Goal: Task Accomplishment & Management: Manage account settings

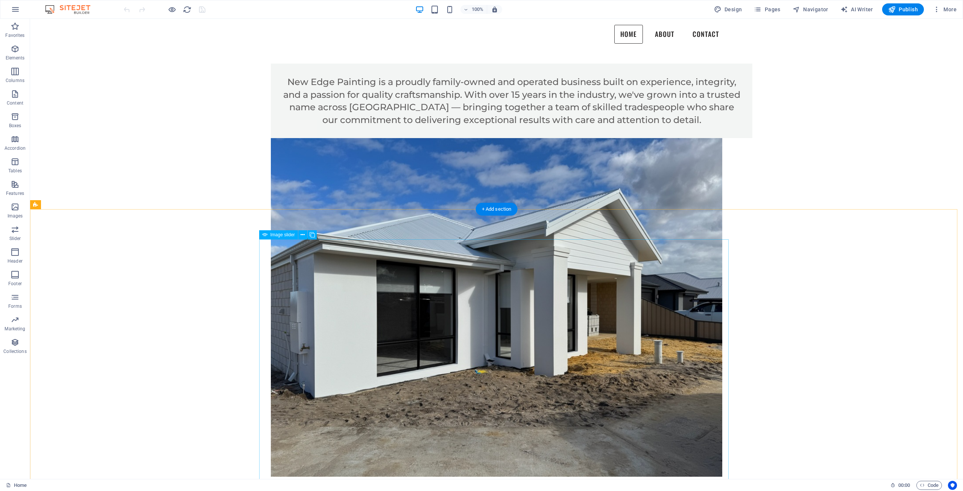
scroll to position [832, 0]
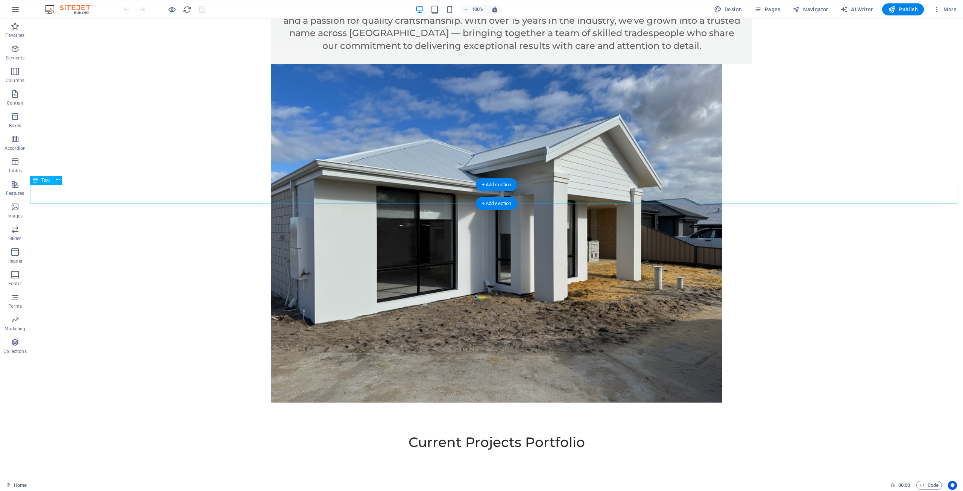
click at [461, 432] on div "Current Projects Portfolio" at bounding box center [496, 441] width 932 height 19
click at [457, 432] on div "Current Projects Portfolio" at bounding box center [496, 441] width 932 height 19
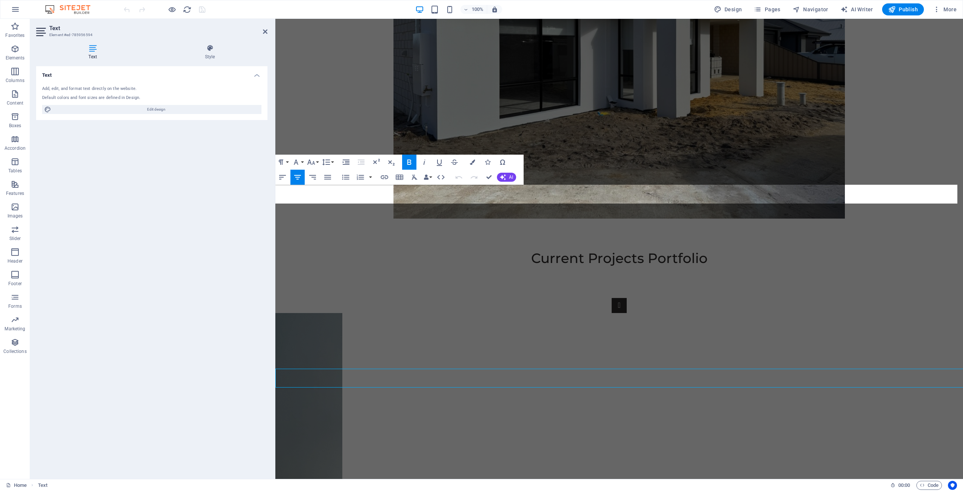
scroll to position [649, 0]
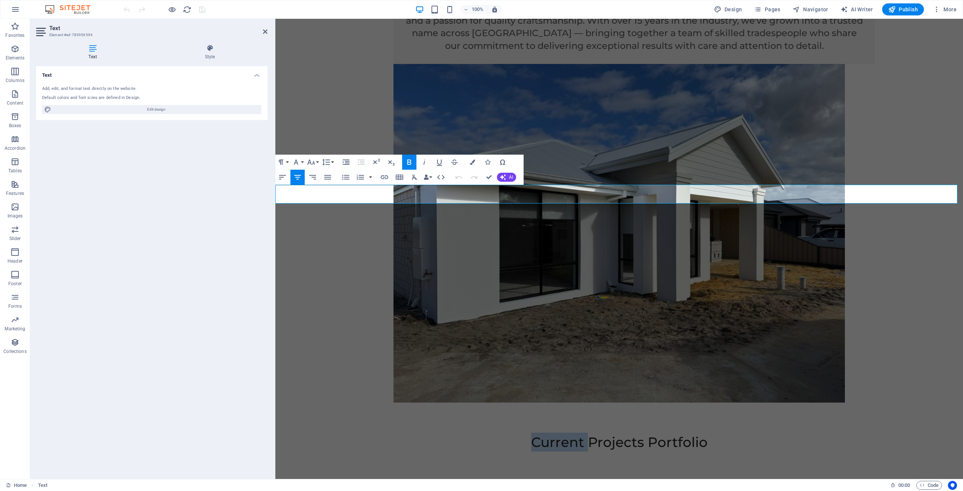
drag, startPoint x: 584, startPoint y: 196, endPoint x: 533, endPoint y: 200, distance: 50.9
click at [533, 434] on span "Current Projects Portfolio" at bounding box center [619, 442] width 176 height 17
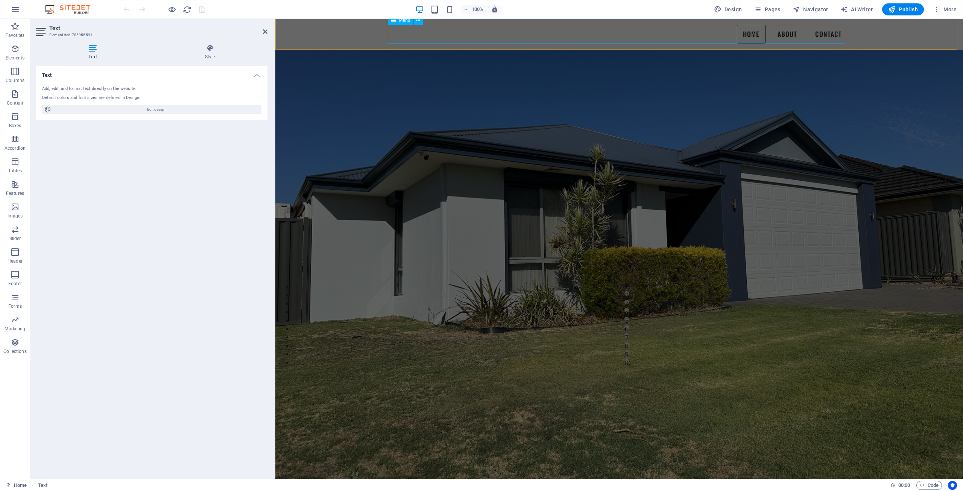
click at [779, 35] on nav "Home About Contact" at bounding box center [618, 34] width 457 height 19
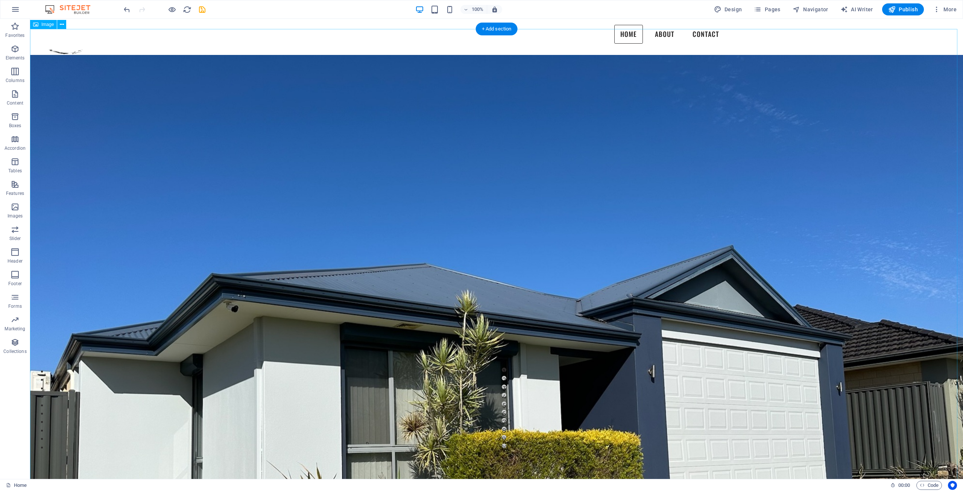
scroll to position [0, 0]
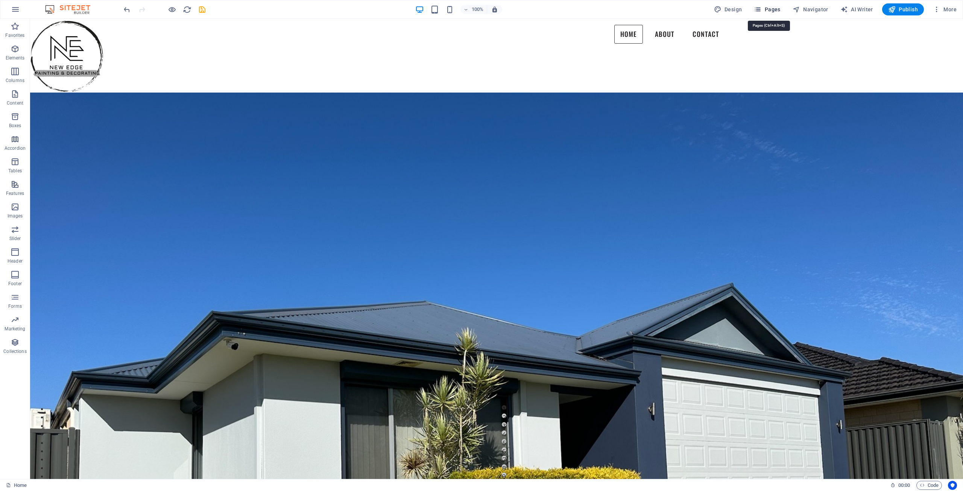
click at [774, 12] on span "Pages" at bounding box center [766, 10] width 26 height 8
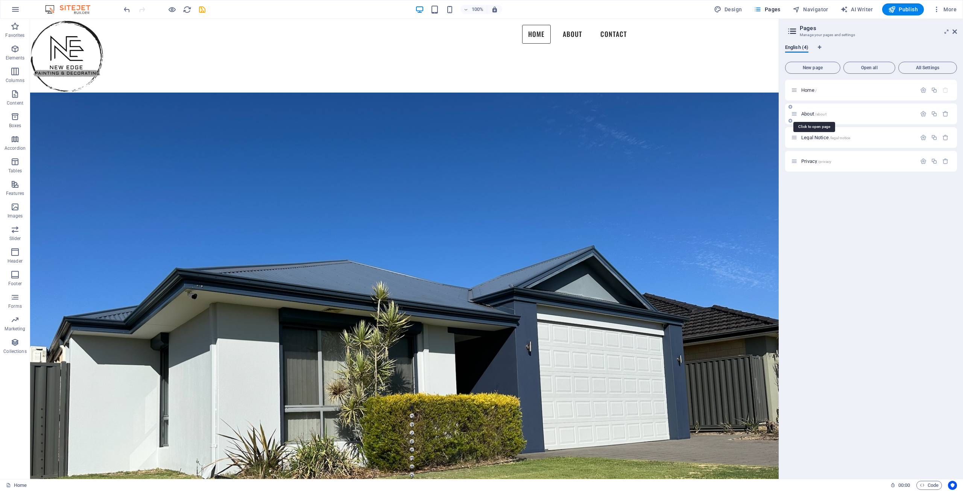
click at [824, 113] on span "/about" at bounding box center [820, 114] width 12 height 4
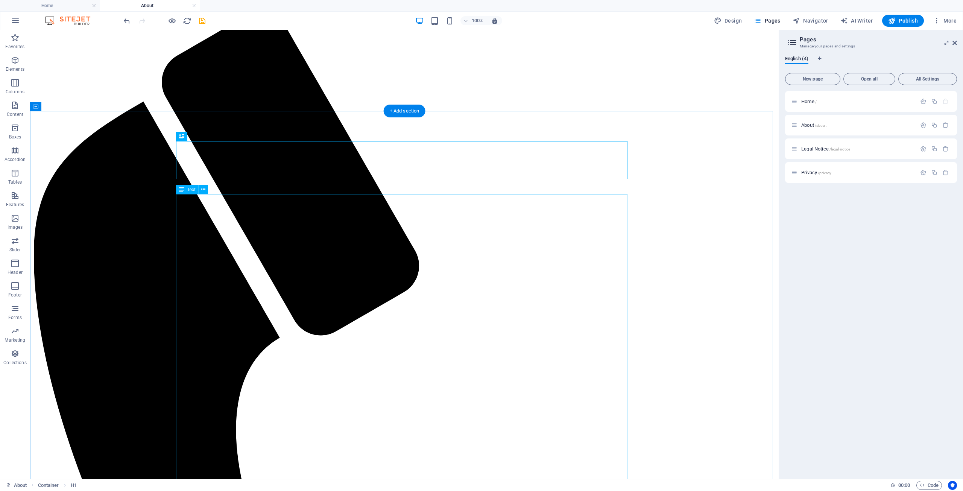
scroll to position [113, 0]
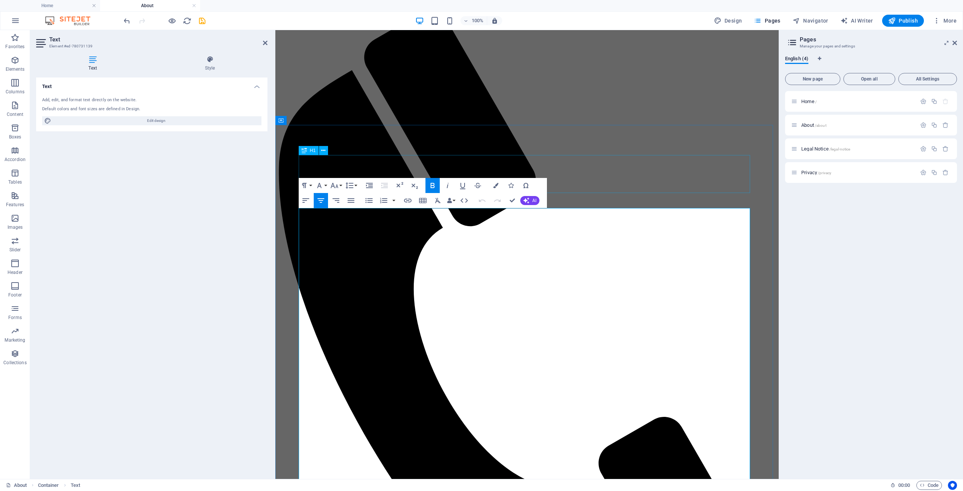
scroll to position [0, 0]
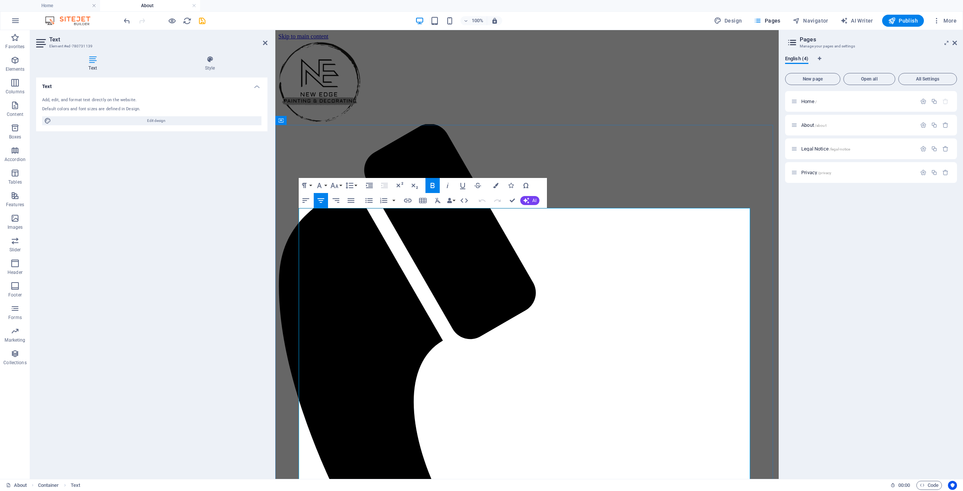
drag, startPoint x: 635, startPoint y: 266, endPoint x: 691, endPoint y: 264, distance: 56.1
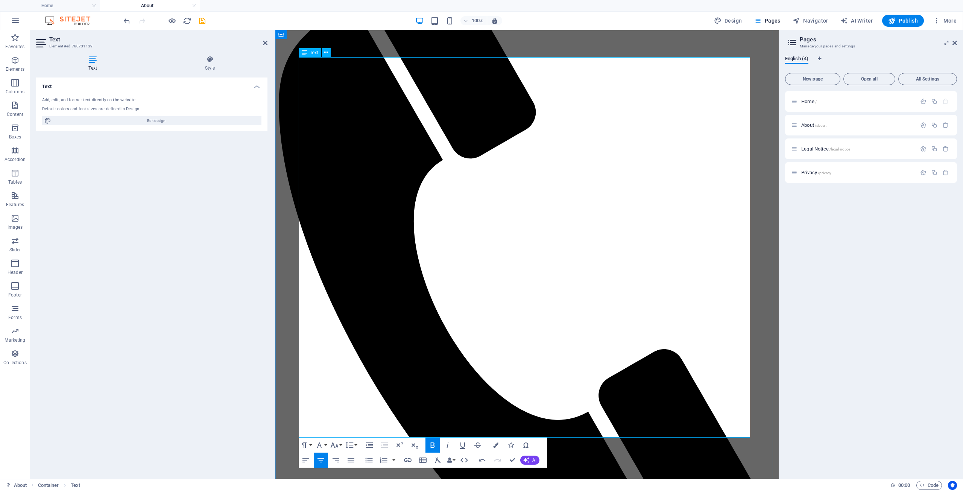
scroll to position [188, 0]
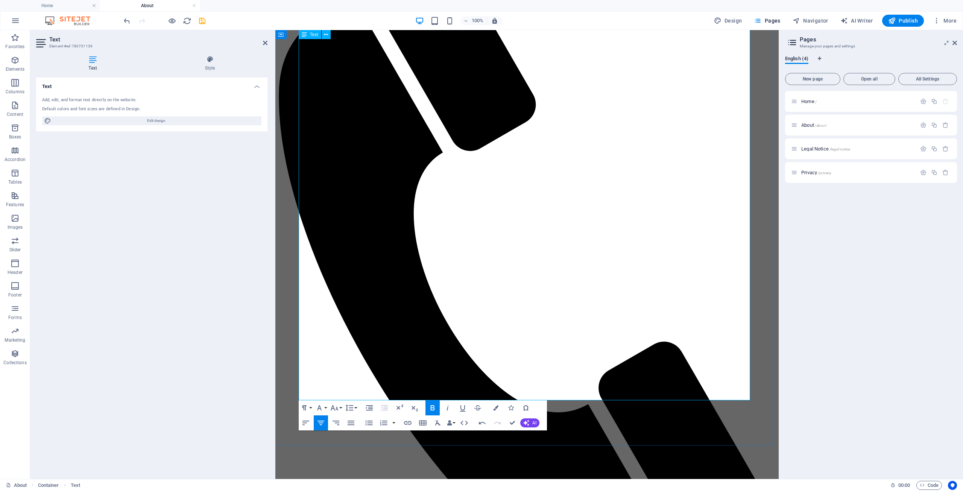
drag, startPoint x: 717, startPoint y: 388, endPoint x: 306, endPoint y: 371, distance: 411.7
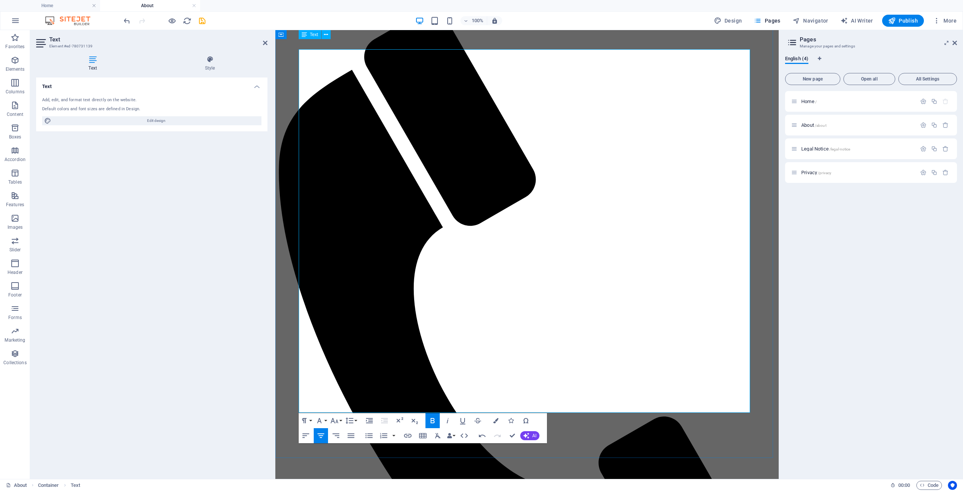
scroll to position [113, 0]
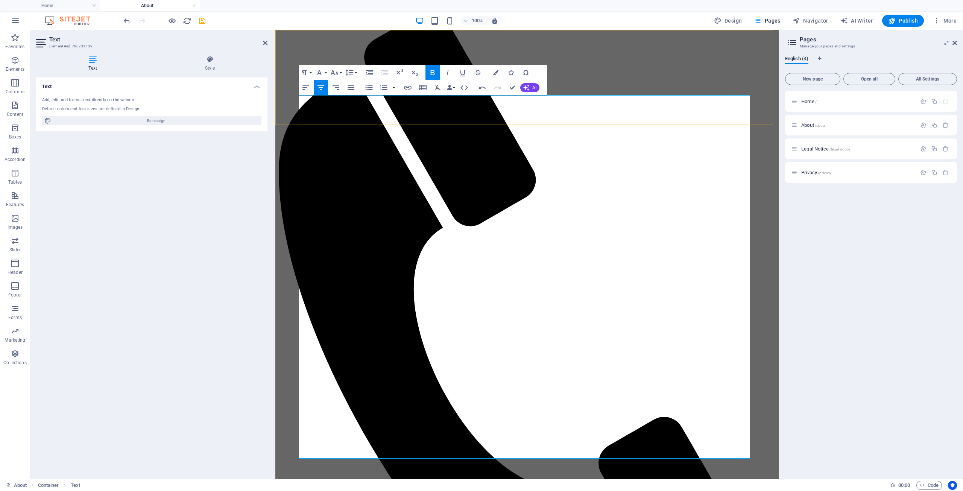
click at [600, 121] on div "Menu Home About Contact" at bounding box center [526, 313] width 497 height 772
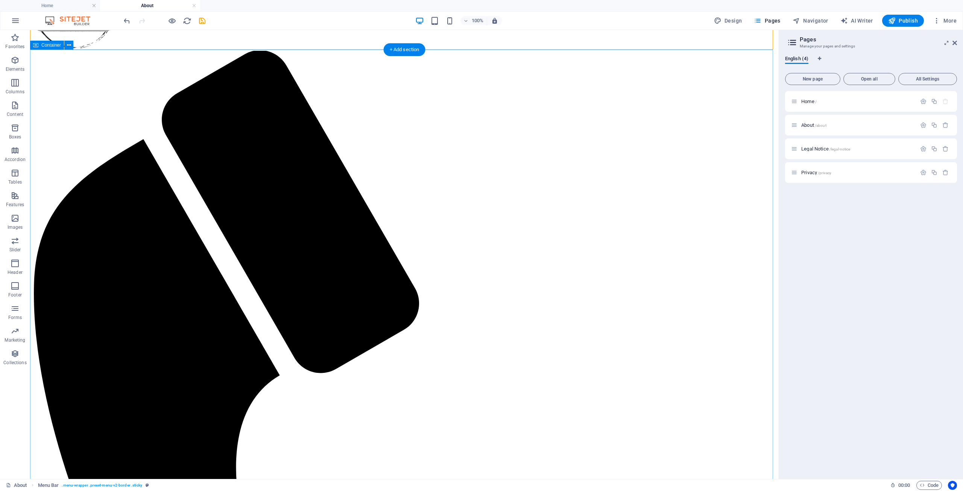
scroll to position [75, 0]
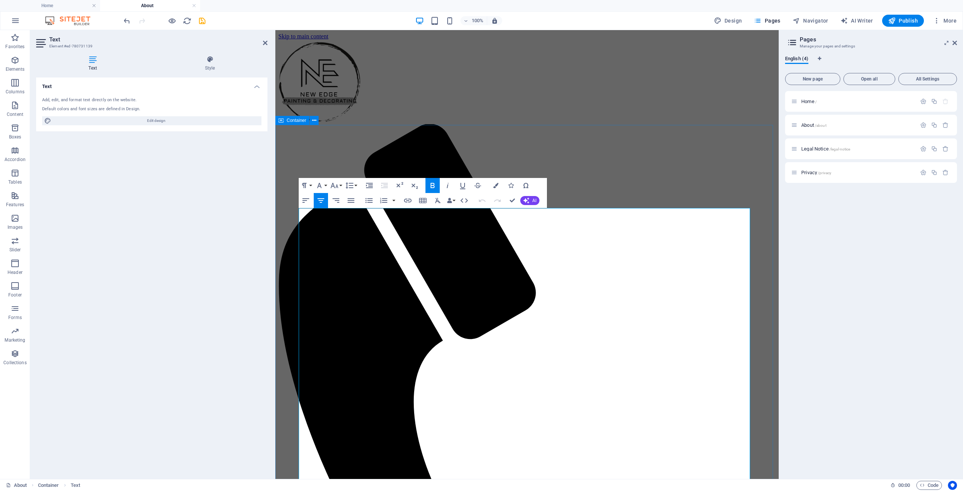
drag, startPoint x: 668, startPoint y: 274, endPoint x: 288, endPoint y: 250, distance: 380.5
copy div "Welcome to New Edge Painting , your trusted choice for professional painting se…"
drag, startPoint x: 659, startPoint y: 276, endPoint x: 302, endPoint y: 252, distance: 357.3
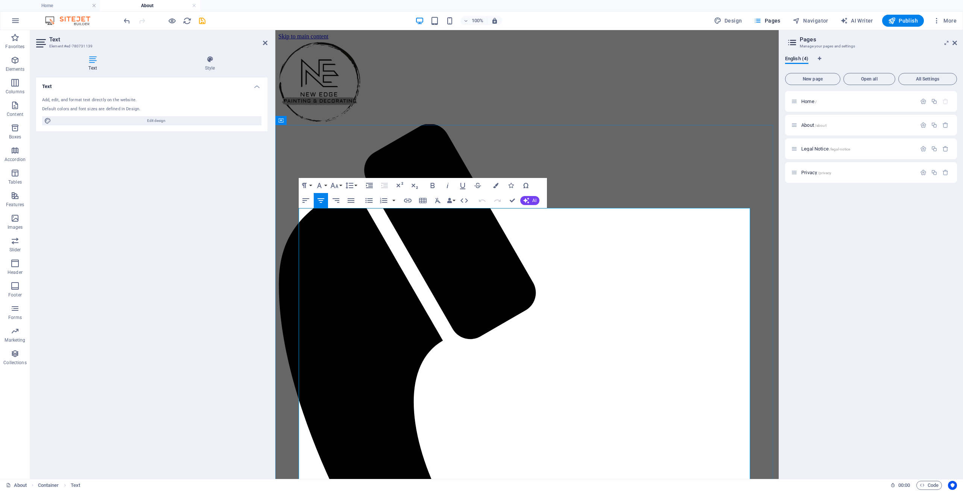
drag, startPoint x: 609, startPoint y: 276, endPoint x: 299, endPoint y: 248, distance: 311.0
drag, startPoint x: 636, startPoint y: 249, endPoint x: 643, endPoint y: 247, distance: 7.1
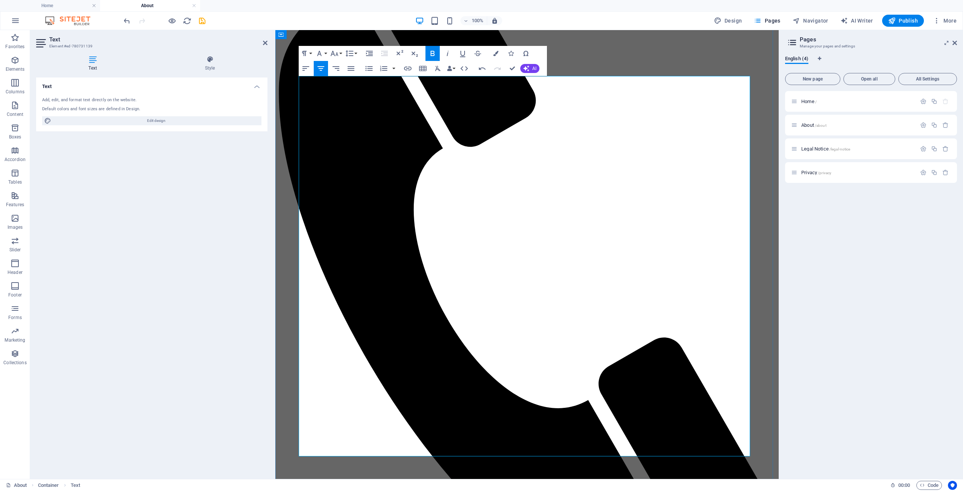
scroll to position [226, 0]
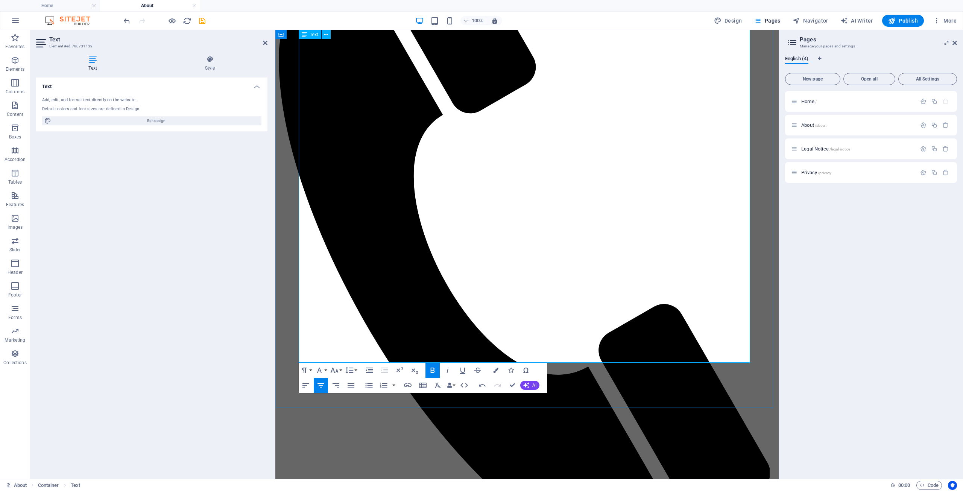
drag, startPoint x: 301, startPoint y: 230, endPoint x: 598, endPoint y: 343, distance: 317.5
copy div "Expert Residential & Commercial Painting – New Edge Painting Welcome to New Edg…"
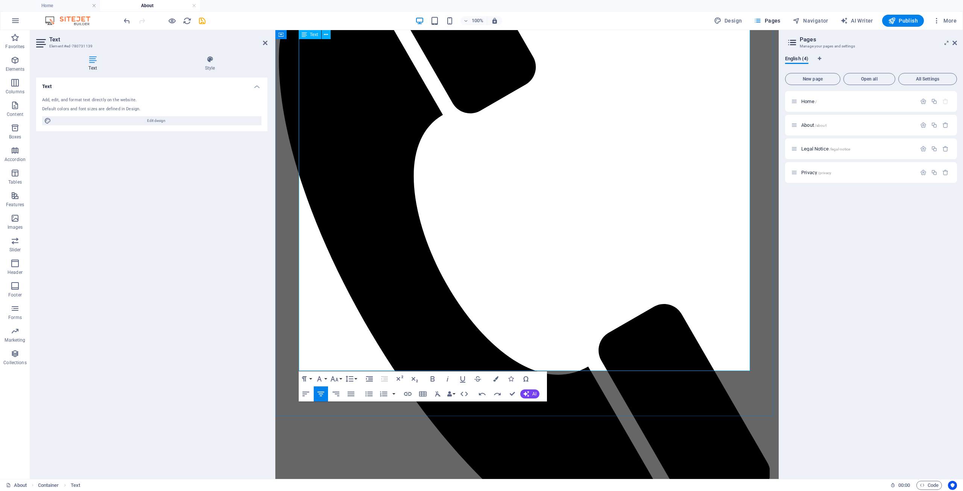
drag, startPoint x: 697, startPoint y: 130, endPoint x: 318, endPoint y: 120, distance: 379.1
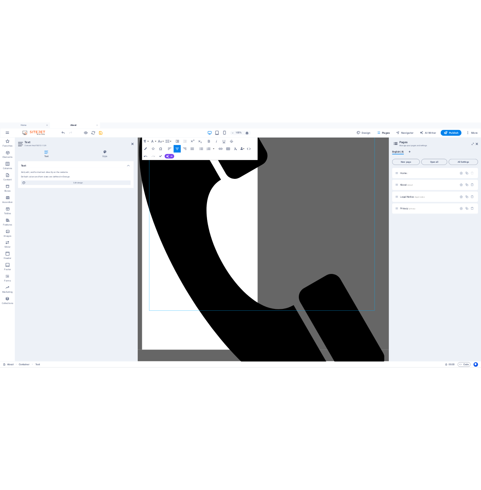
scroll to position [219, 0]
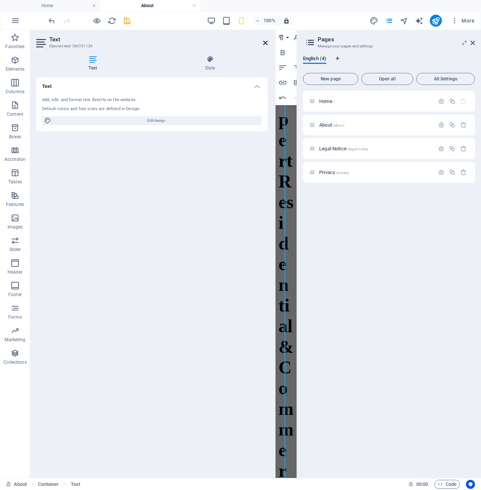
click at [264, 45] on icon at bounding box center [265, 43] width 5 height 6
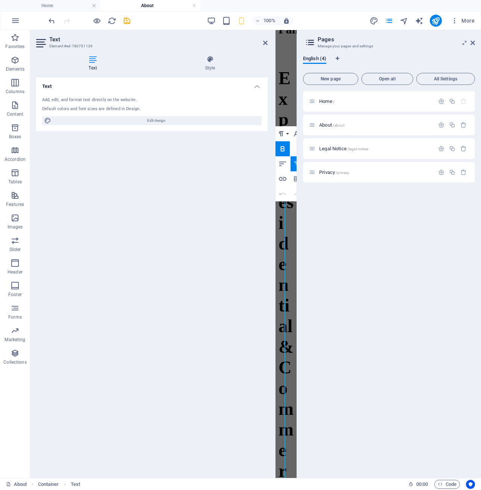
scroll to position [59, 0]
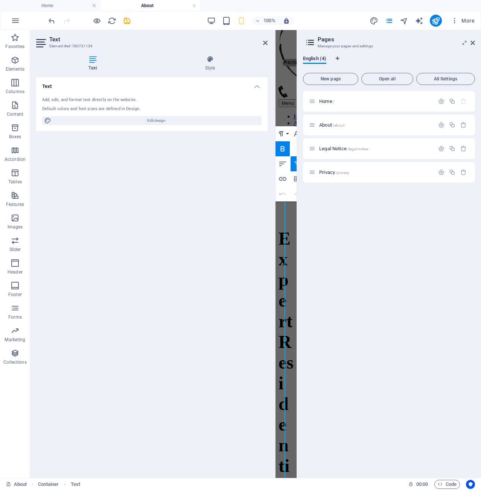
click at [475, 42] on aside "Pages Manage your pages and settings English (4) New page Open all All Settings…" at bounding box center [388, 254] width 184 height 448
click at [472, 42] on icon at bounding box center [472, 43] width 5 height 6
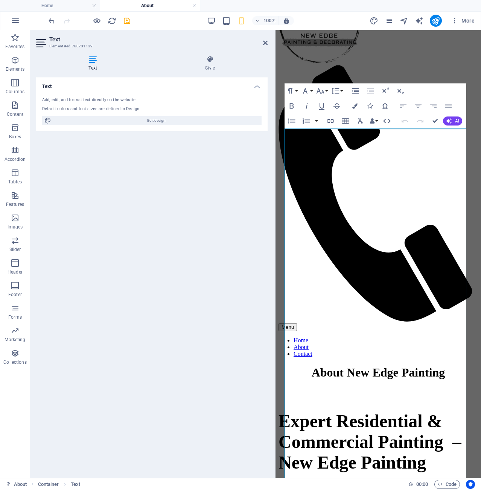
click at [268, 44] on aside "Text Element #ed-780731139 Text Style Text Add, edit, and format text directly …" at bounding box center [152, 254] width 245 height 448
click at [265, 45] on icon at bounding box center [265, 43] width 5 height 6
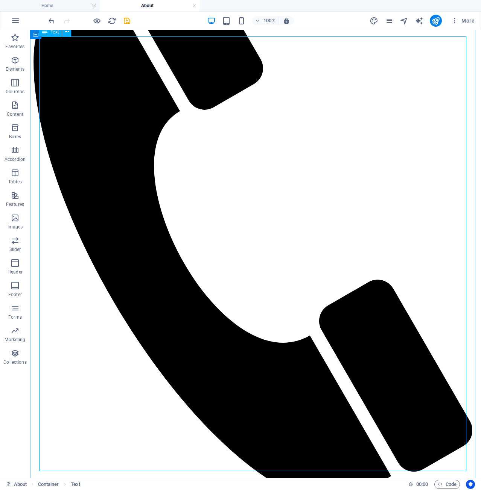
scroll to position [247, 0]
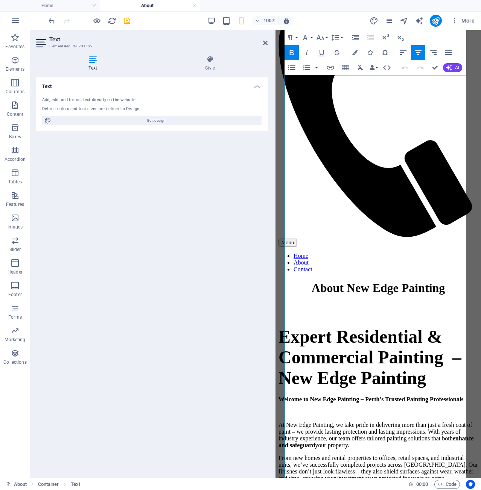
scroll to position [188, 0]
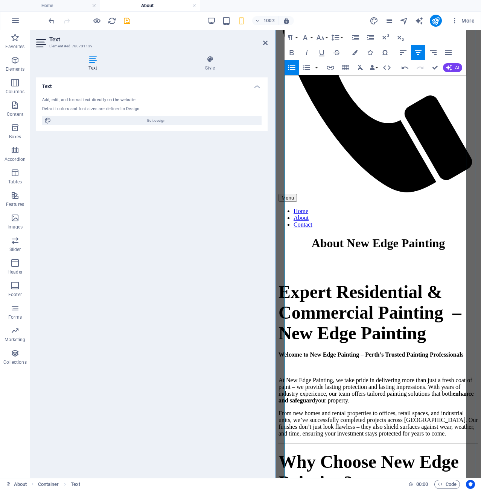
scroll to position [263, 0]
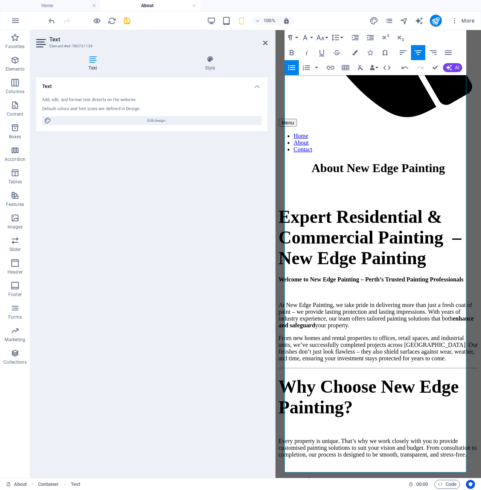
click at [266, 46] on header "Text Element #ed-780731139" at bounding box center [151, 40] width 231 height 20
click at [265, 44] on icon at bounding box center [265, 43] width 5 height 6
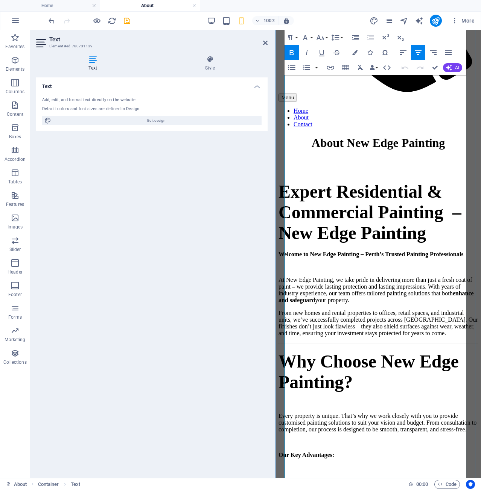
scroll to position [489, 0]
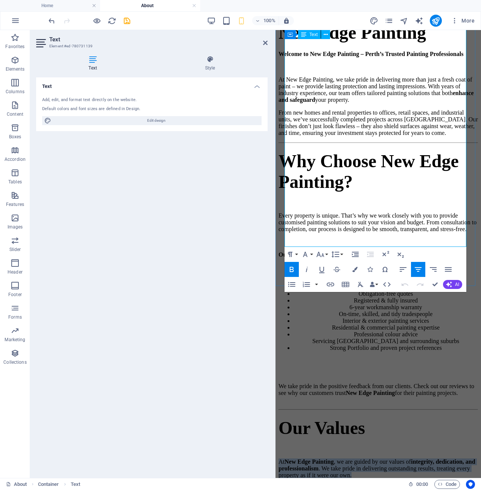
drag, startPoint x: 400, startPoint y: 228, endPoint x: 296, endPoint y: 198, distance: 108.4
click at [296, 459] on p "At New Edge Painting , we are guided by our values of integrity, dedication, an…" at bounding box center [377, 469] width 199 height 20
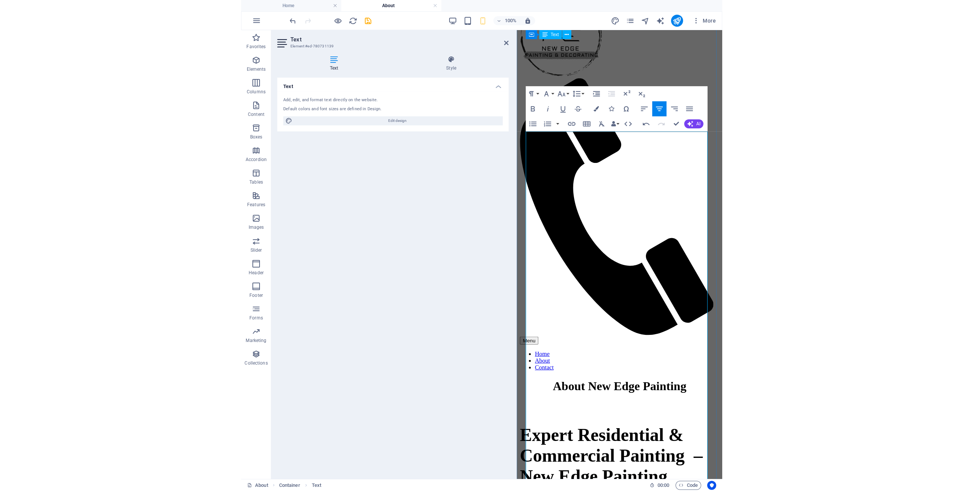
scroll to position [38, 0]
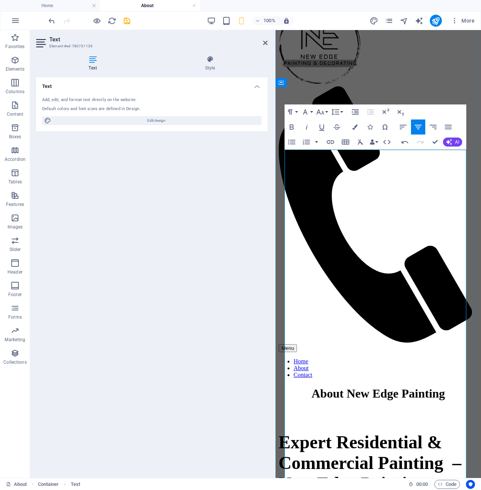
drag, startPoint x: 465, startPoint y: 331, endPoint x: 293, endPoint y: 255, distance: 188.2
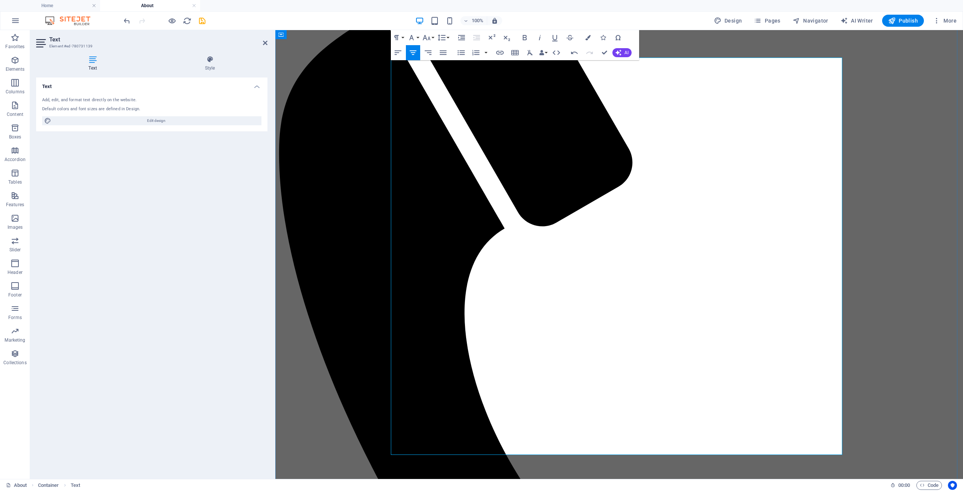
scroll to position [373, 0]
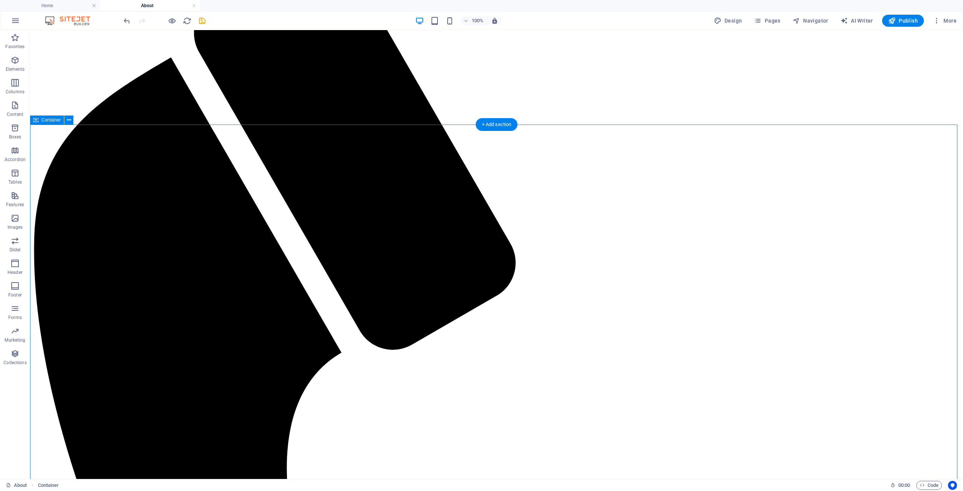
scroll to position [0, 0]
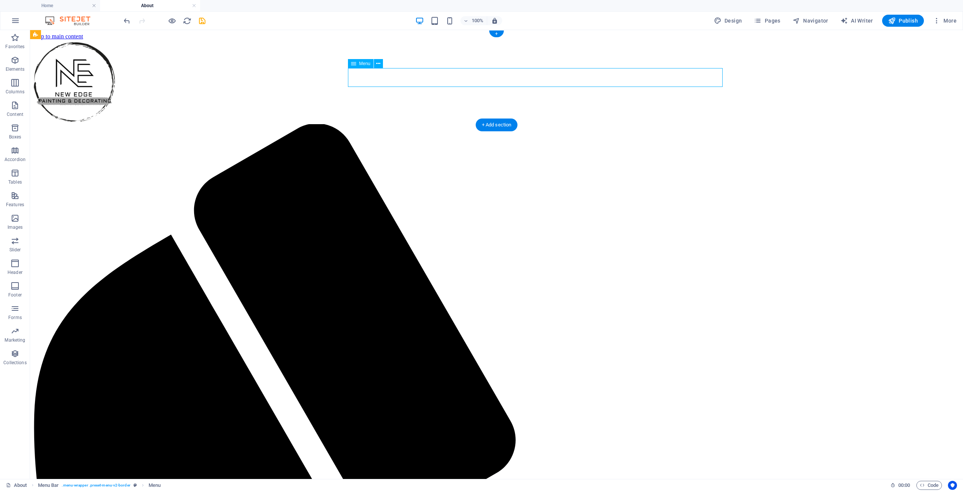
select select
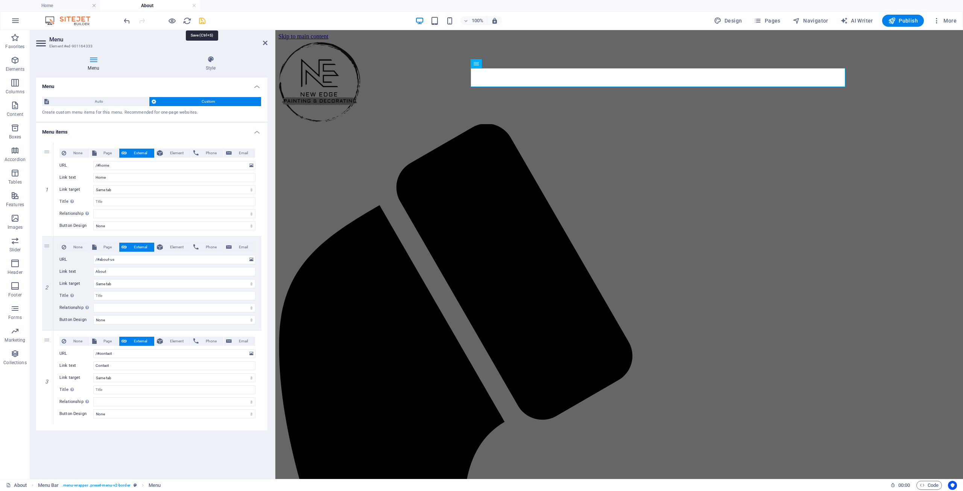
click at [203, 23] on icon "save" at bounding box center [202, 21] width 9 height 9
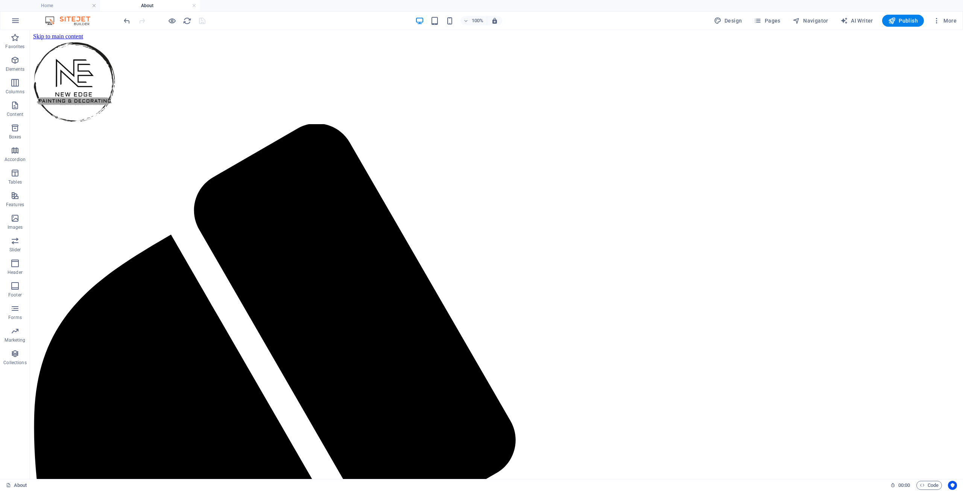
click at [147, 5] on h4 "About" at bounding box center [150, 6] width 100 height 8
click at [73, 9] on h4 "Home" at bounding box center [50, 6] width 100 height 8
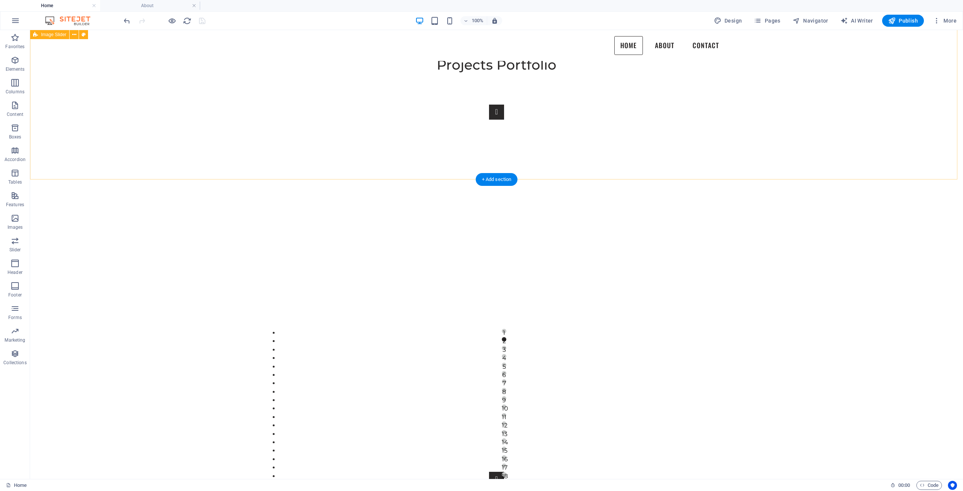
scroll to position [1216, 0]
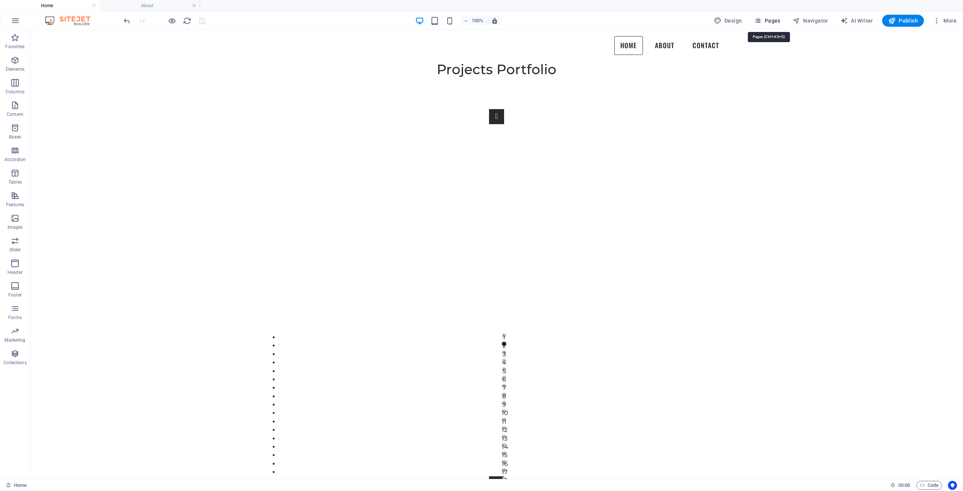
click at [779, 22] on span "Pages" at bounding box center [766, 21] width 26 height 8
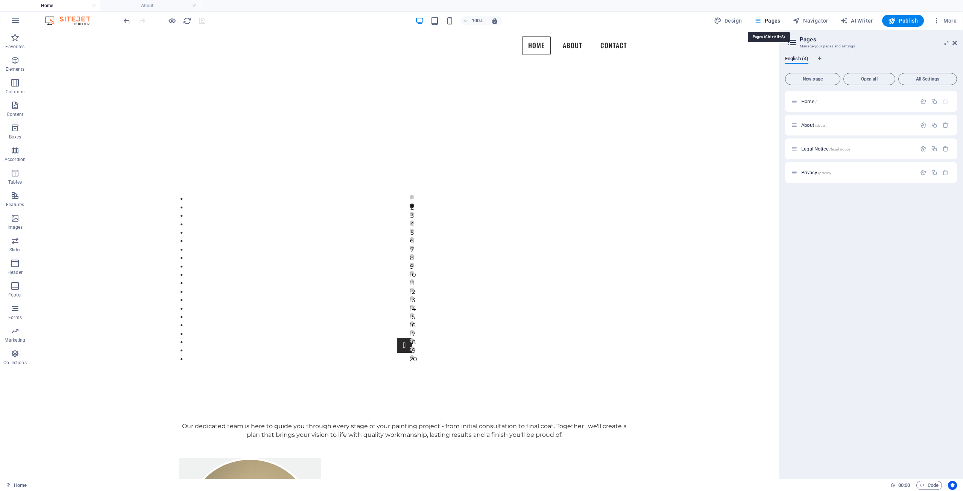
scroll to position [1078, 0]
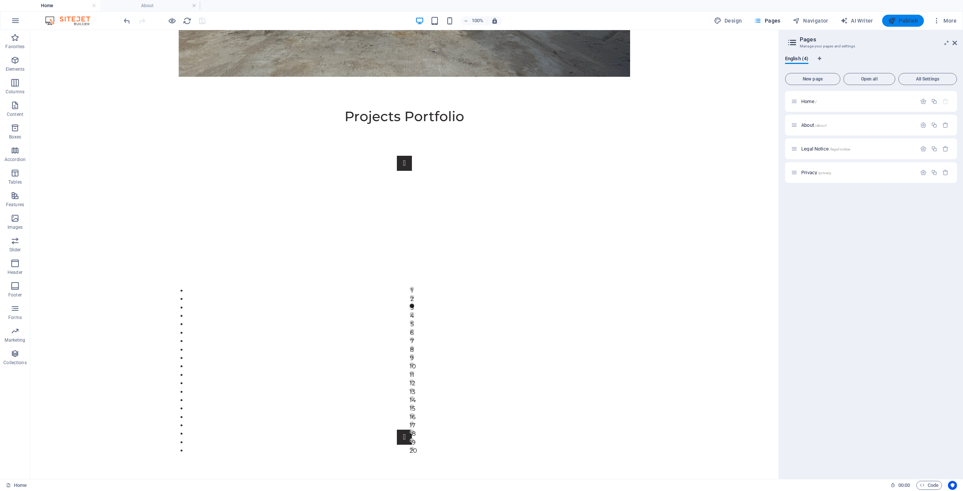
click at [913, 24] on span "Publish" at bounding box center [903, 21] width 30 height 8
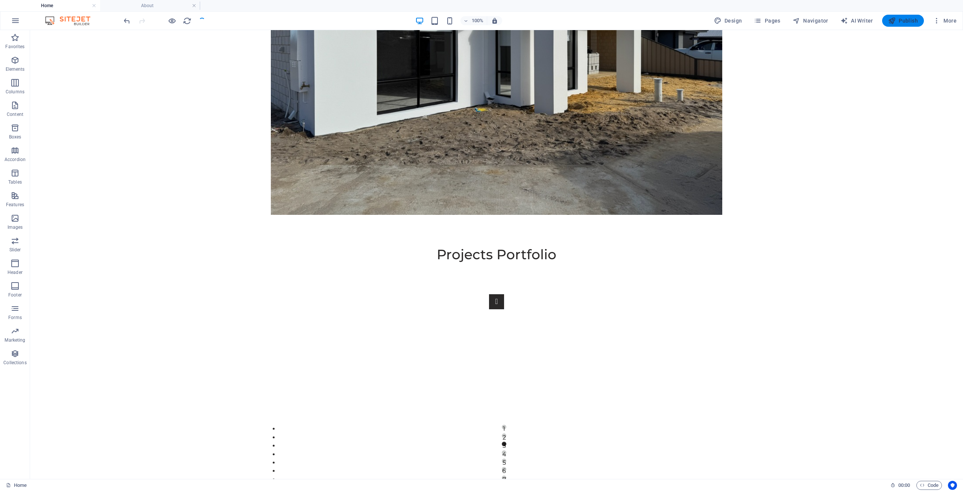
scroll to position [1170, 0]
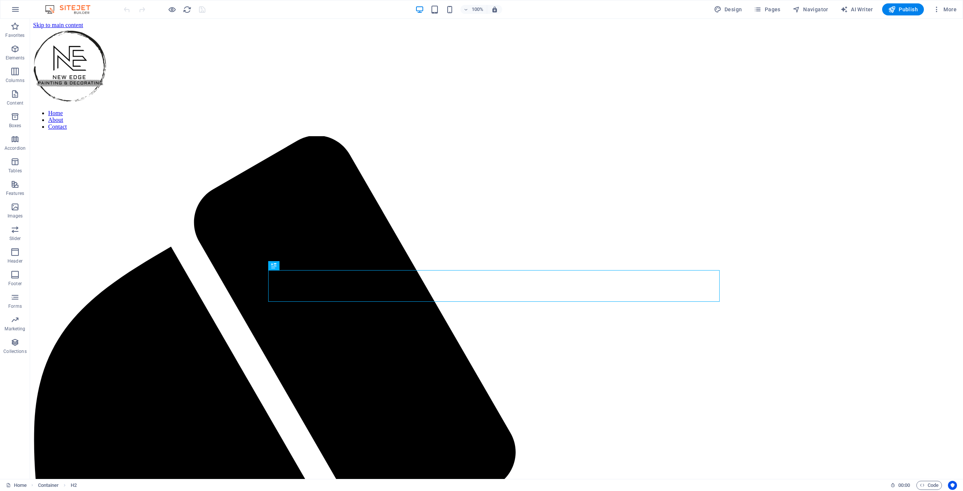
scroll to position [1772, 0]
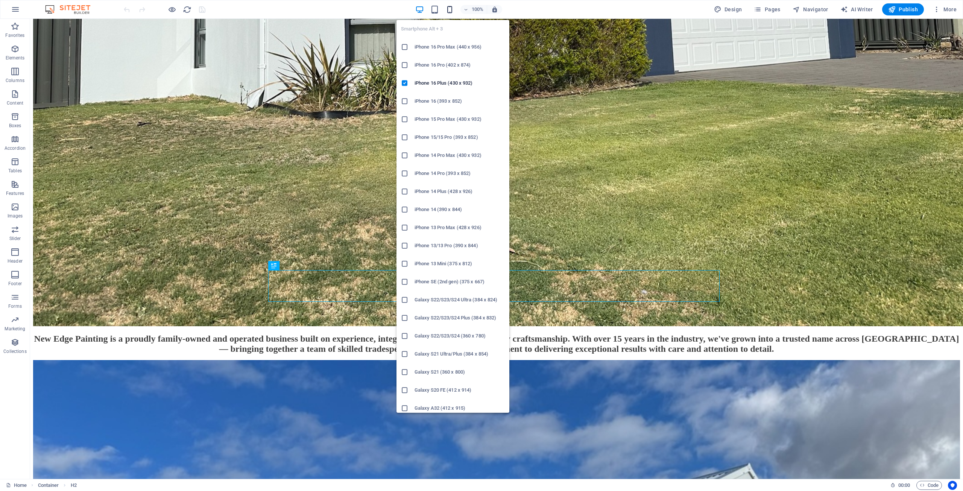
click at [450, 9] on icon "button" at bounding box center [449, 9] width 9 height 9
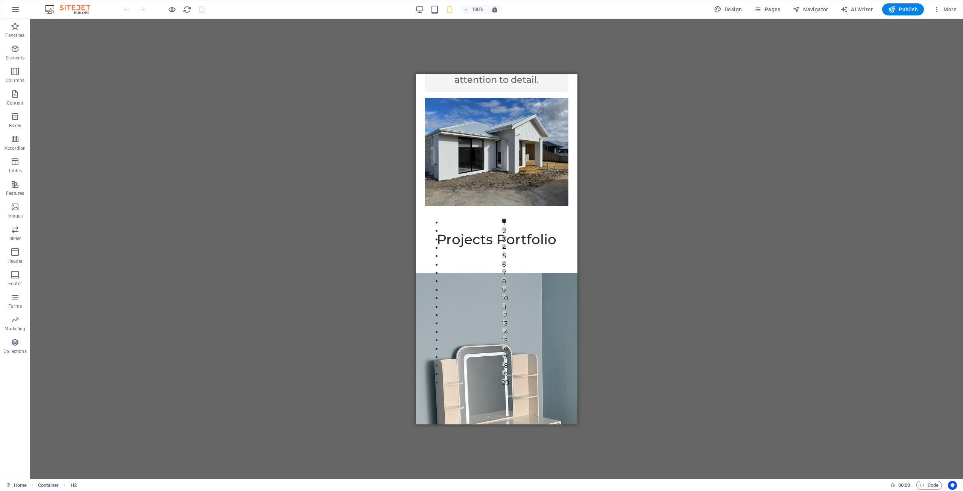
scroll to position [0, 0]
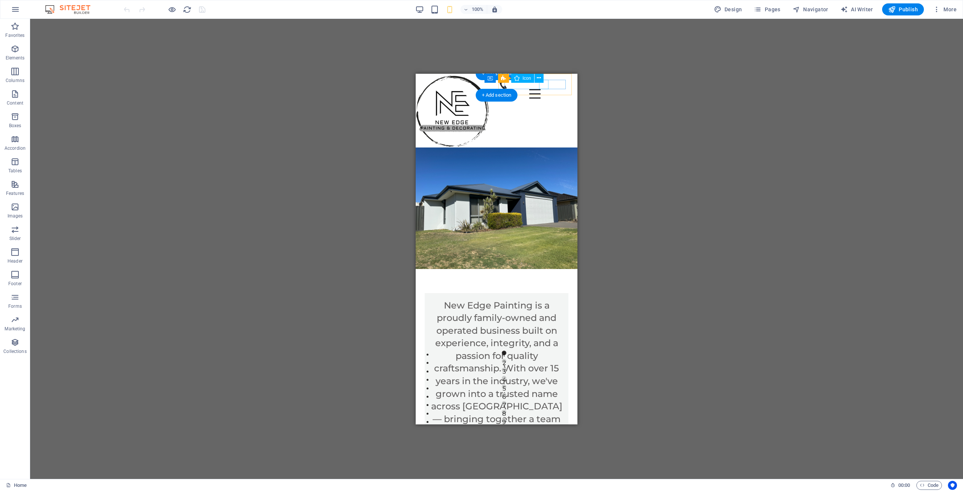
click at [543, 85] on figure at bounding box center [531, 83] width 67 height 9
select select "xMidYMid"
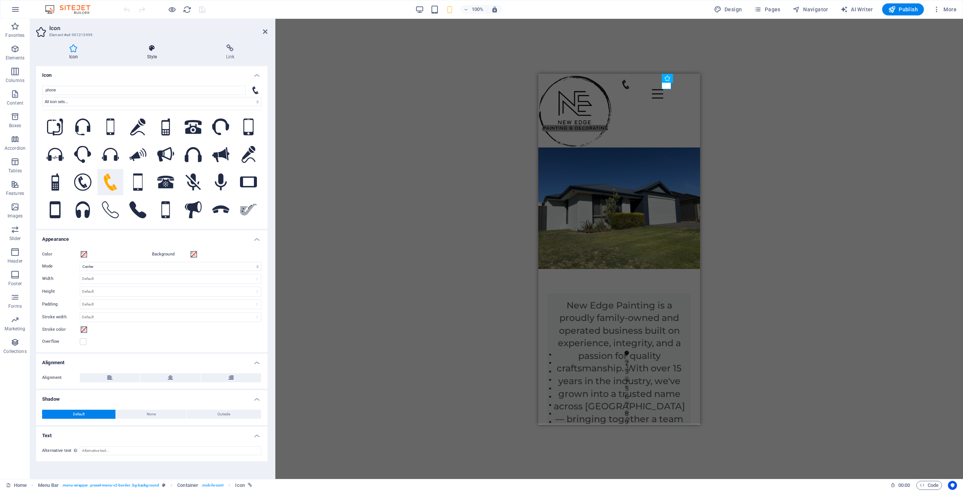
click at [162, 47] on icon at bounding box center [152, 48] width 76 height 8
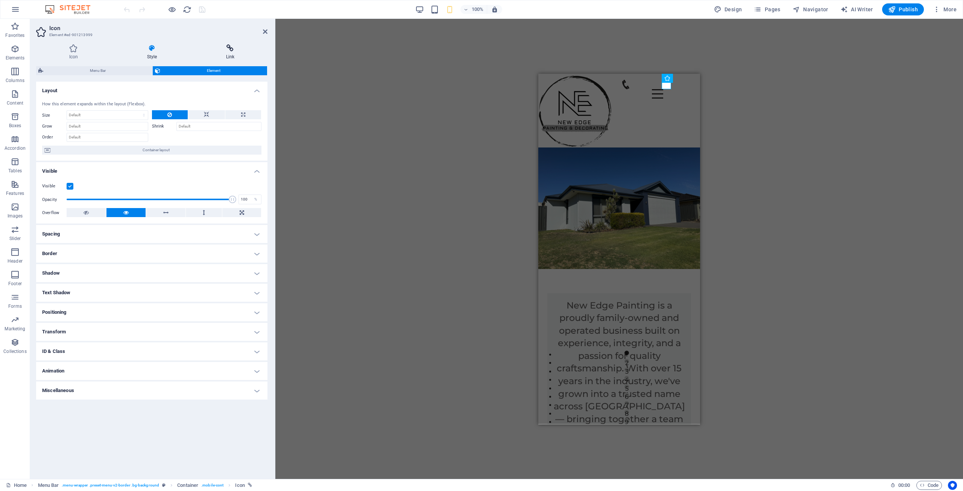
click at [224, 50] on icon at bounding box center [230, 48] width 74 height 8
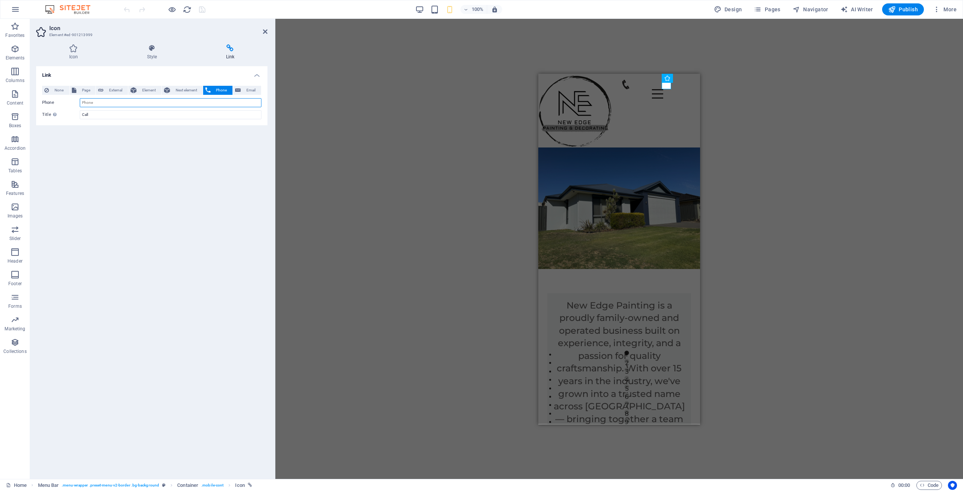
click at [103, 105] on input "Phone" at bounding box center [171, 102] width 182 height 9
type input "0474029489"
click at [202, 151] on div "Link None Page External Element Next element Phone Email Page Home About Legal …" at bounding box center [151, 269] width 231 height 406
click at [203, 9] on icon "save" at bounding box center [202, 9] width 9 height 9
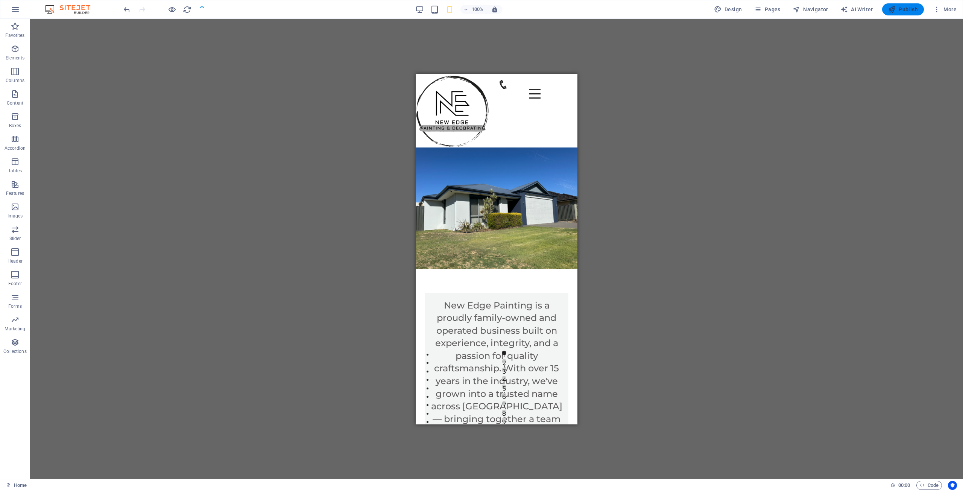
click at [910, 6] on span "Publish" at bounding box center [903, 10] width 30 height 8
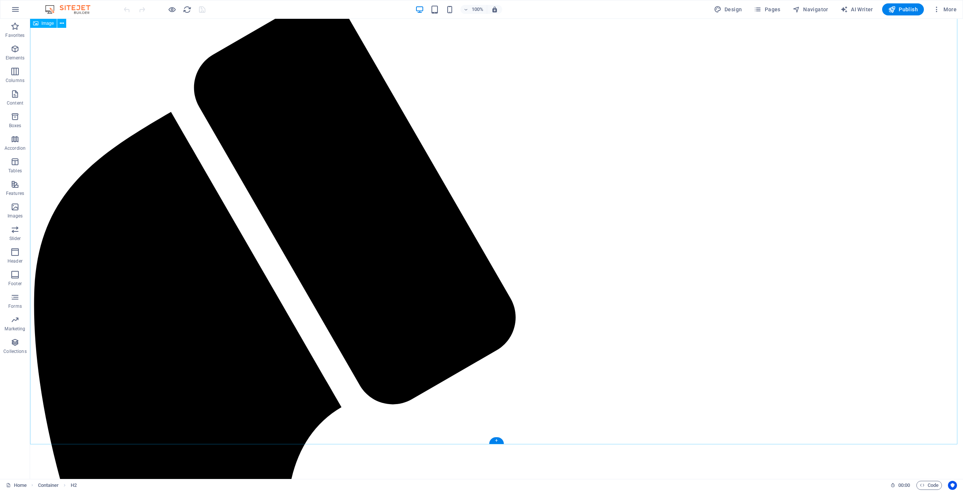
scroll to position [80, 0]
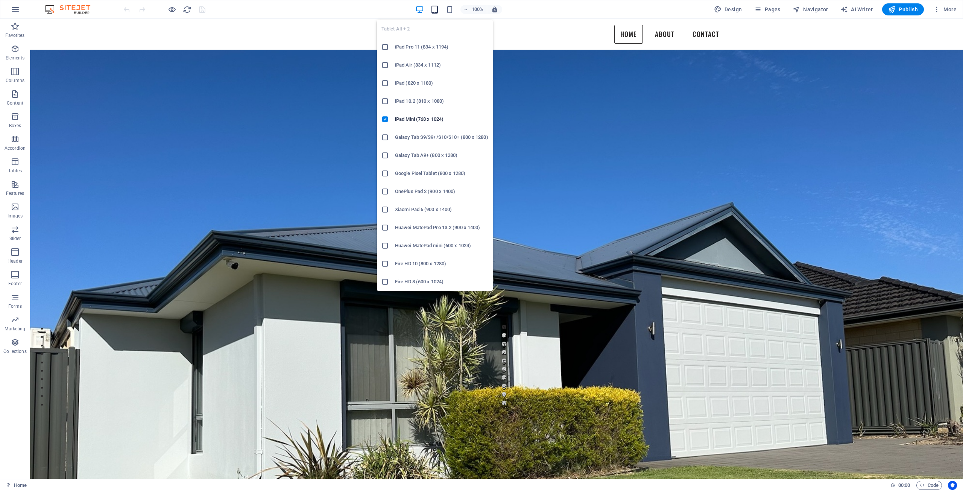
click at [434, 8] on icon "button" at bounding box center [434, 9] width 9 height 9
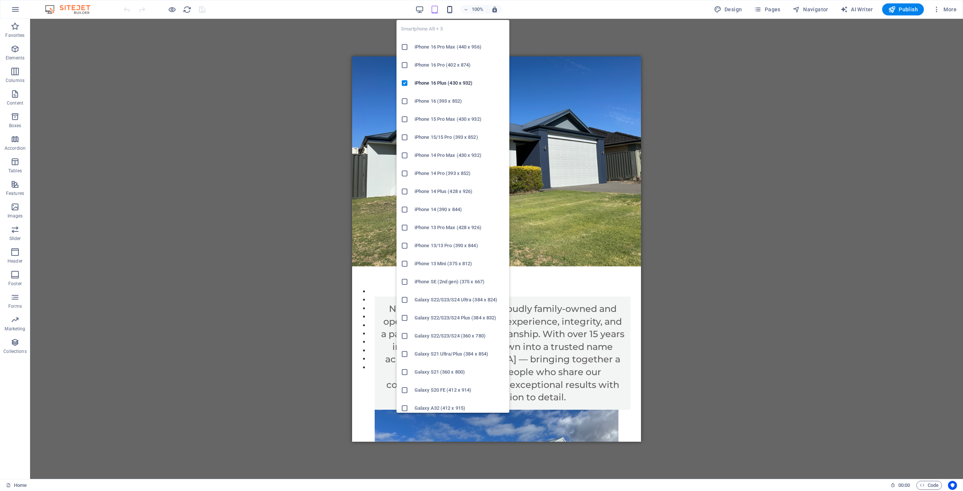
click at [450, 12] on icon "button" at bounding box center [449, 9] width 9 height 9
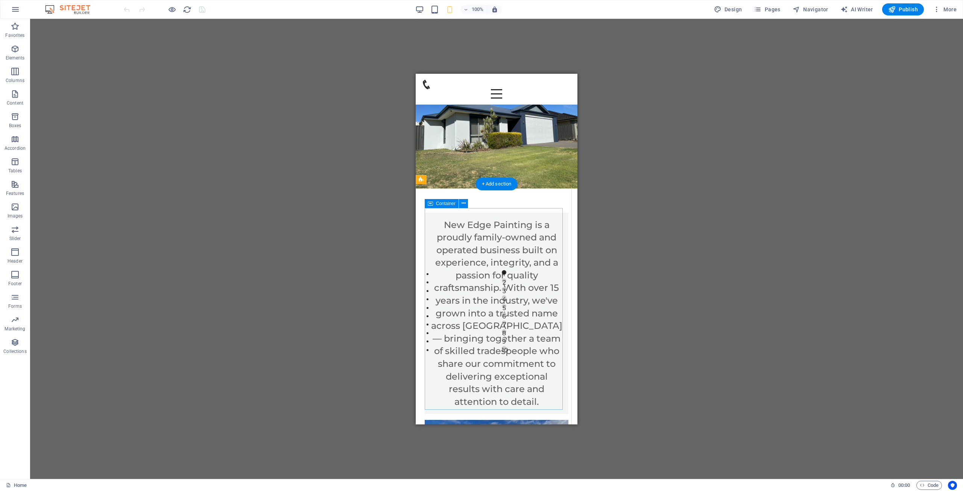
scroll to position [0, 0]
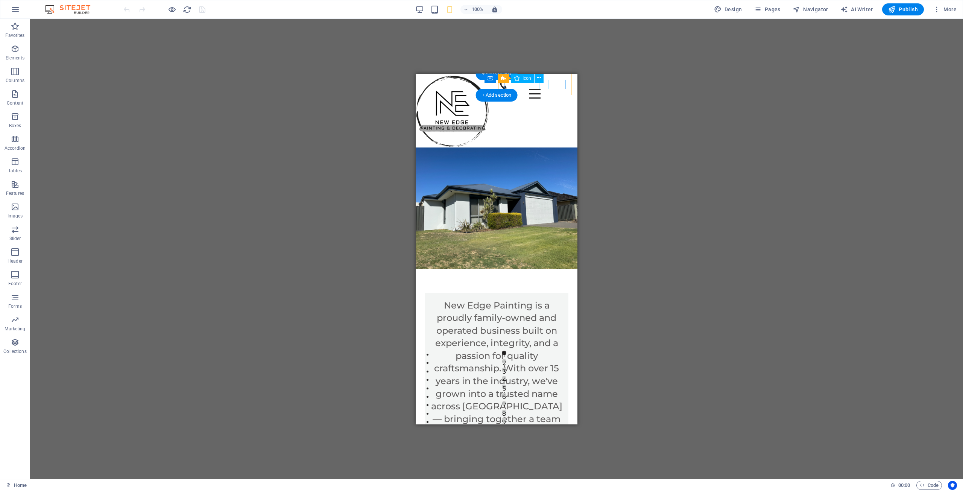
click at [544, 86] on figure at bounding box center [531, 83] width 67 height 9
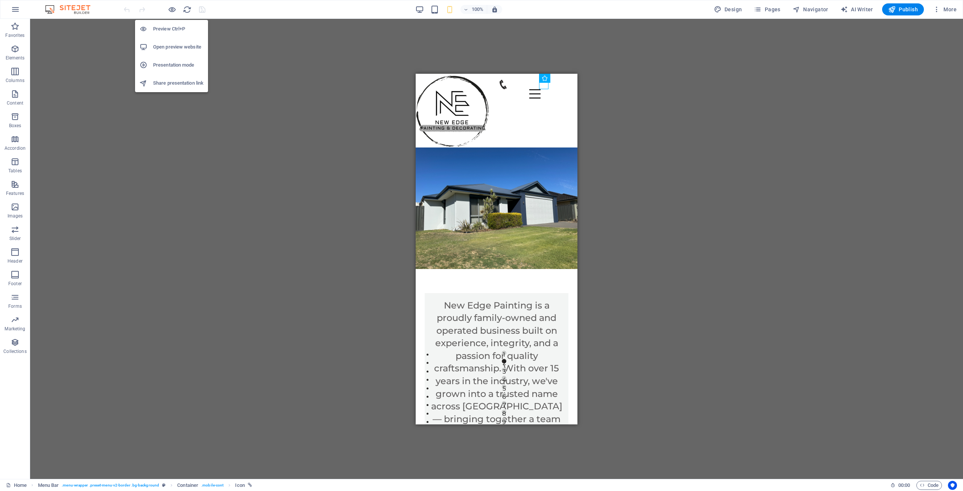
click at [193, 50] on h6 "Open preview website" at bounding box center [178, 46] width 50 height 9
click at [186, 65] on h6 "Presentation mode" at bounding box center [178, 65] width 50 height 9
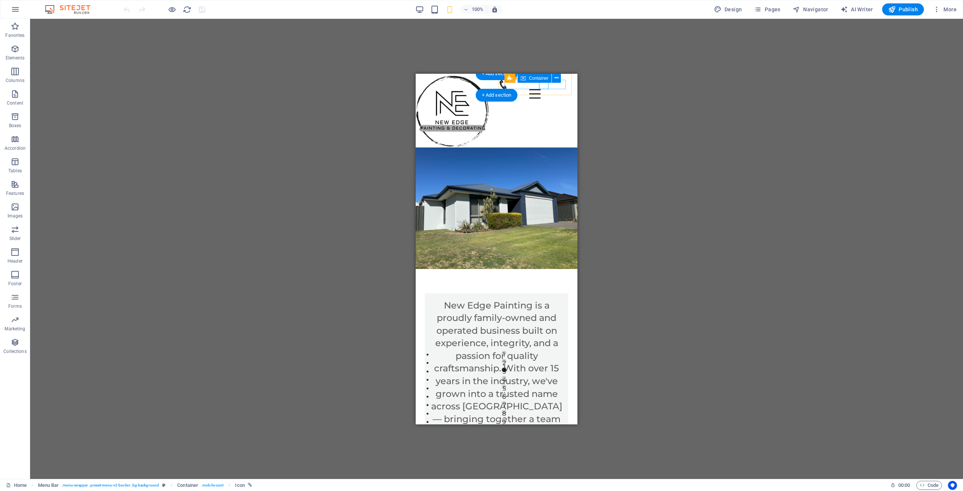
click at [554, 85] on div "Menu" at bounding box center [496, 88] width 150 height 19
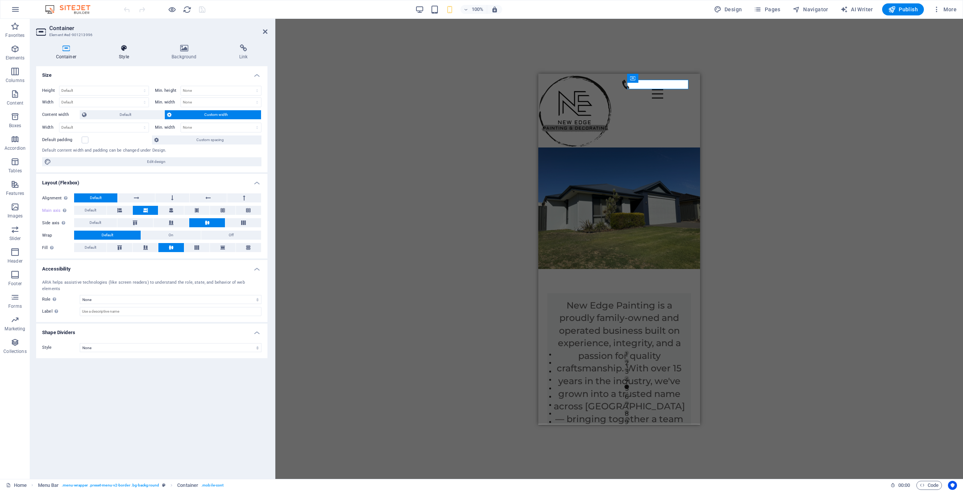
click at [118, 49] on icon at bounding box center [124, 48] width 50 height 8
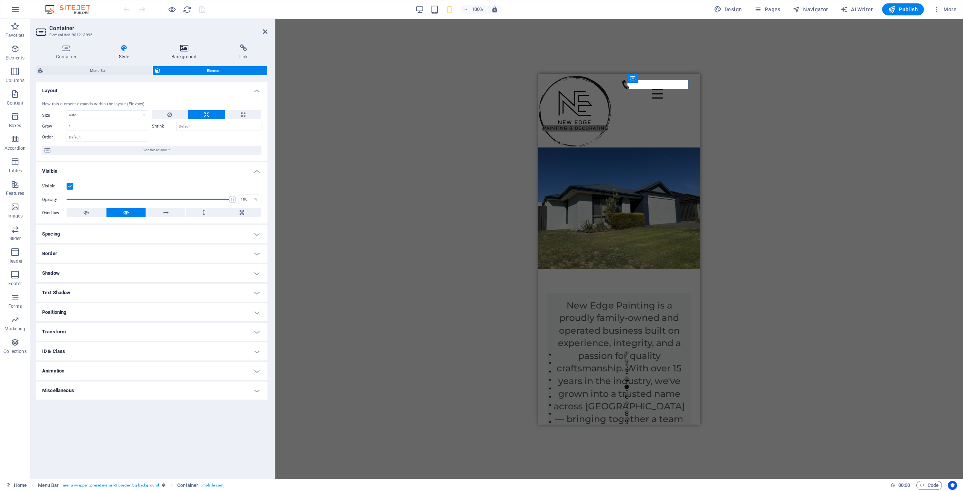
click at [168, 49] on icon at bounding box center [184, 48] width 65 height 8
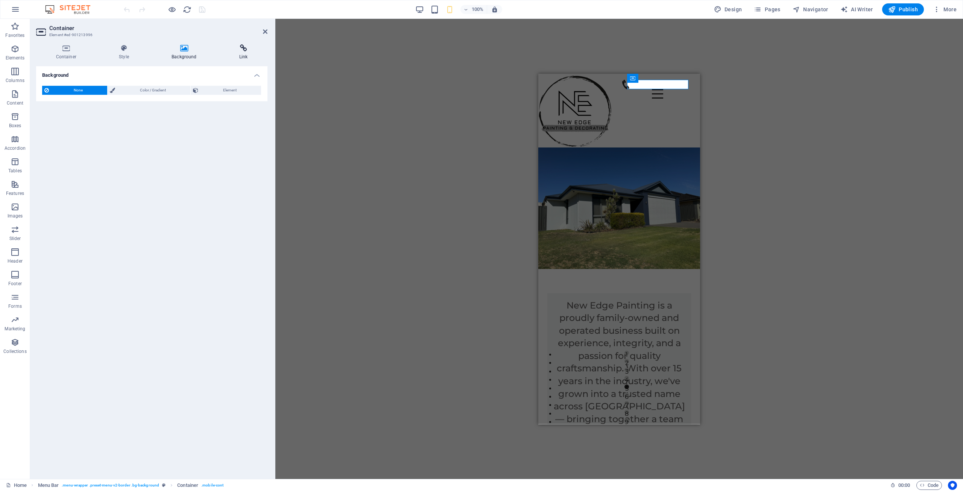
click at [240, 47] on icon at bounding box center [243, 48] width 48 height 8
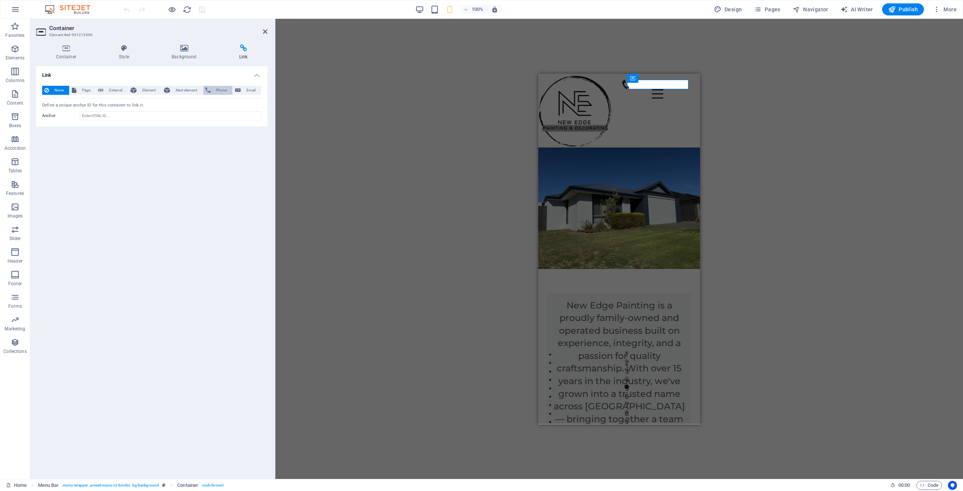
click at [219, 91] on span "Phone" at bounding box center [222, 90] width 18 height 9
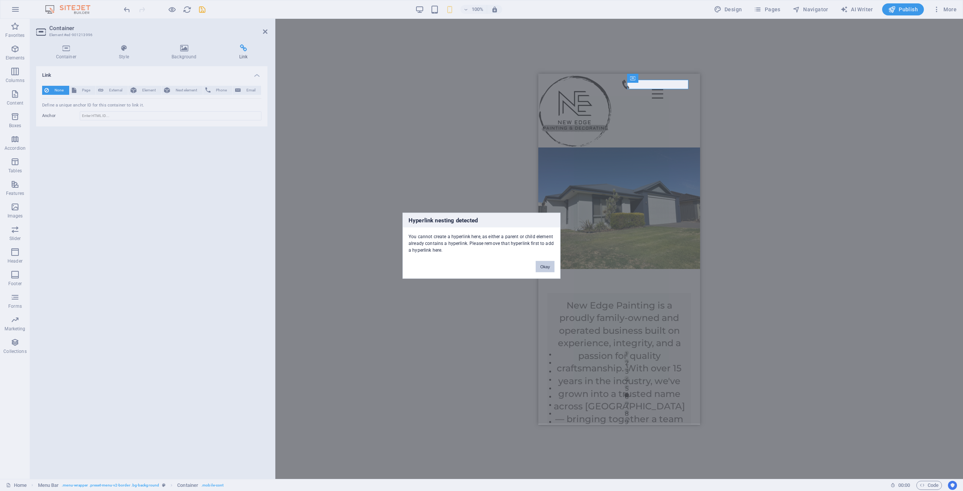
click at [538, 264] on button "Okay" at bounding box center [544, 266] width 19 height 11
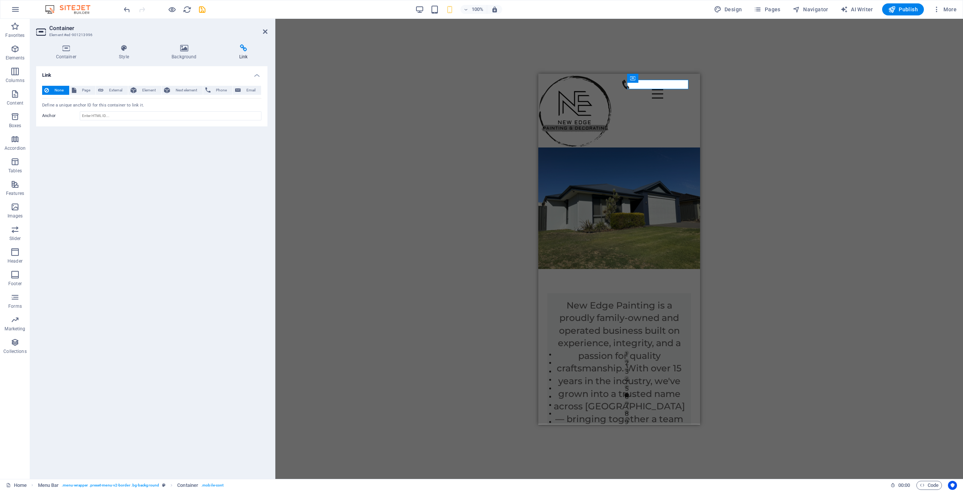
click at [388, 103] on div "H2 Container Text Text image overlap Container Slider Slider Text Container Car…" at bounding box center [618, 249] width 687 height 460
click at [666, 86] on figure at bounding box center [654, 83] width 67 height 9
click at [661, 79] on icon at bounding box center [661, 78] width 4 height 8
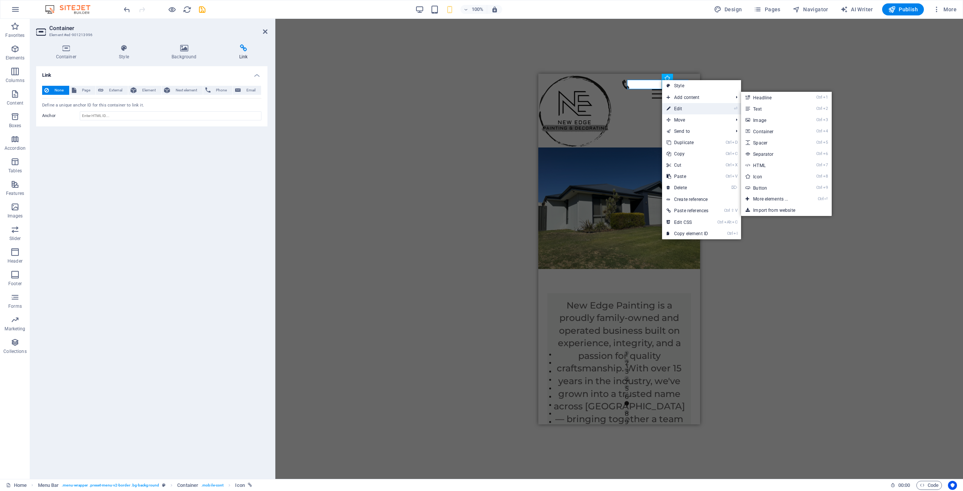
click at [678, 106] on link "⏎ Edit" at bounding box center [687, 108] width 51 height 11
select select "xMidYMid"
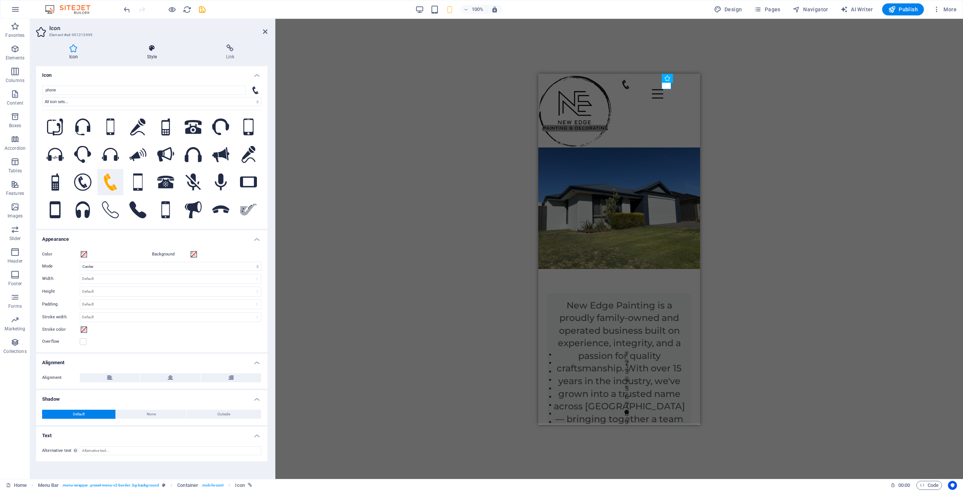
click at [151, 53] on h4 "Style" at bounding box center [153, 52] width 79 height 16
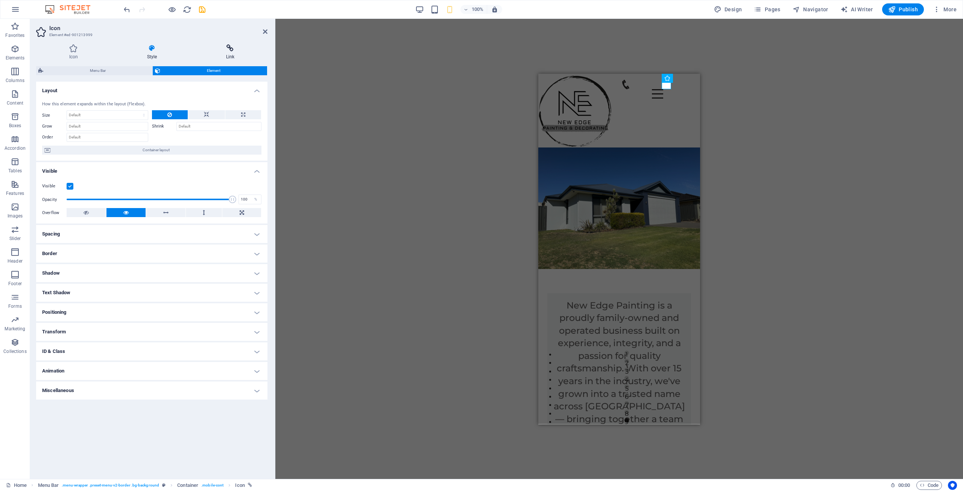
click at [226, 49] on icon at bounding box center [230, 48] width 74 height 8
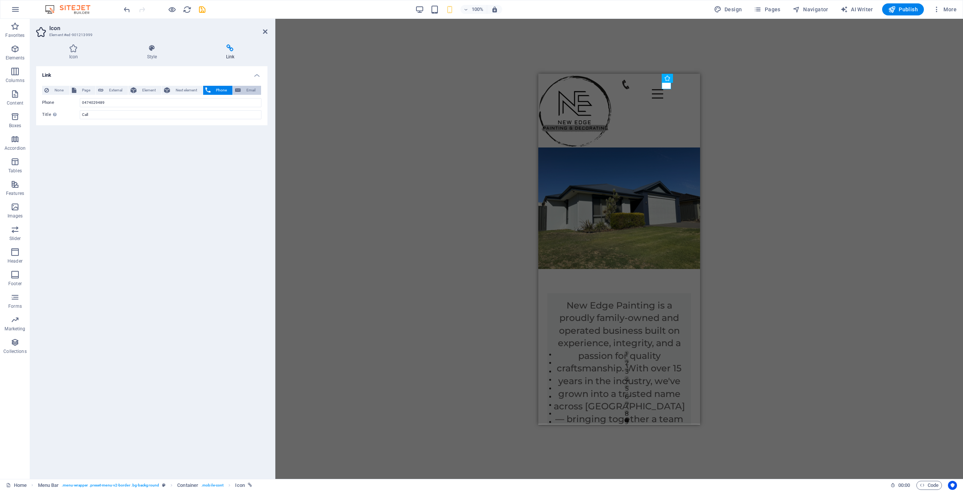
click at [243, 91] on span "Email" at bounding box center [251, 90] width 16 height 9
click at [210, 88] on icon at bounding box center [207, 90] width 5 height 9
click at [189, 90] on span "Next element" at bounding box center [186, 90] width 28 height 9
click at [150, 91] on span "Element" at bounding box center [149, 90] width 20 height 9
click at [118, 92] on span "External" at bounding box center [116, 90] width 20 height 9
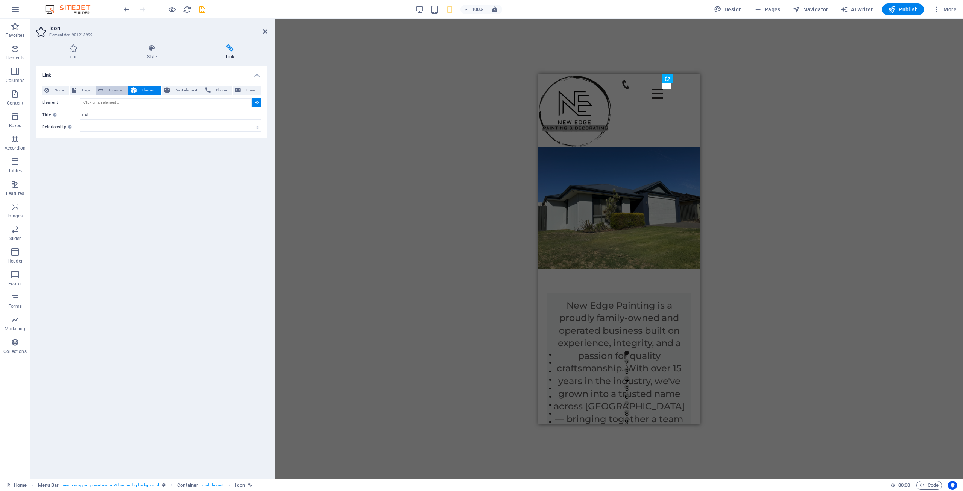
select select "blank"
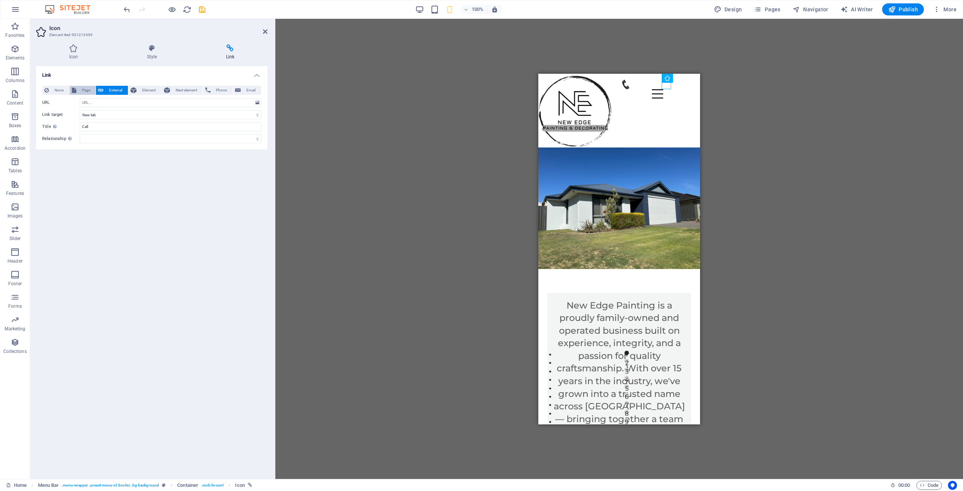
click at [86, 91] on span "Page" at bounding box center [86, 90] width 15 height 9
select select
click at [58, 93] on span "None" at bounding box center [59, 90] width 16 height 9
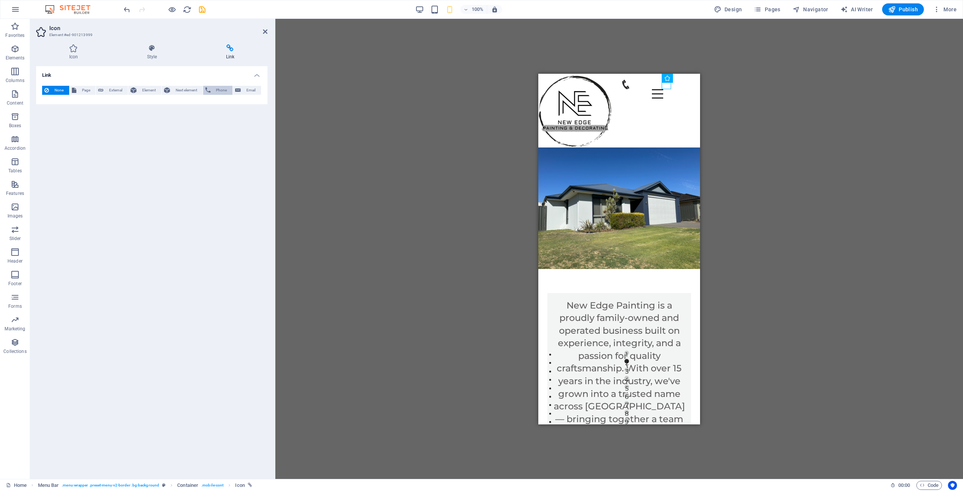
click at [221, 92] on span "Phone" at bounding box center [222, 90] width 18 height 9
click at [97, 111] on input "Call" at bounding box center [171, 114] width 182 height 9
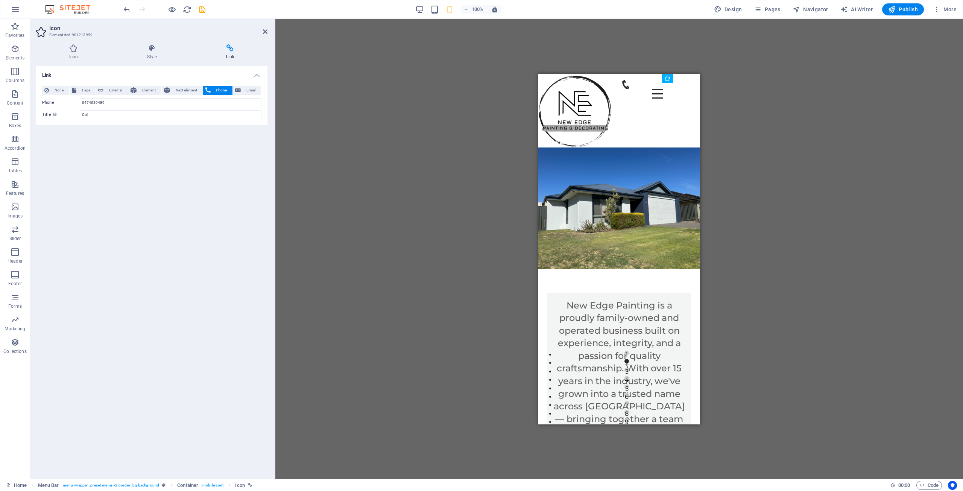
click at [156, 149] on div "Link None Page External Element Next element Phone Email Page Home About Legal …" at bounding box center [151, 269] width 231 height 406
click at [202, 12] on icon "save" at bounding box center [202, 9] width 9 height 9
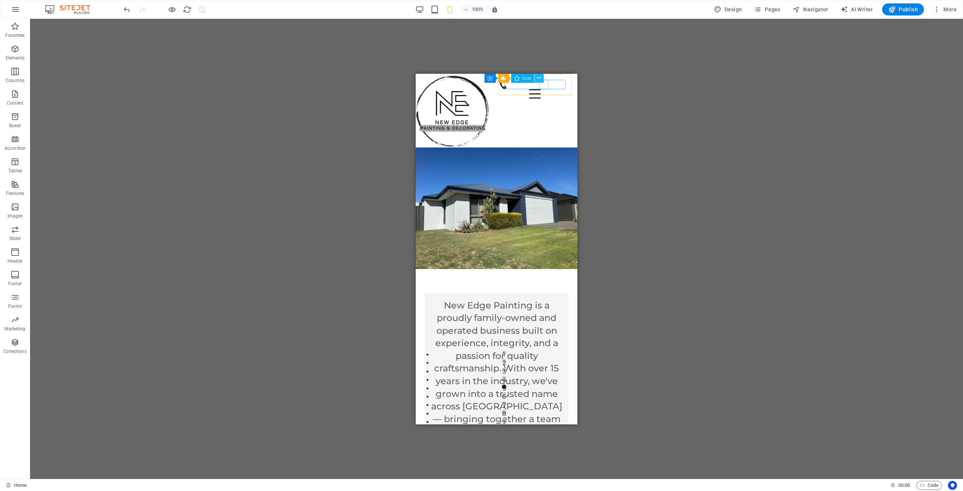
click at [539, 79] on icon at bounding box center [539, 78] width 4 height 8
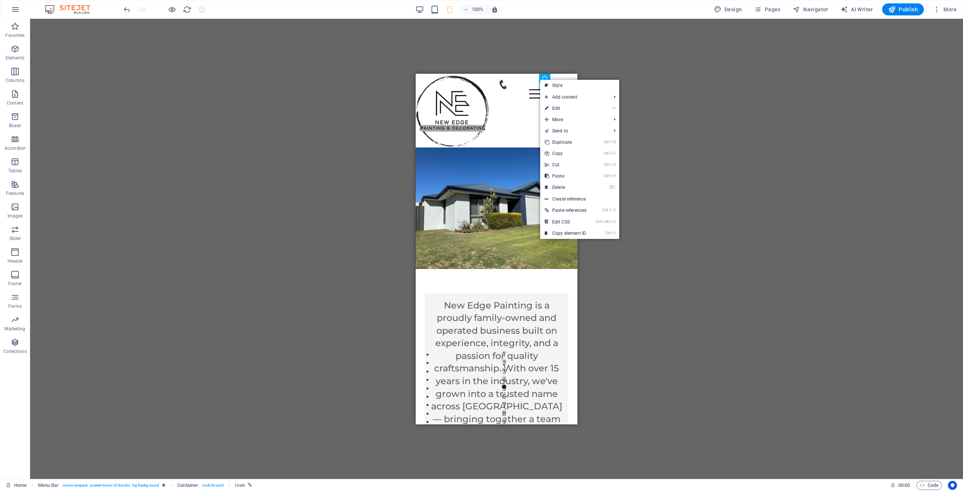
click at [565, 61] on div "H2 Container Text Text image overlap Container Slider Slider Text Container Car…" at bounding box center [496, 249] width 932 height 460
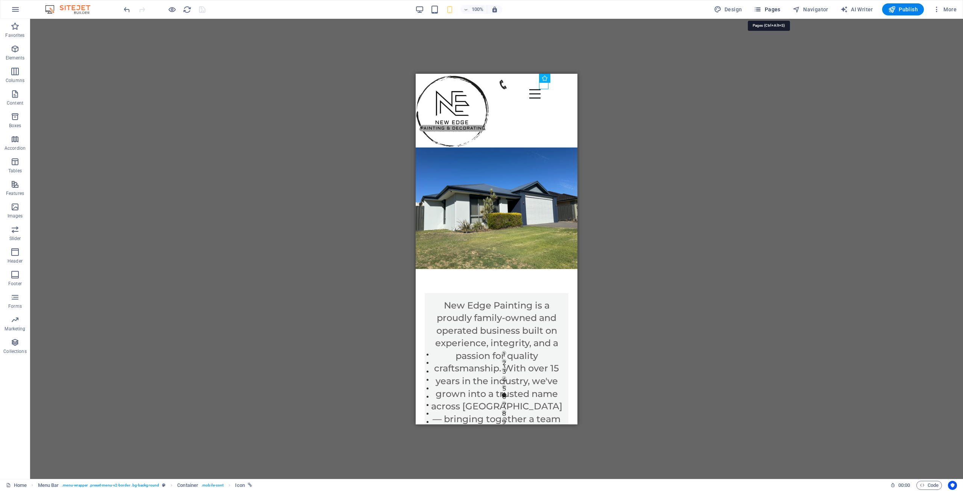
click at [764, 12] on span "Pages" at bounding box center [766, 10] width 26 height 8
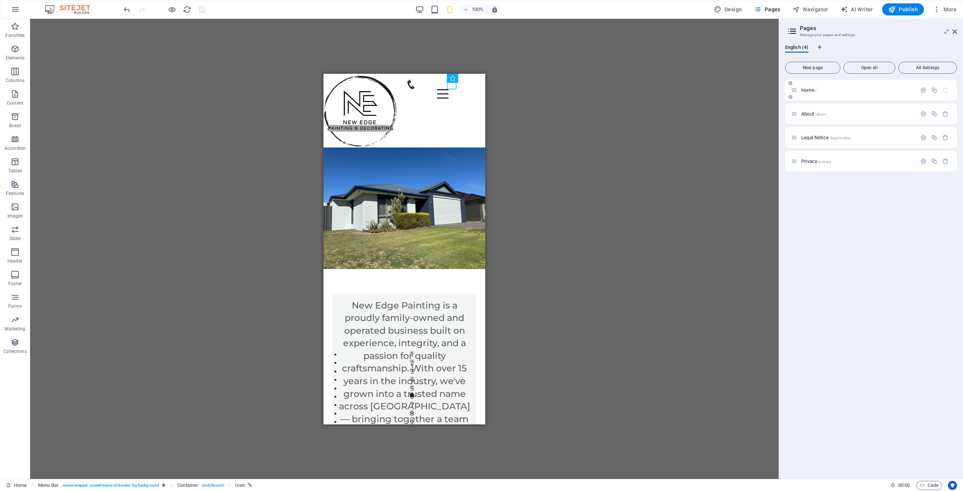
click at [806, 93] on div "Home /" at bounding box center [853, 90] width 125 height 9
click at [793, 91] on icon at bounding box center [794, 90] width 6 height 6
click at [925, 92] on icon "button" at bounding box center [923, 90] width 6 height 6
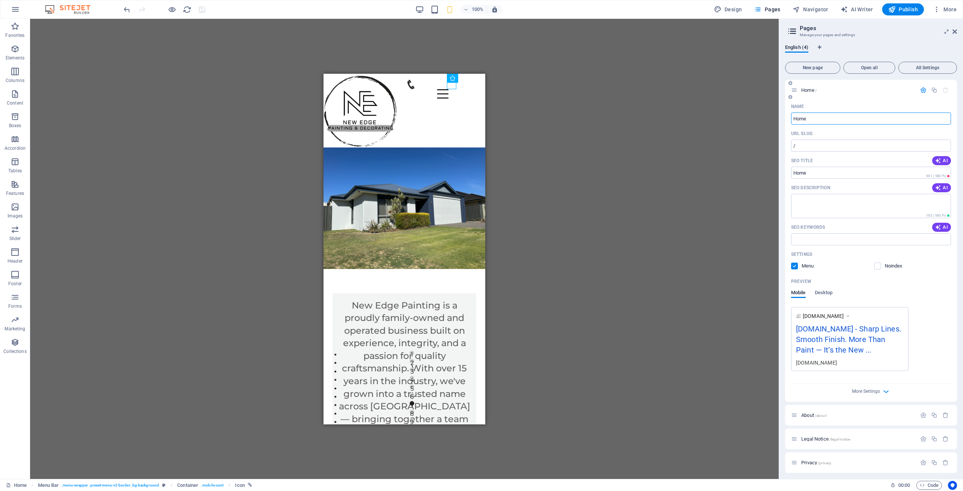
scroll to position [14, 0]
click at [820, 48] on icon "Language Tabs" at bounding box center [818, 47] width 3 height 5
select select "41"
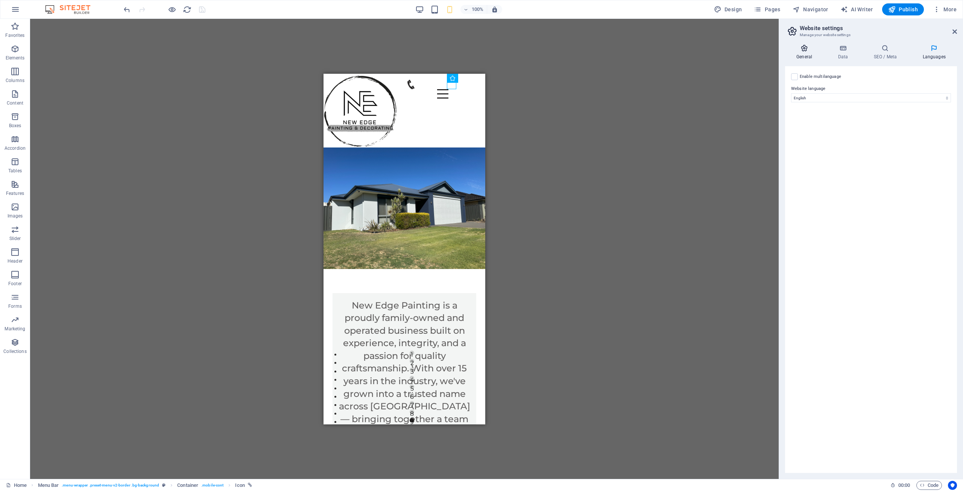
click at [807, 56] on h4 "General" at bounding box center [805, 52] width 41 height 16
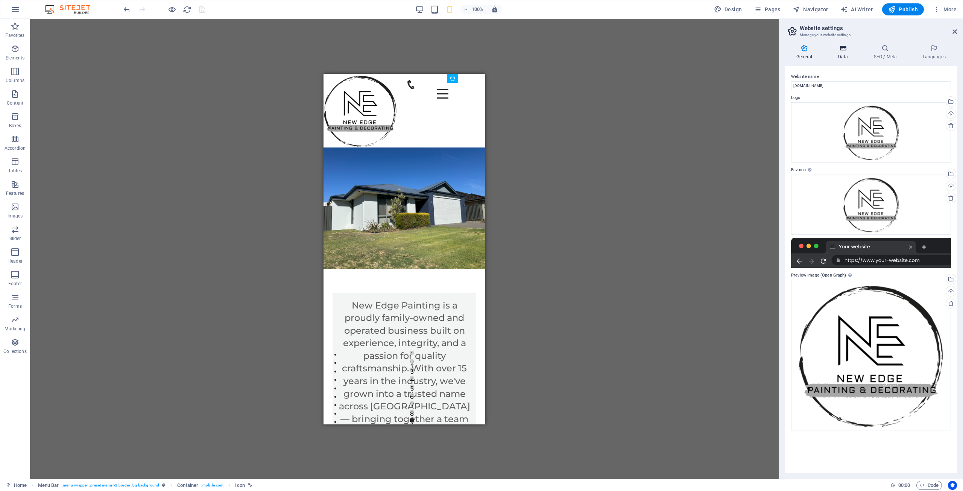
click at [842, 55] on h4 "Data" at bounding box center [844, 52] width 36 height 16
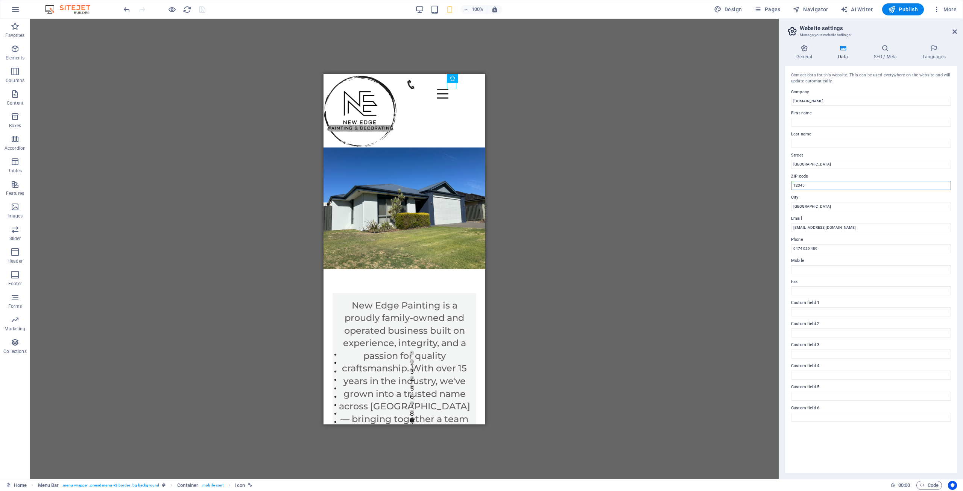
drag, startPoint x: 820, startPoint y: 183, endPoint x: 767, endPoint y: 188, distance: 52.9
click at [767, 188] on div "Home Favorites Elements Columns Content Boxes Accordion Tables Features Images …" at bounding box center [481, 249] width 963 height 460
drag, startPoint x: 819, startPoint y: 207, endPoint x: 780, endPoint y: 208, distance: 39.1
click at [780, 208] on div "General Data SEO / Meta Languages Website name www.newedgepainting.com.au Logo …" at bounding box center [871, 258] width 184 height 440
click at [801, 185] on input "ZIP code" at bounding box center [871, 185] width 160 height 9
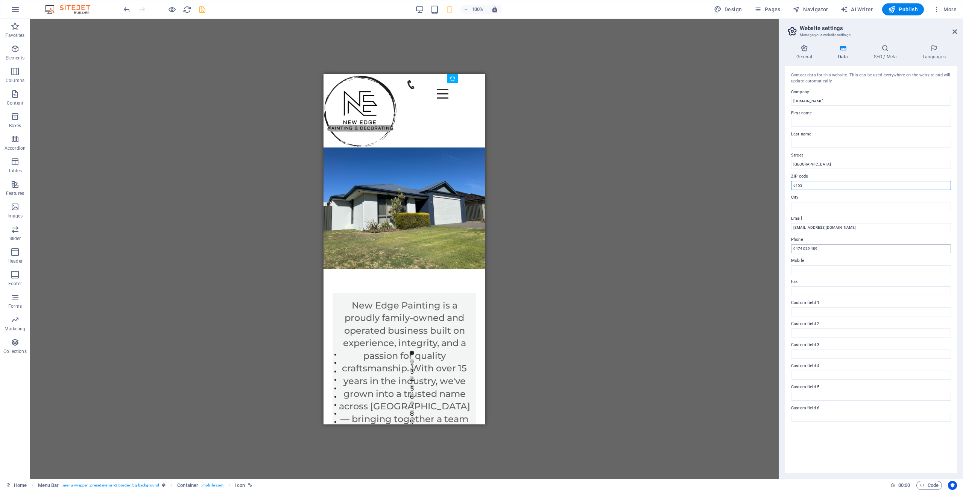
type input "6153"
click at [810, 249] on input "0474 029 489" at bounding box center [871, 248] width 160 height 9
type input "0474029489"
click at [811, 207] on input "City" at bounding box center [871, 206] width 160 height 9
type input "p"
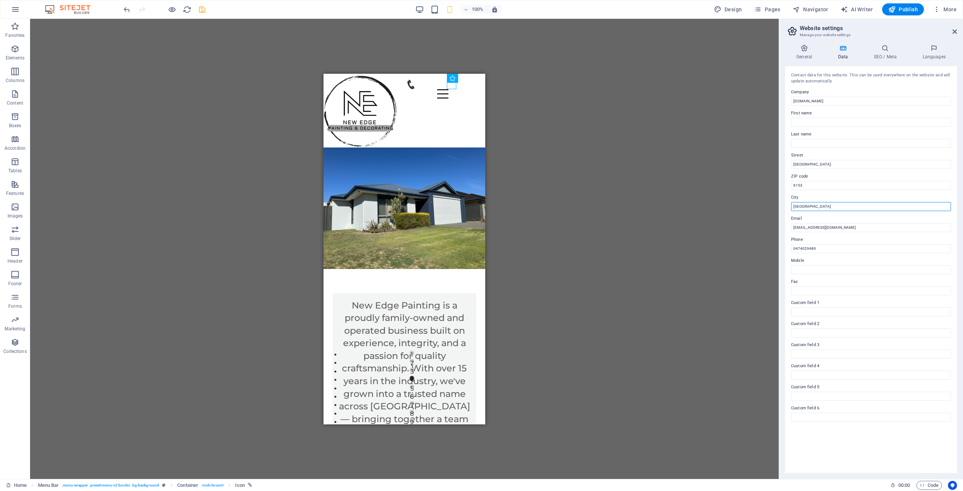
type input "[GEOGRAPHIC_DATA]"
click at [199, 8] on icon "save" at bounding box center [202, 9] width 9 height 9
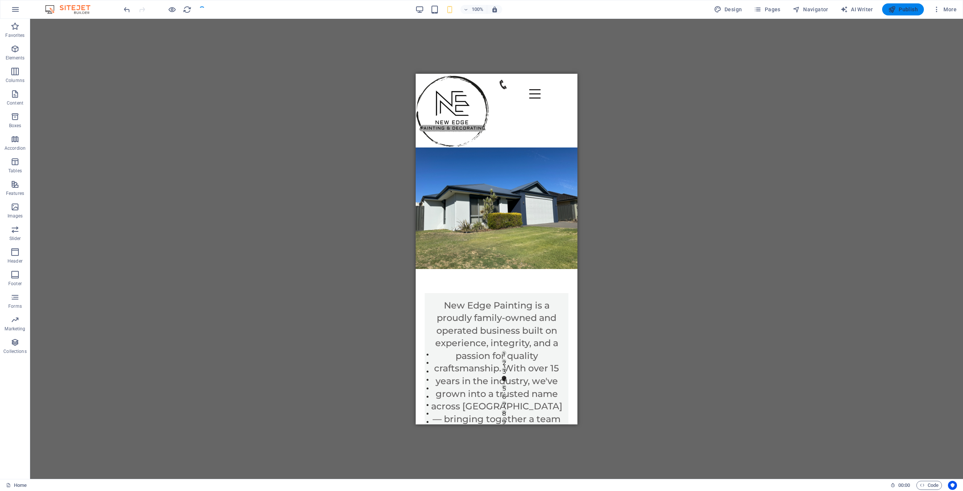
click at [892, 8] on icon "button" at bounding box center [892, 10] width 8 height 8
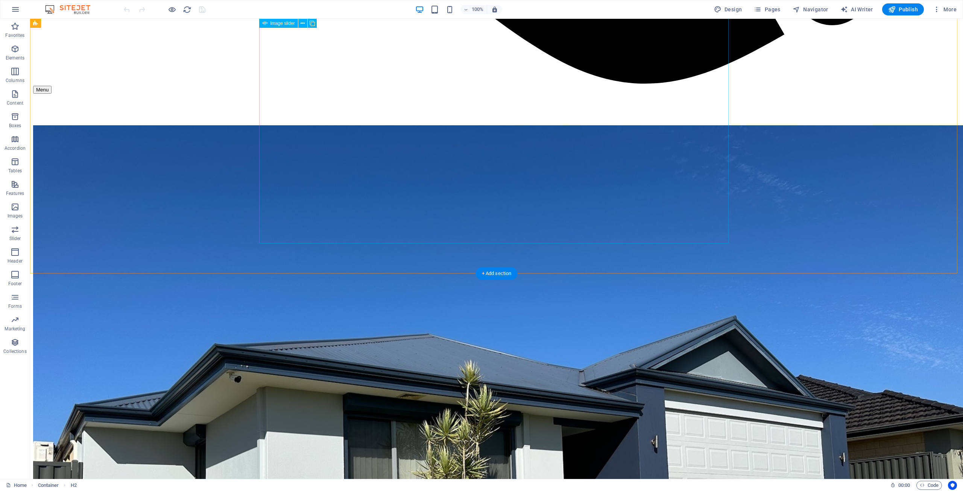
scroll to position [1158, 0]
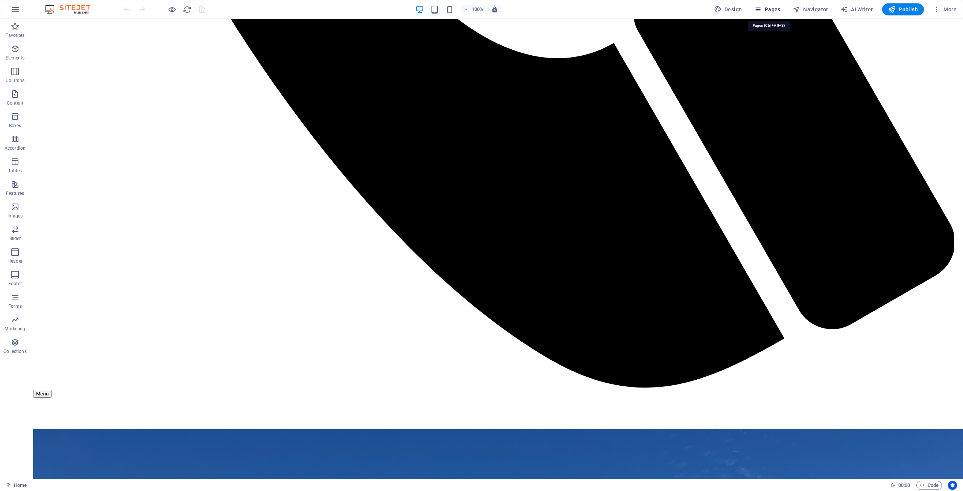
click at [772, 11] on span "Pages" at bounding box center [766, 10] width 26 height 8
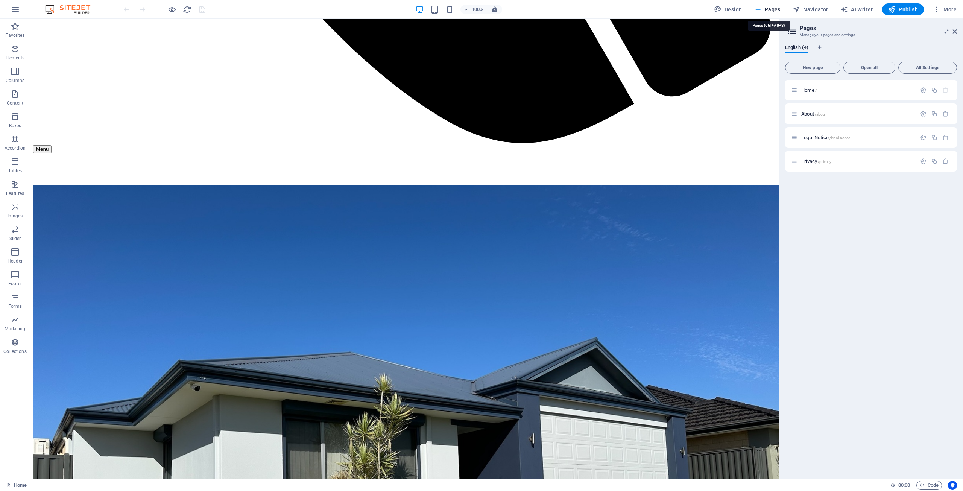
scroll to position [832, 0]
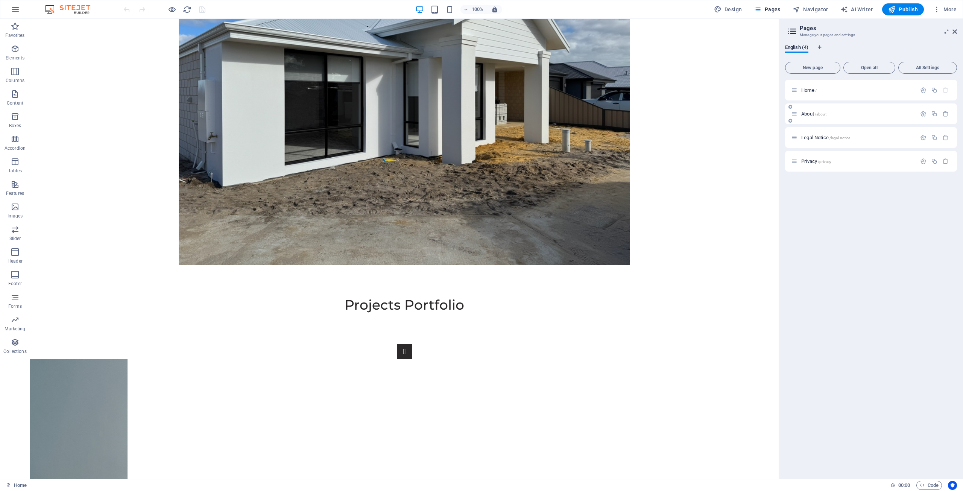
click at [820, 116] on span "/about" at bounding box center [820, 114] width 12 height 4
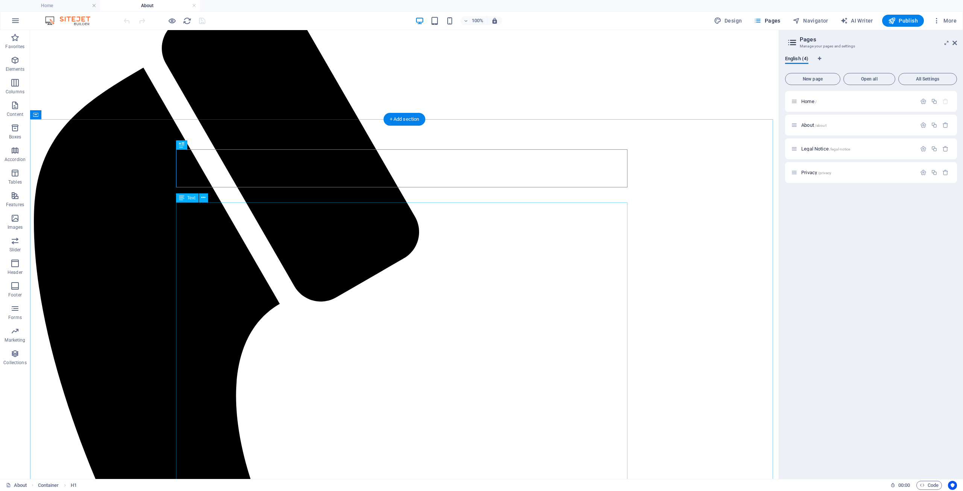
scroll to position [301, 0]
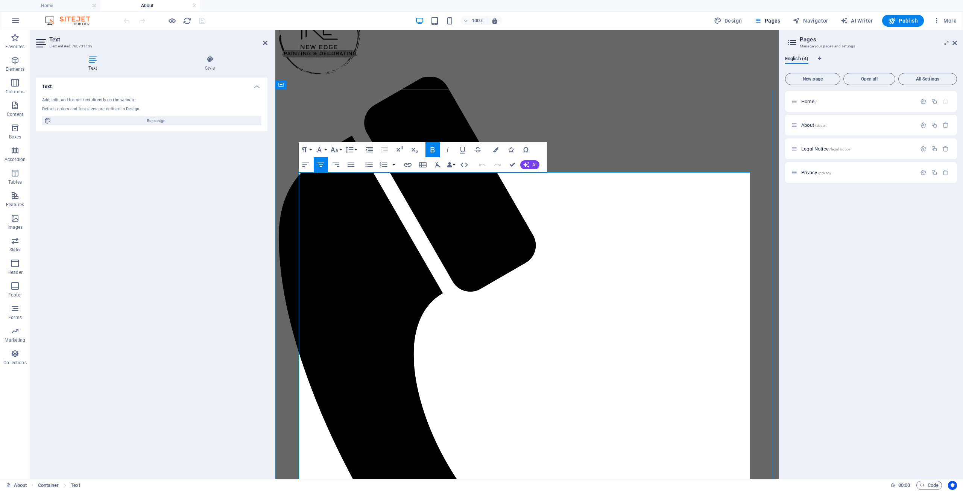
scroll to position [75, 0]
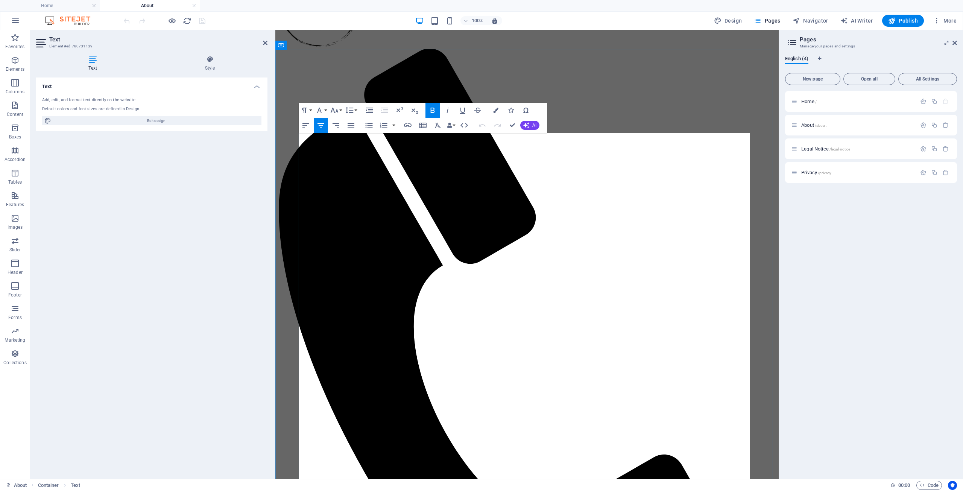
click at [371, 123] on icon "button" at bounding box center [368, 125] width 7 height 5
drag, startPoint x: 596, startPoint y: 407, endPoint x: 459, endPoint y: 406, distance: 137.6
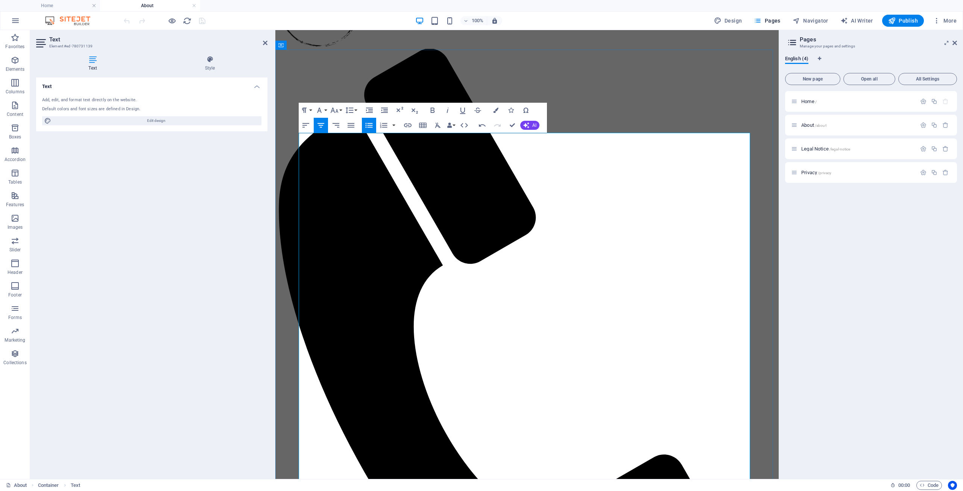
copy li "Servicing Perth city and surrounding suburbs"
drag, startPoint x: 598, startPoint y: 406, endPoint x: 468, endPoint y: 317, distance: 157.1
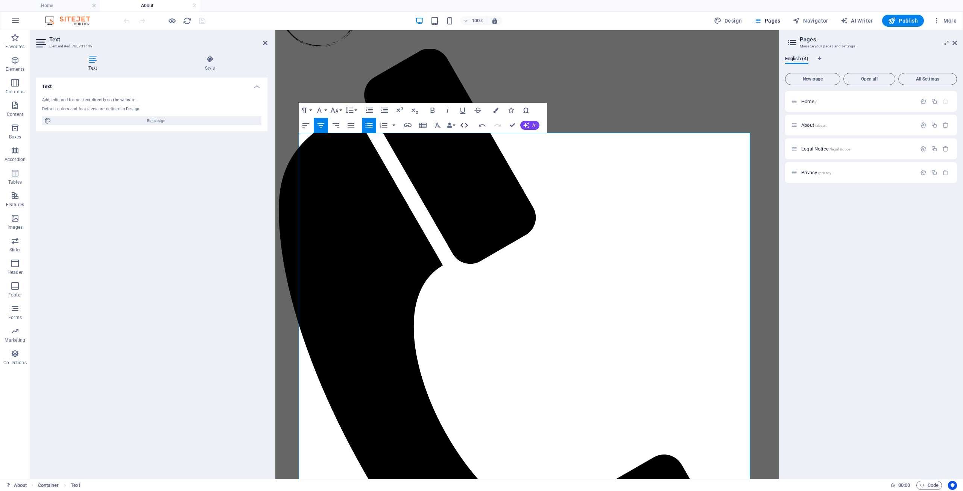
click at [462, 126] on icon "button" at bounding box center [463, 125] width 9 height 9
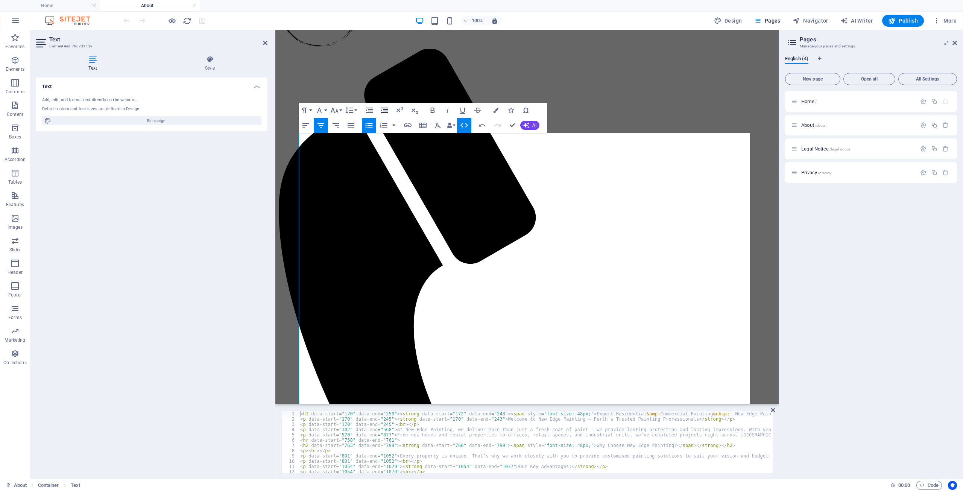
click at [385, 111] on icon "button" at bounding box center [384, 110] width 9 height 9
click at [365, 111] on icon "button" at bounding box center [369, 110] width 9 height 9
click at [387, 111] on icon "button" at bounding box center [384, 110] width 7 height 5
click at [371, 125] on icon "button" at bounding box center [368, 125] width 7 height 5
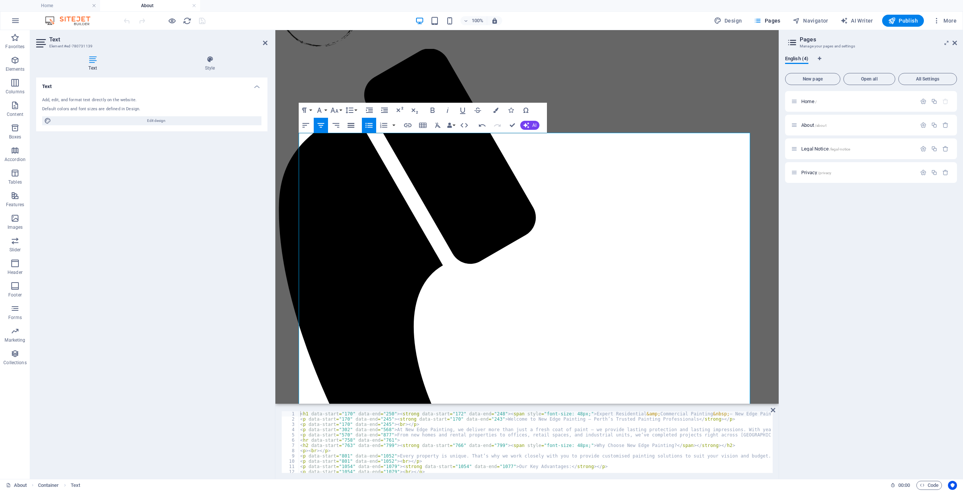
click at [357, 127] on button "Align Justify" at bounding box center [351, 125] width 14 height 15
click at [372, 111] on icon "button" at bounding box center [369, 110] width 9 height 9
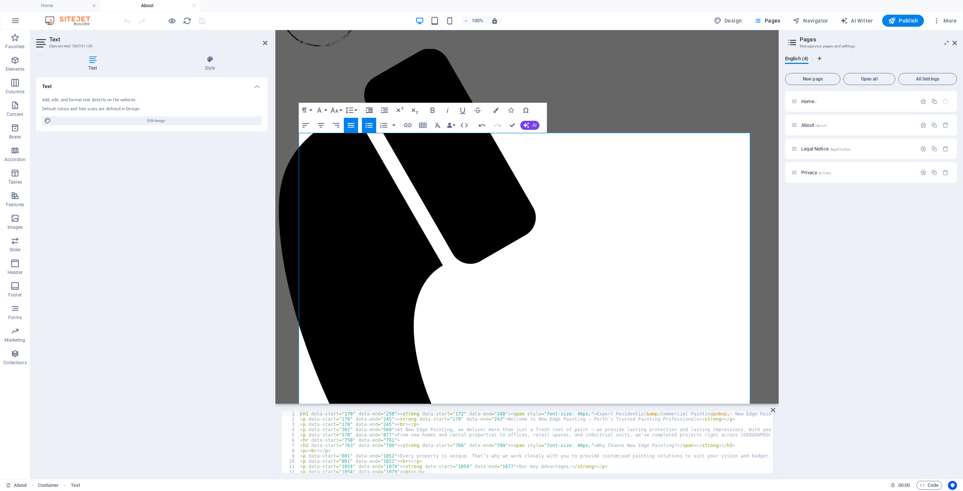
click at [372, 111] on icon "button" at bounding box center [369, 110] width 9 height 9
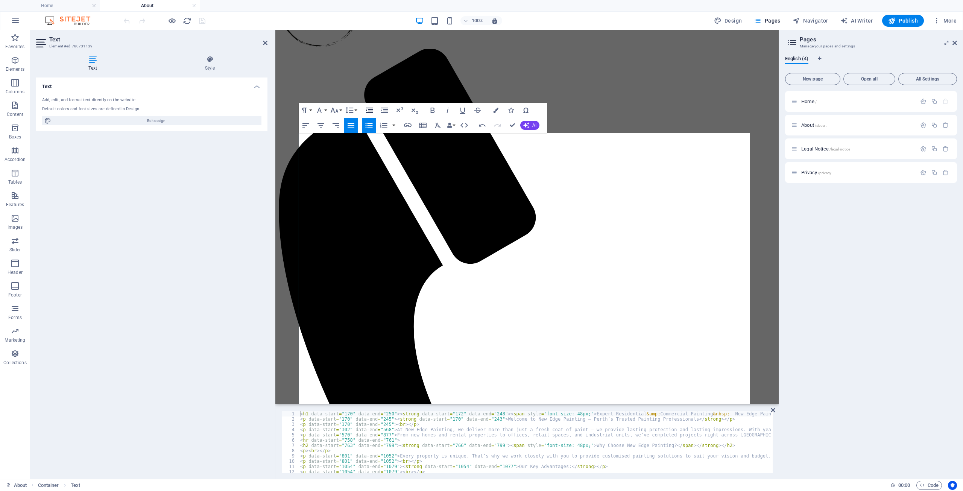
click at [372, 111] on icon "button" at bounding box center [369, 110] width 9 height 9
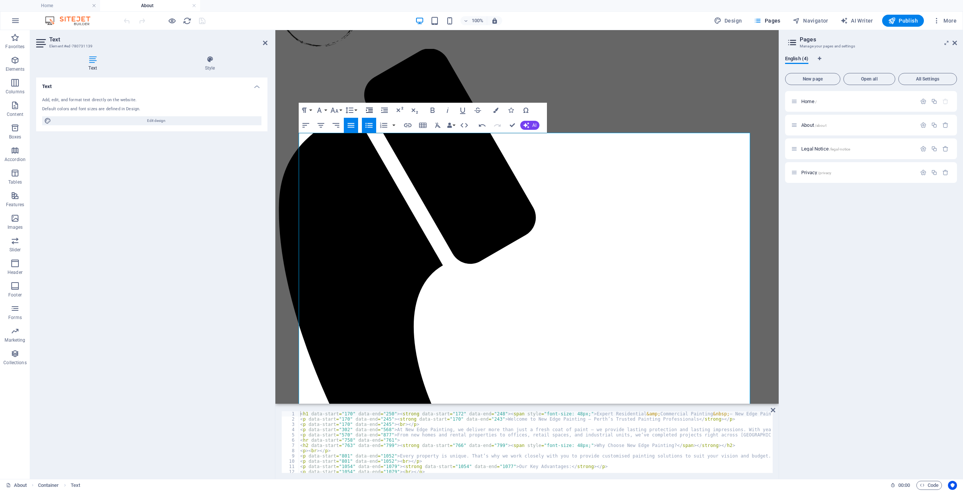
click at [372, 111] on icon "button" at bounding box center [369, 110] width 9 height 9
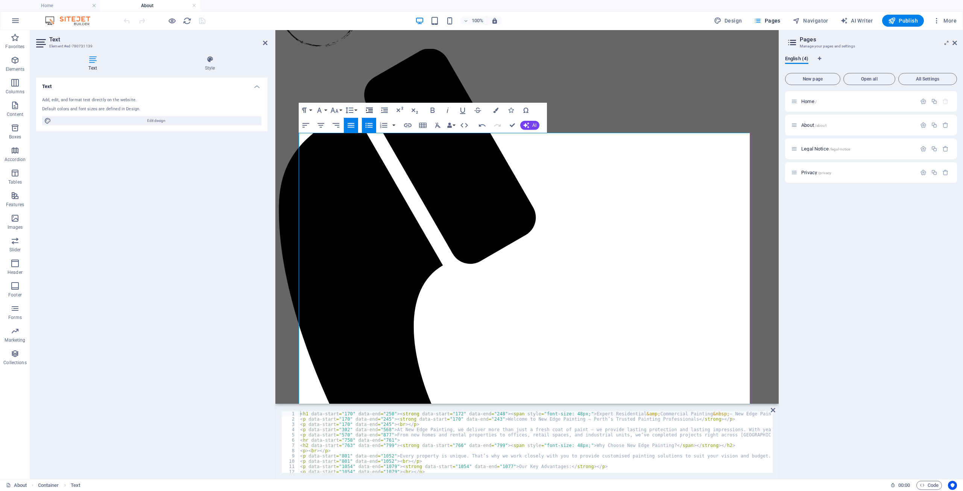
click at [372, 111] on icon "button" at bounding box center [369, 110] width 9 height 9
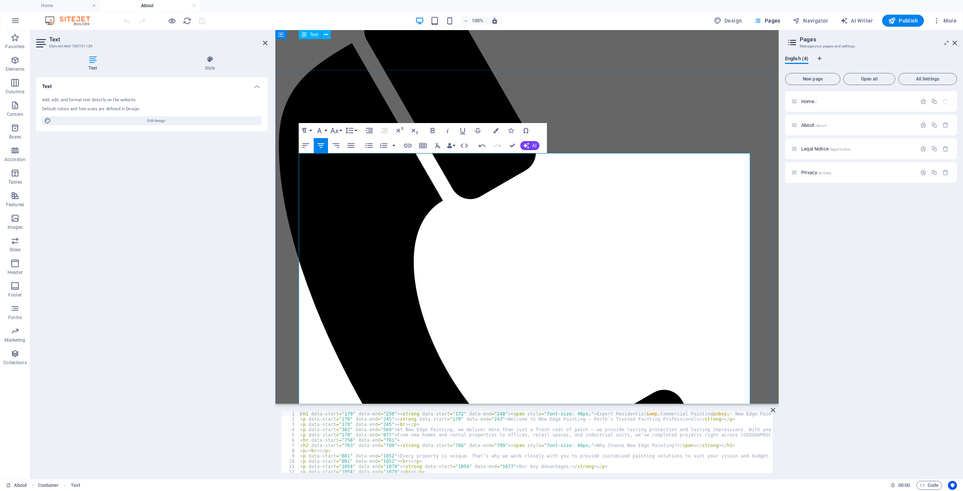
scroll to position [38, 0]
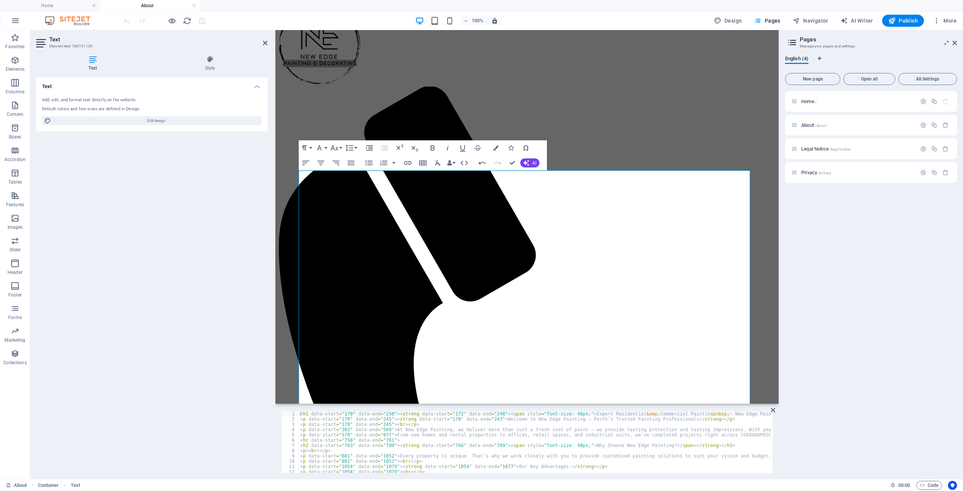
click at [201, 20] on div at bounding box center [164, 21] width 84 height 12
click at [264, 44] on icon at bounding box center [265, 43] width 5 height 6
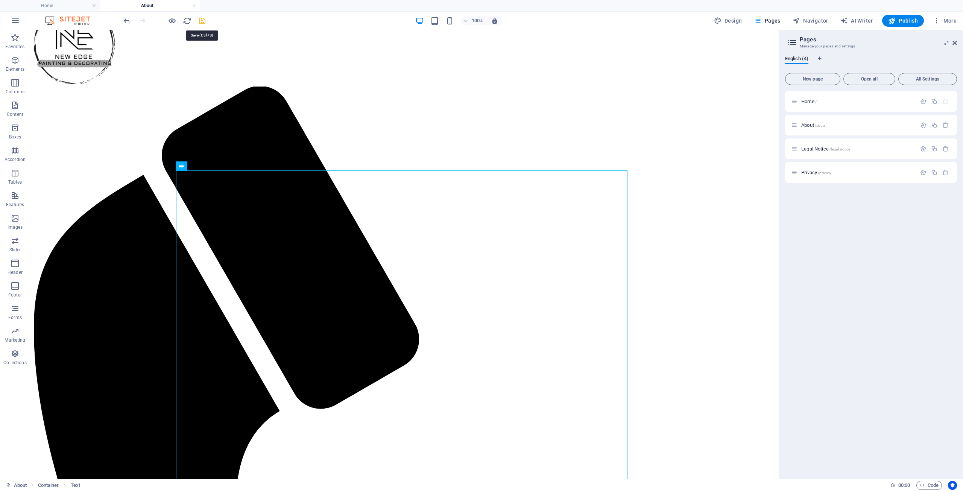
click at [204, 20] on icon "save" at bounding box center [202, 21] width 9 height 9
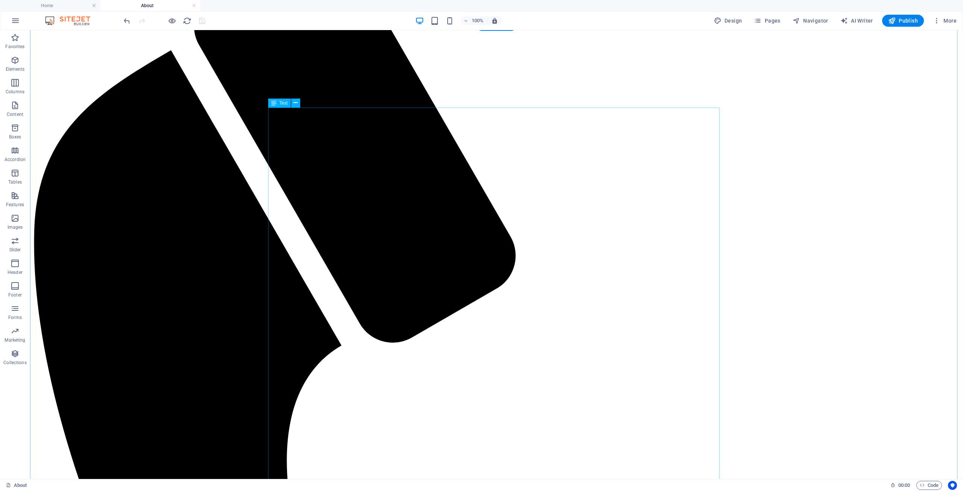
scroll to position [263, 0]
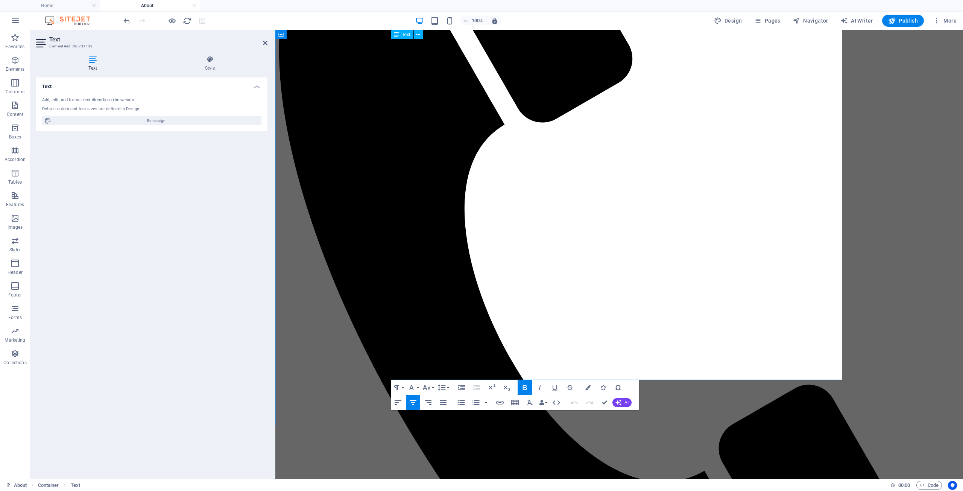
scroll to position [374, 0]
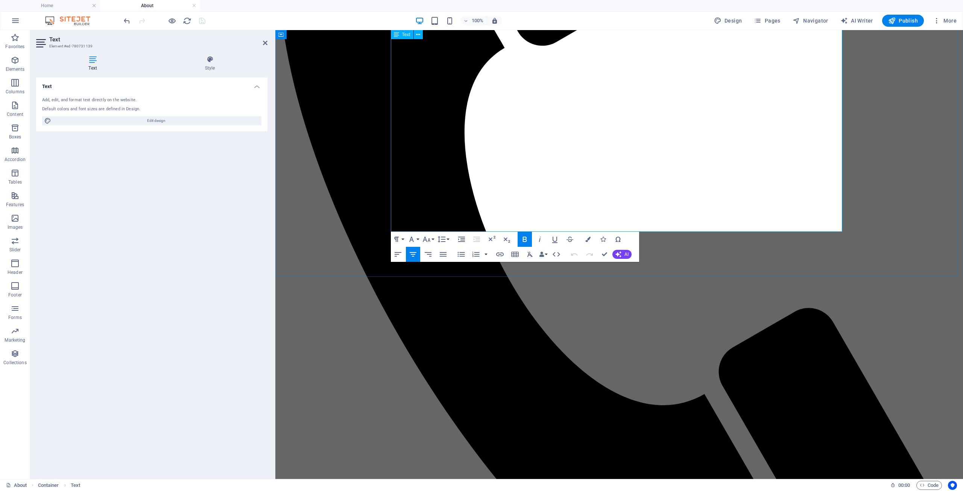
drag, startPoint x: 680, startPoint y: 209, endPoint x: 675, endPoint y: 209, distance: 4.5
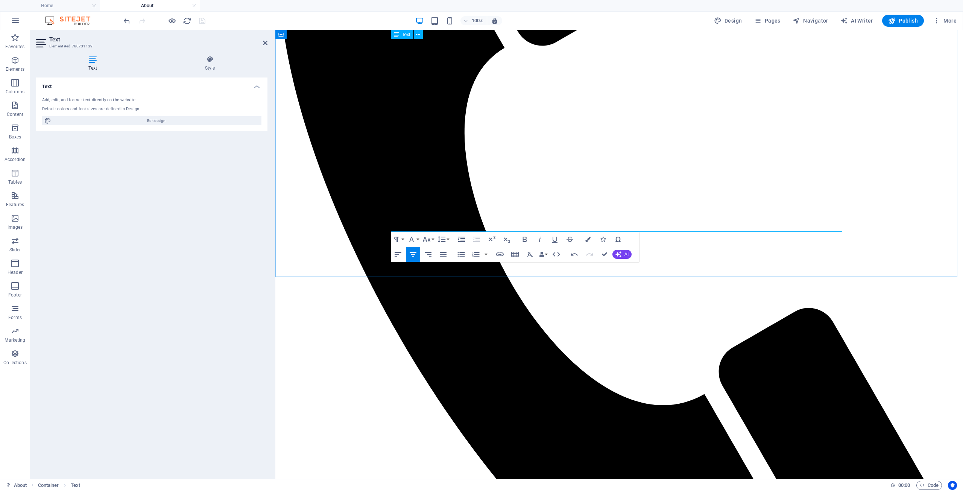
drag, startPoint x: 682, startPoint y: 212, endPoint x: 402, endPoint y: 202, distance: 280.7
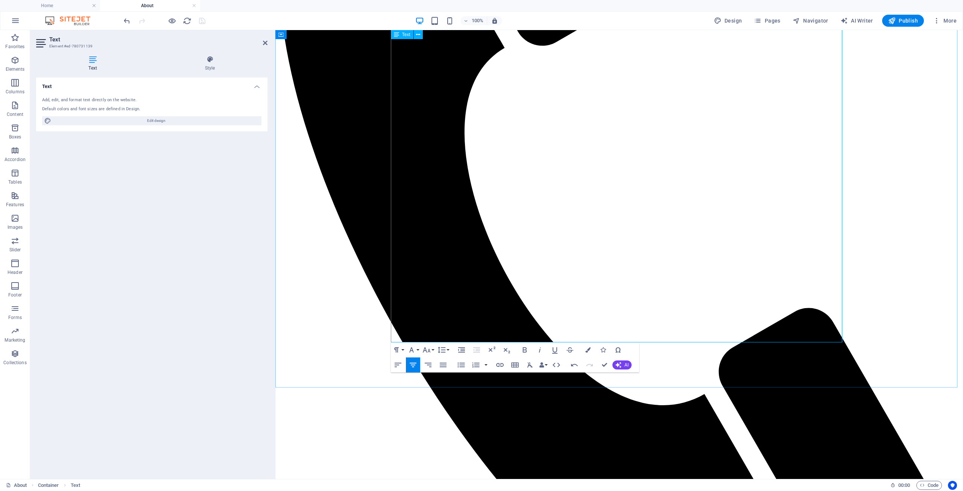
click at [465, 364] on button "Unordered List" at bounding box center [461, 364] width 14 height 15
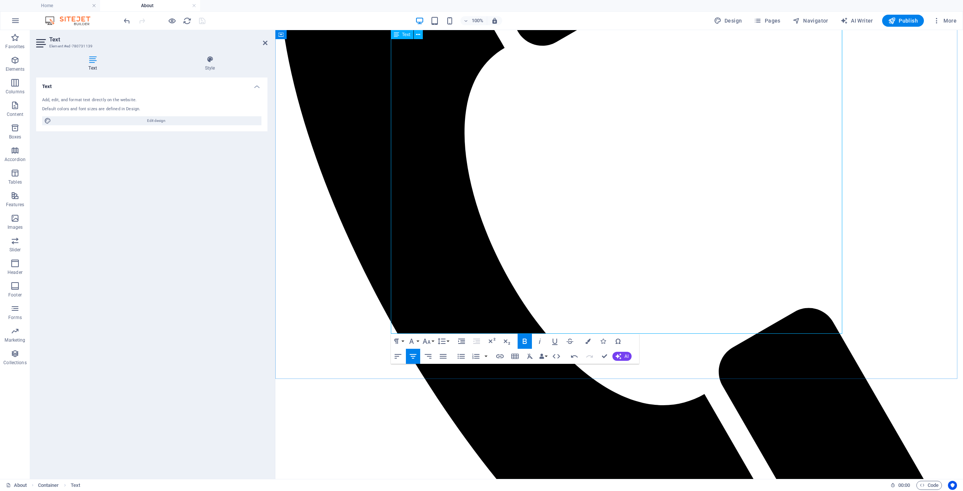
click at [462, 355] on icon "button" at bounding box center [460, 356] width 9 height 9
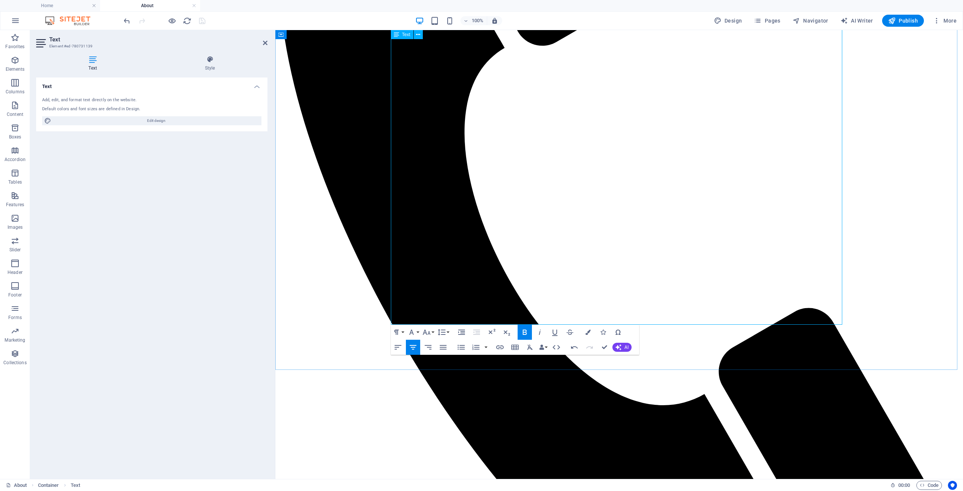
click at [464, 349] on icon "button" at bounding box center [460, 346] width 7 height 5
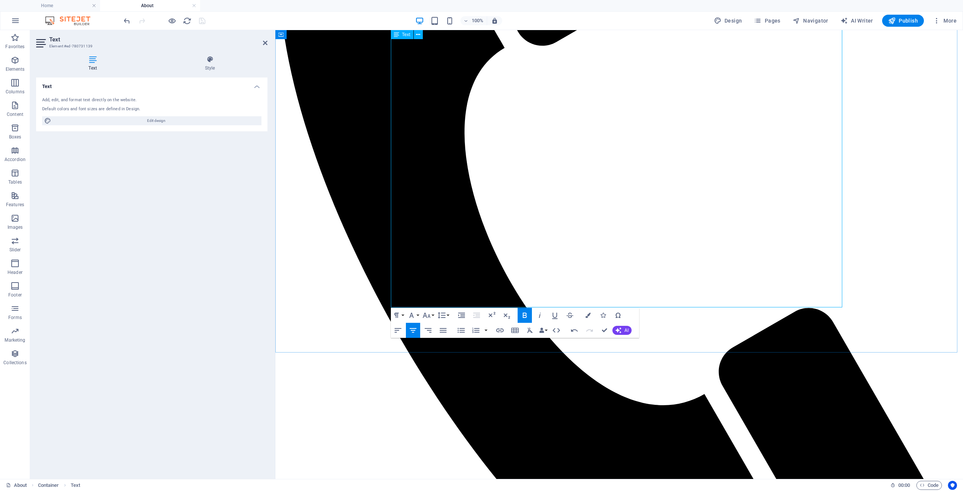
click at [461, 329] on icon "button" at bounding box center [460, 330] width 9 height 9
click at [461, 330] on icon "button" at bounding box center [460, 330] width 9 height 9
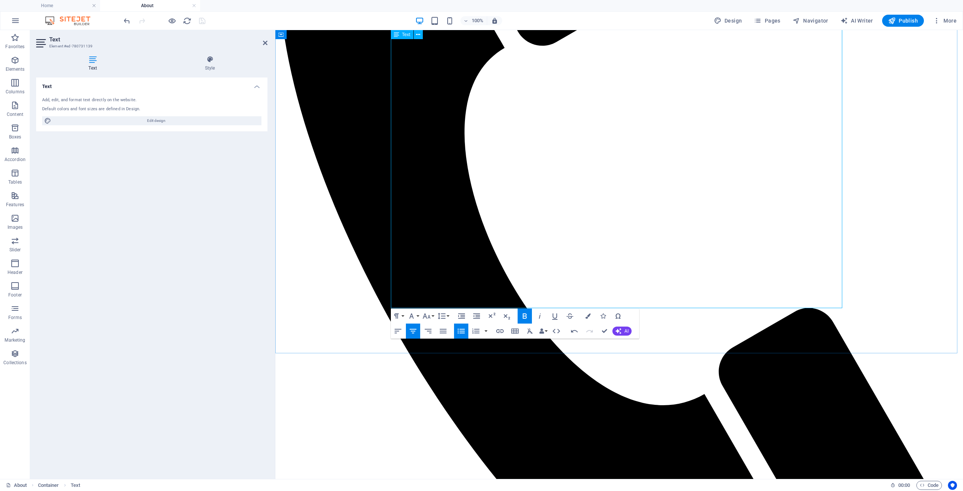
click at [458, 329] on icon "button" at bounding box center [460, 330] width 7 height 5
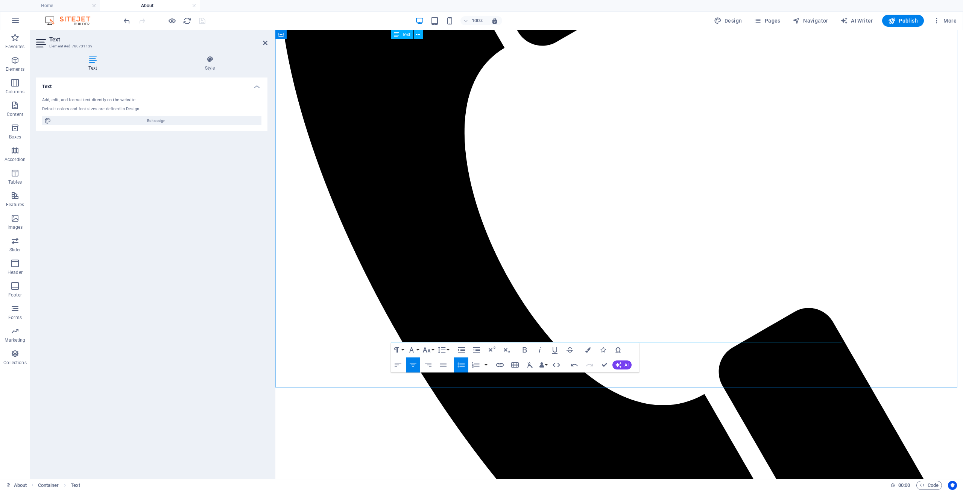
click at [441, 364] on icon "button" at bounding box center [443, 364] width 7 height 5
click at [411, 365] on icon "button" at bounding box center [412, 364] width 7 height 5
click at [401, 366] on icon "button" at bounding box center [397, 364] width 9 height 9
click at [409, 365] on icon "button" at bounding box center [412, 364] width 9 height 9
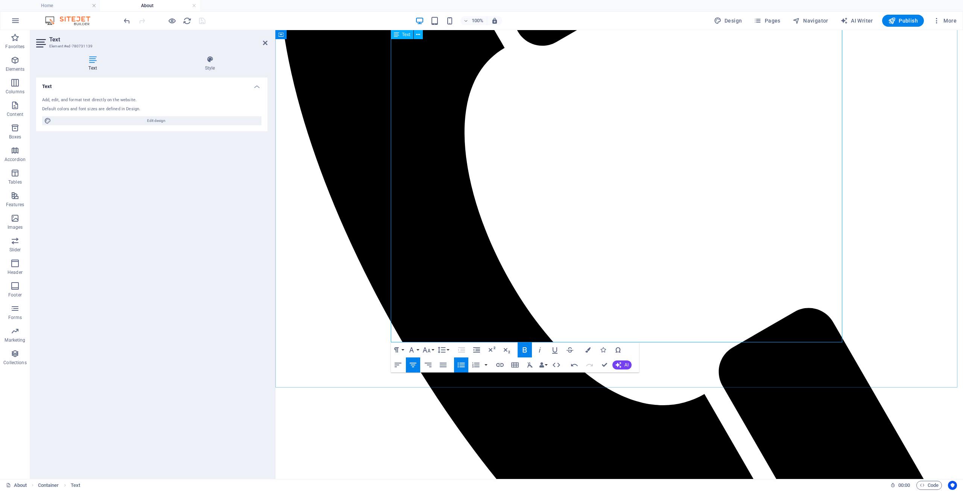
drag, startPoint x: 412, startPoint y: 223, endPoint x: 597, endPoint y: 294, distance: 198.3
click at [412, 367] on icon "button" at bounding box center [412, 364] width 7 height 5
click at [462, 364] on icon "button" at bounding box center [460, 364] width 7 height 5
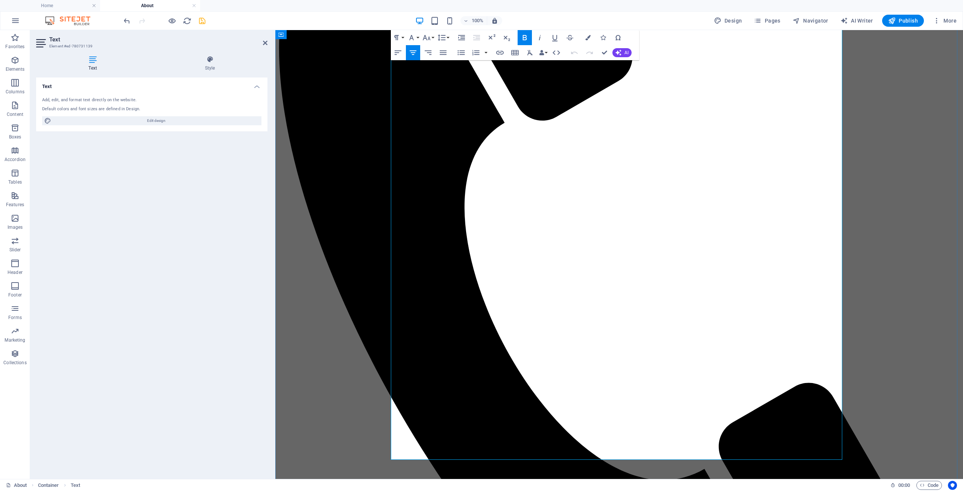
scroll to position [451, 0]
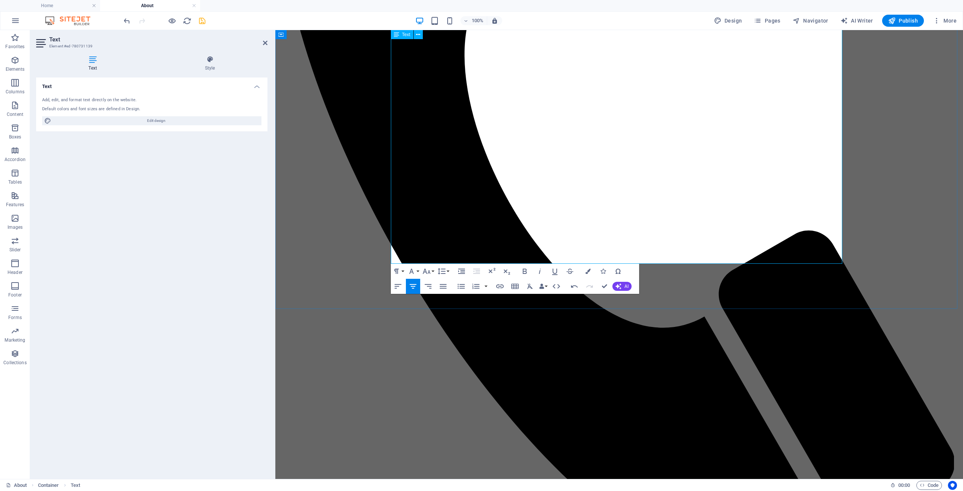
drag, startPoint x: 392, startPoint y: 149, endPoint x: 841, endPoint y: 211, distance: 453.2
click at [415, 288] on icon "button" at bounding box center [412, 286] width 9 height 9
click at [466, 286] on button "Unordered List" at bounding box center [461, 286] width 14 height 15
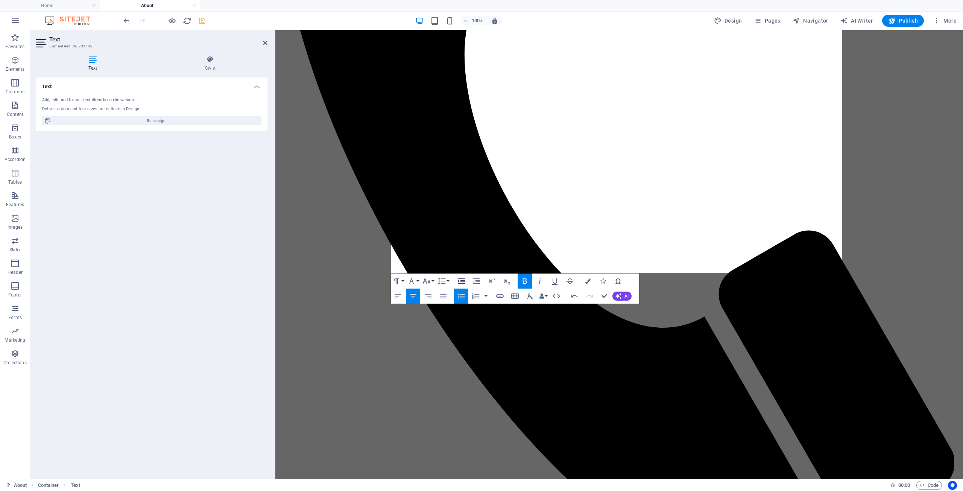
click at [463, 282] on icon "button" at bounding box center [461, 280] width 7 height 5
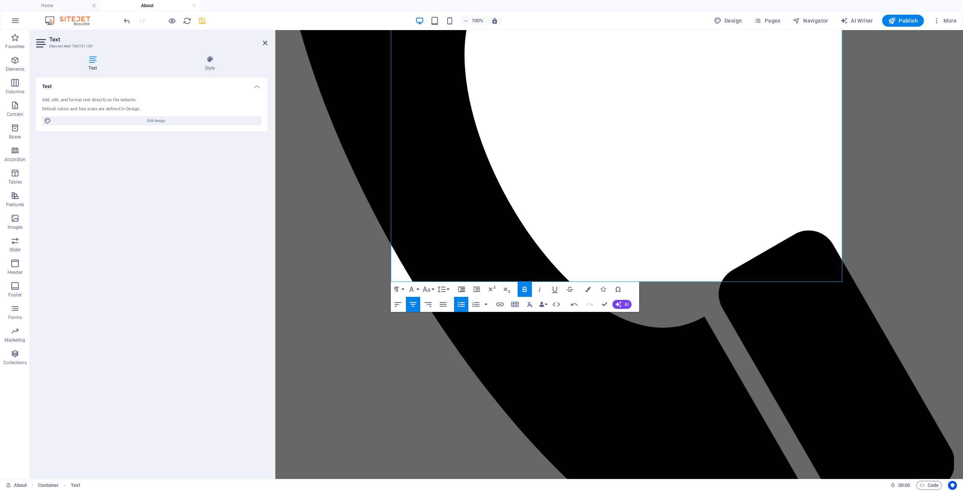
click at [463, 282] on button "Increase Indent" at bounding box center [461, 289] width 14 height 15
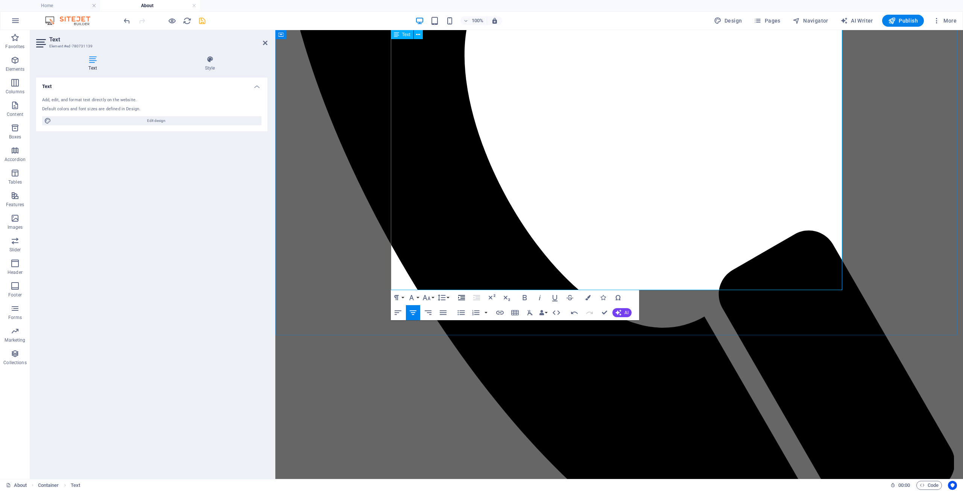
click at [472, 297] on icon "button" at bounding box center [476, 297] width 9 height 9
click at [463, 300] on icon "button" at bounding box center [461, 297] width 9 height 9
click at [477, 298] on icon "button" at bounding box center [476, 297] width 7 height 5
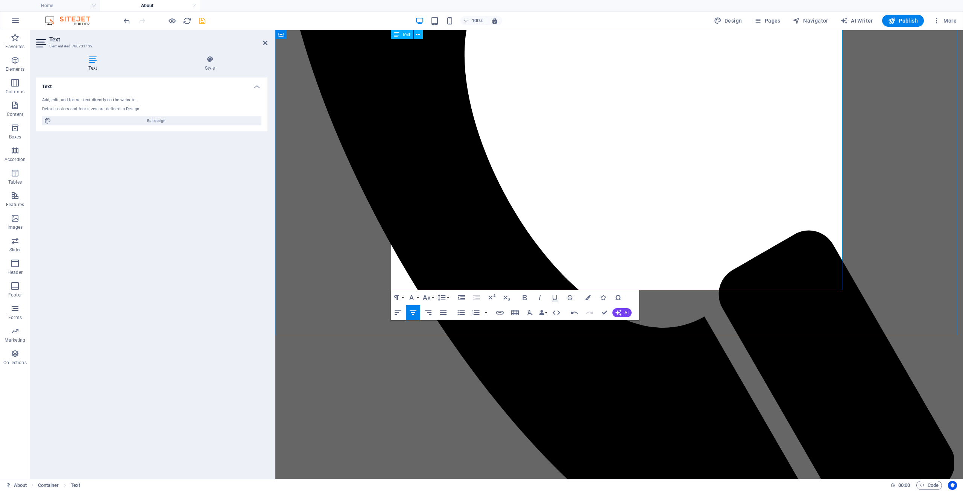
drag, startPoint x: 699, startPoint y: 237, endPoint x: 447, endPoint y: 152, distance: 265.1
click at [474, 297] on icon "button" at bounding box center [476, 297] width 7 height 5
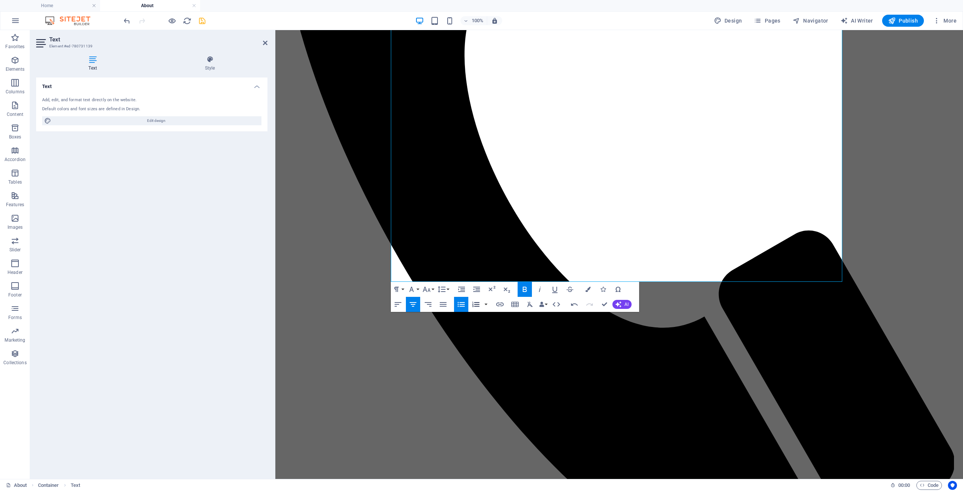
click at [474, 297] on button "Ordered List" at bounding box center [475, 304] width 14 height 15
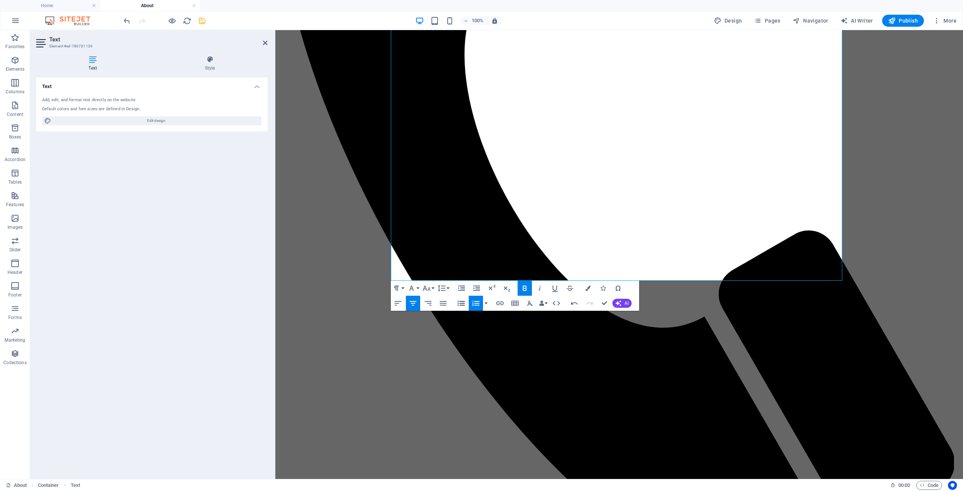
click at [462, 305] on icon "button" at bounding box center [460, 302] width 7 height 5
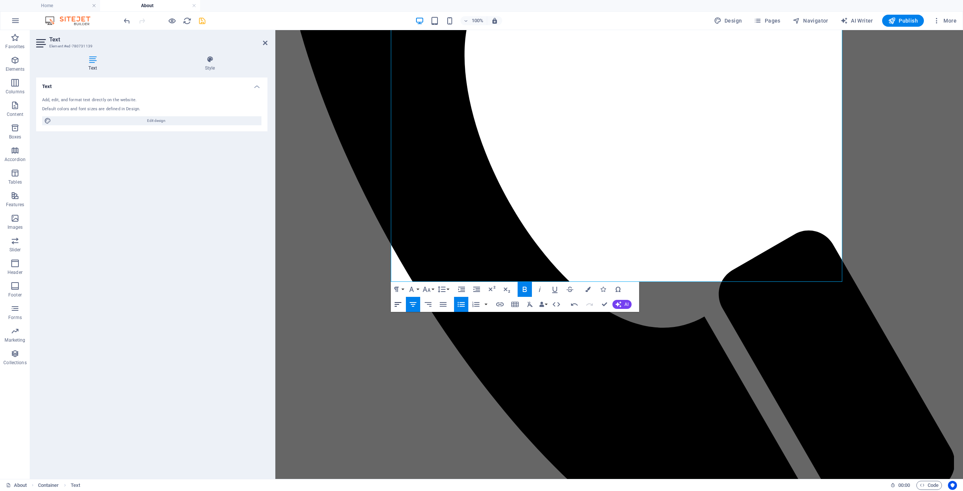
click at [398, 308] on icon "button" at bounding box center [397, 304] width 9 height 9
click at [476, 288] on icon "button" at bounding box center [476, 289] width 7 height 5
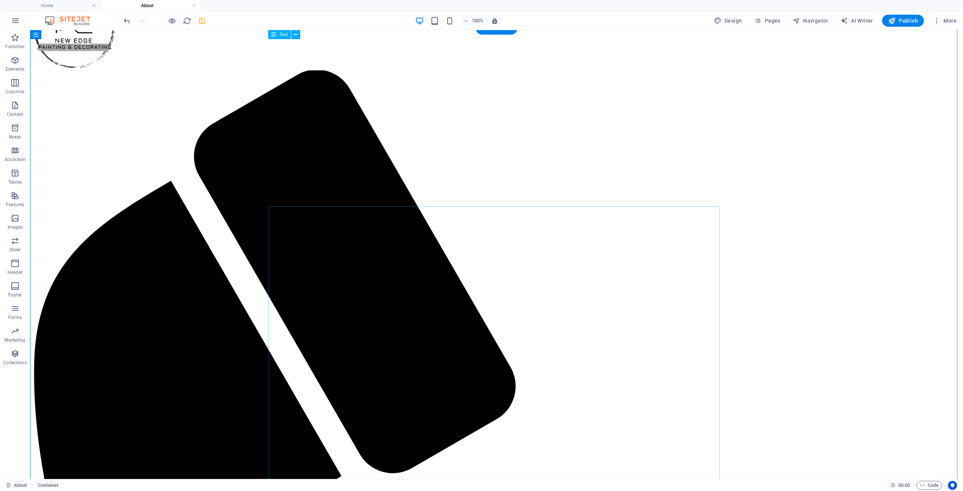
scroll to position [0, 0]
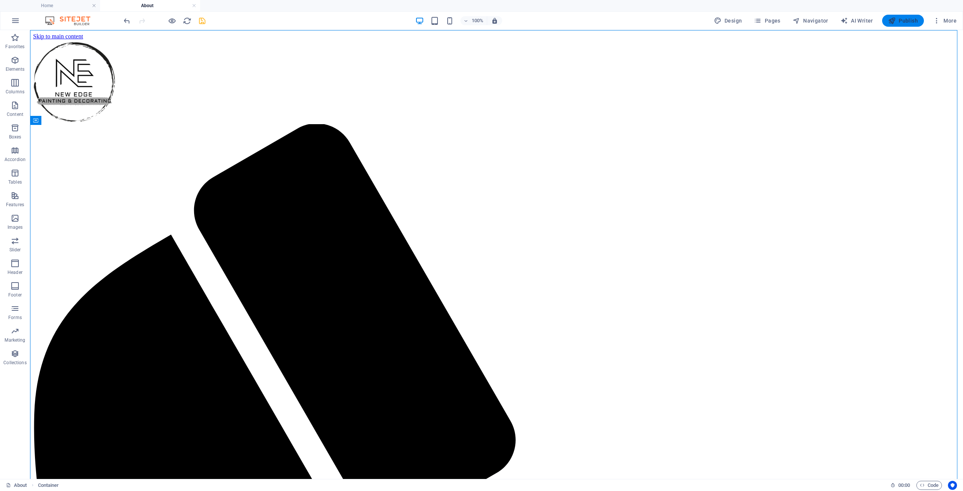
click at [889, 17] on icon "button" at bounding box center [892, 21] width 8 height 8
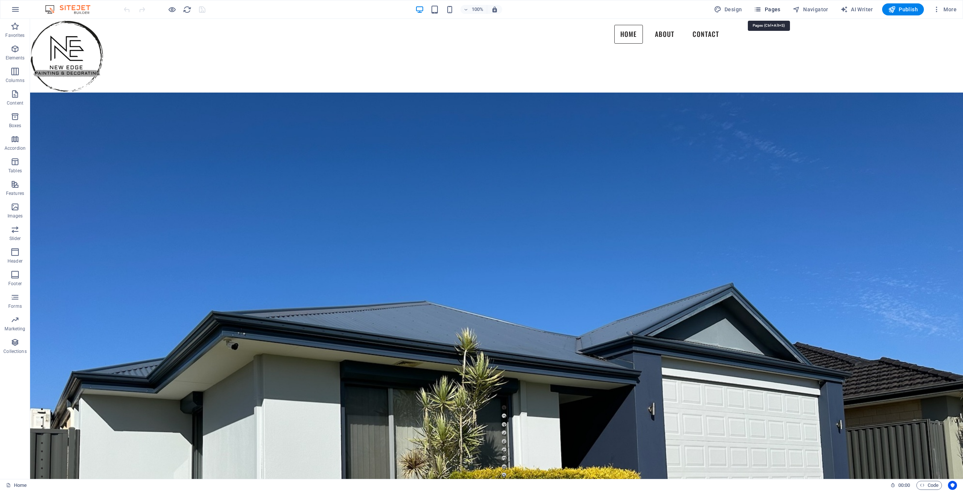
click at [778, 11] on span "Pages" at bounding box center [766, 10] width 26 height 8
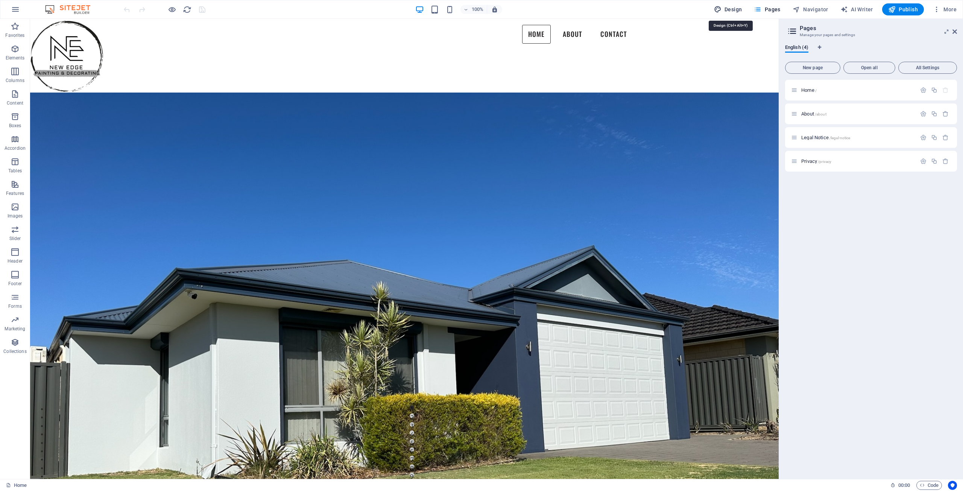
click at [744, 8] on button "Design" at bounding box center [728, 9] width 34 height 12
select select "px"
select select "400"
select select "px"
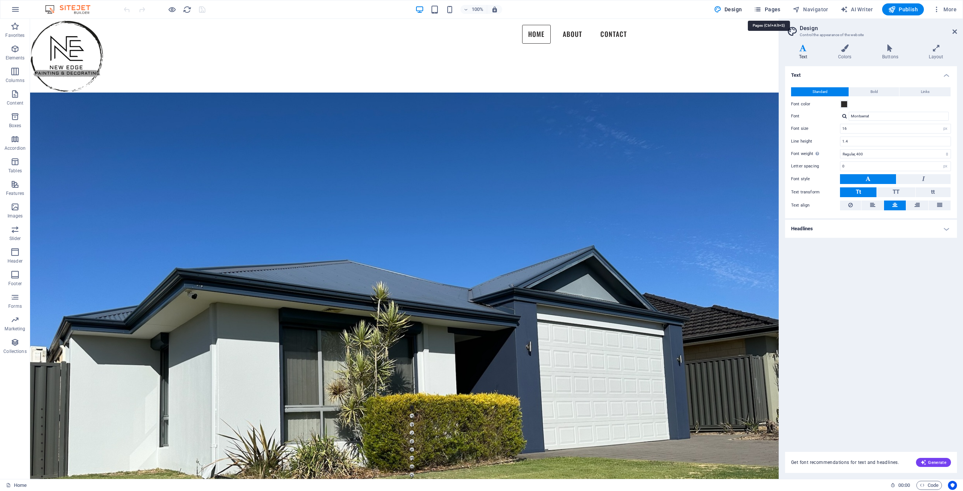
click at [774, 11] on span "Pages" at bounding box center [766, 10] width 26 height 8
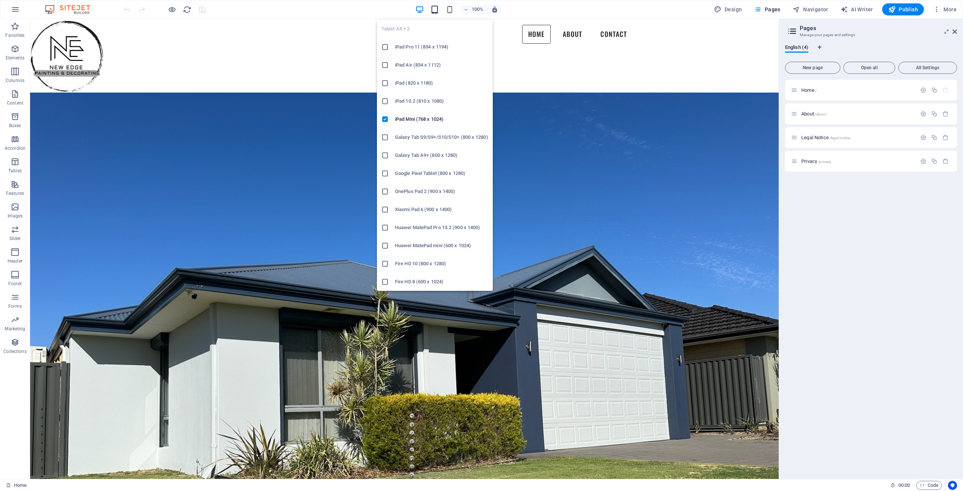
click at [437, 8] on icon "button" at bounding box center [434, 9] width 9 height 9
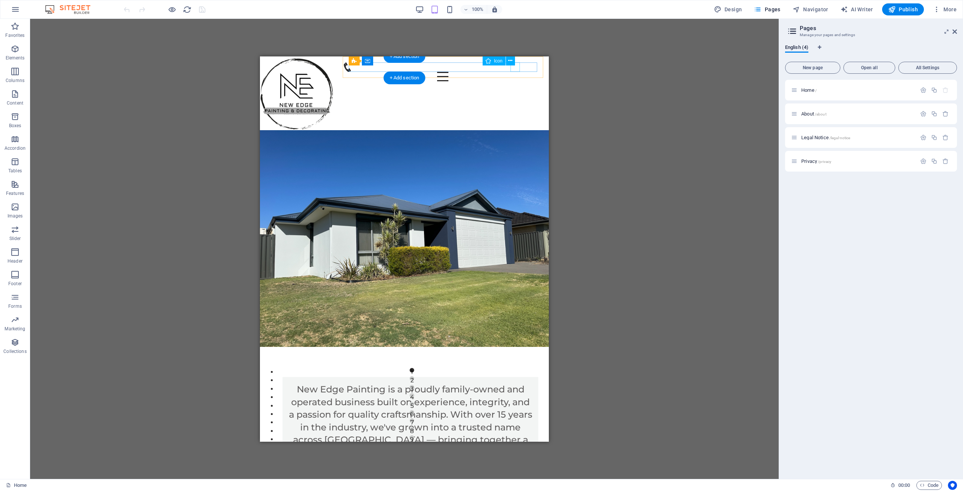
click at [517, 69] on figure at bounding box center [440, 66] width 194 height 9
click at [515, 67] on figure at bounding box center [440, 66] width 194 height 9
click at [813, 9] on span "Navigator" at bounding box center [810, 10] width 36 height 8
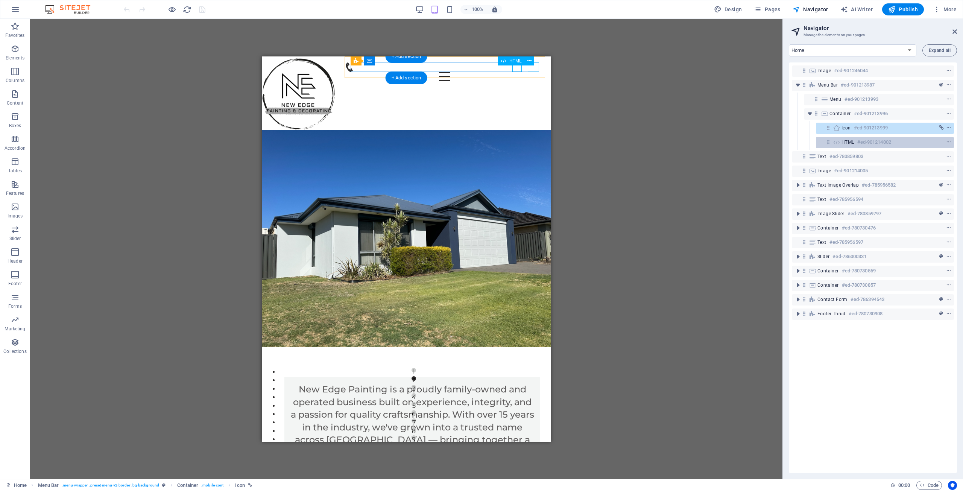
click at [878, 144] on h6 "#ed-901214002" at bounding box center [874, 142] width 34 height 9
click at [873, 141] on h6 "#ed-901214002" at bounding box center [874, 142] width 34 height 9
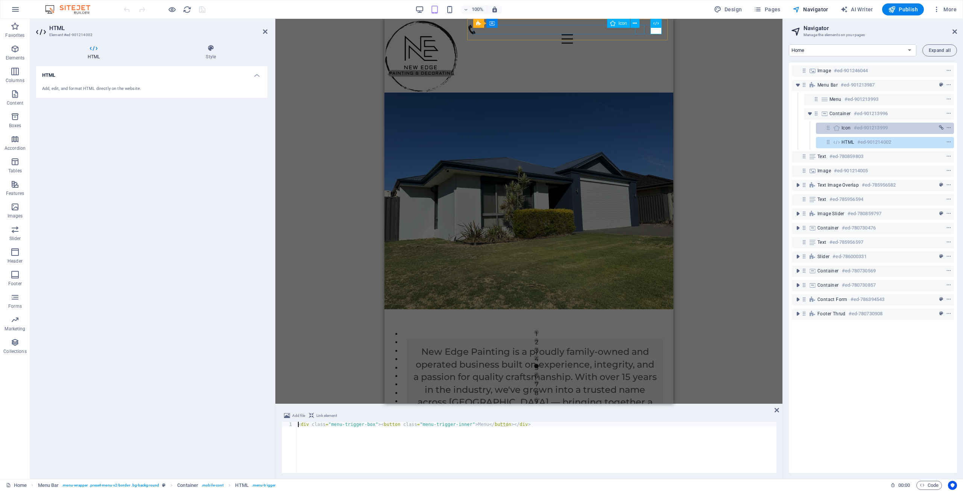
click at [864, 125] on h6 "#ed-901213999" at bounding box center [870, 127] width 34 height 9
select select "xMidYMid"
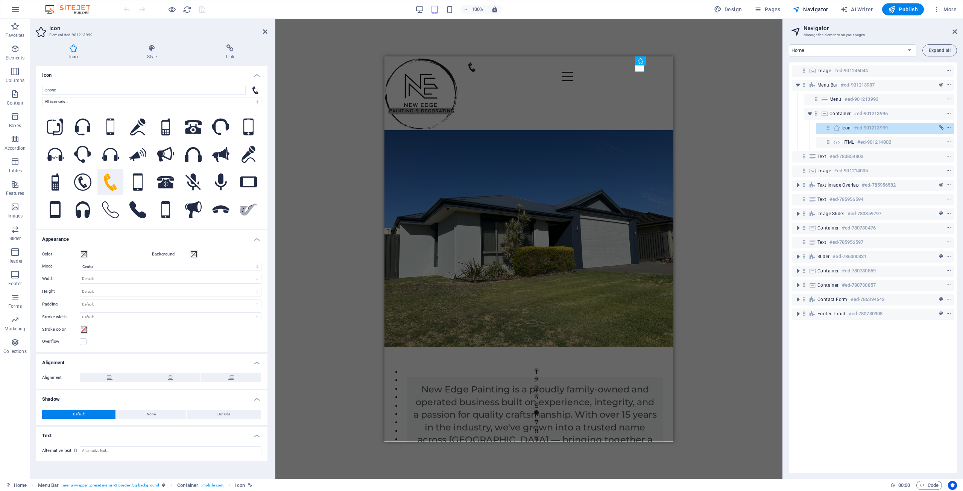
click at [122, 77] on h4 "Icon" at bounding box center [151, 73] width 231 height 14
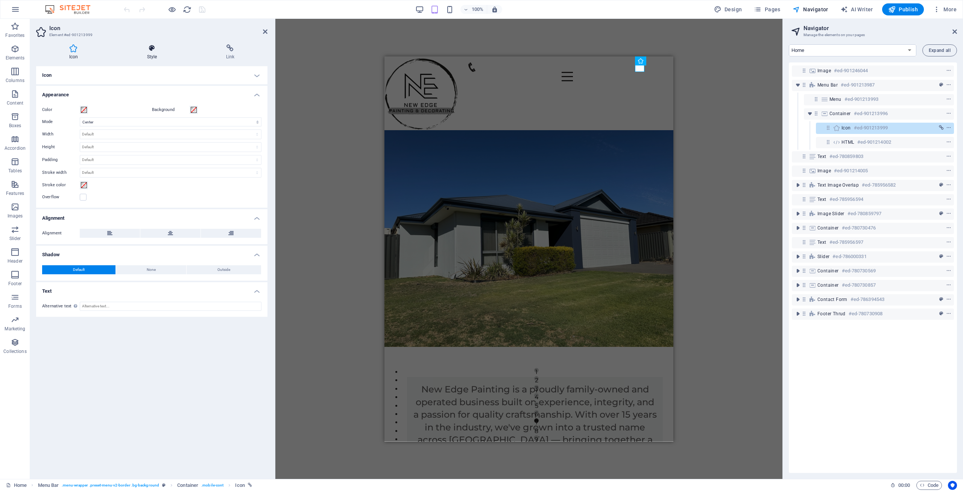
click at [150, 57] on h4 "Style" at bounding box center [153, 52] width 79 height 16
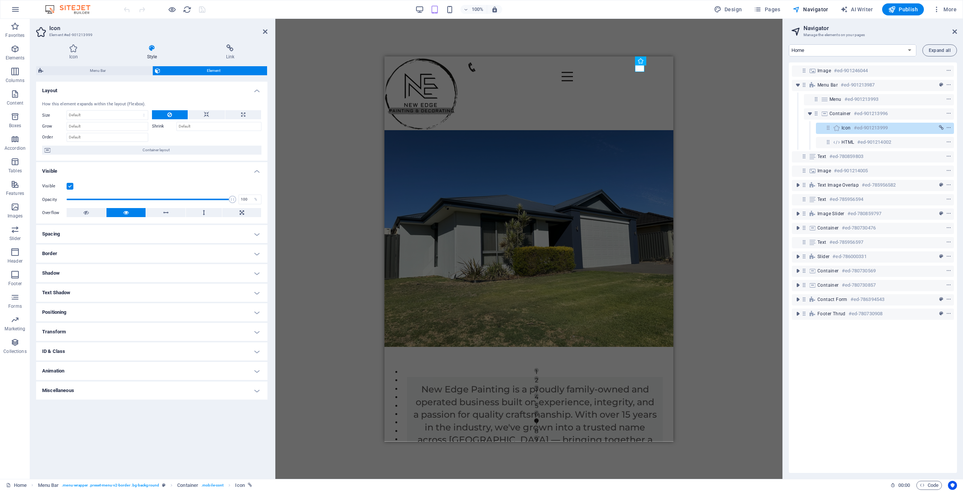
click at [72, 369] on h4 "Animation" at bounding box center [151, 371] width 231 height 18
click at [72, 369] on h4 "Animation" at bounding box center [151, 369] width 231 height 14
click at [70, 391] on h4 "Miscellaneous" at bounding box center [151, 390] width 231 height 18
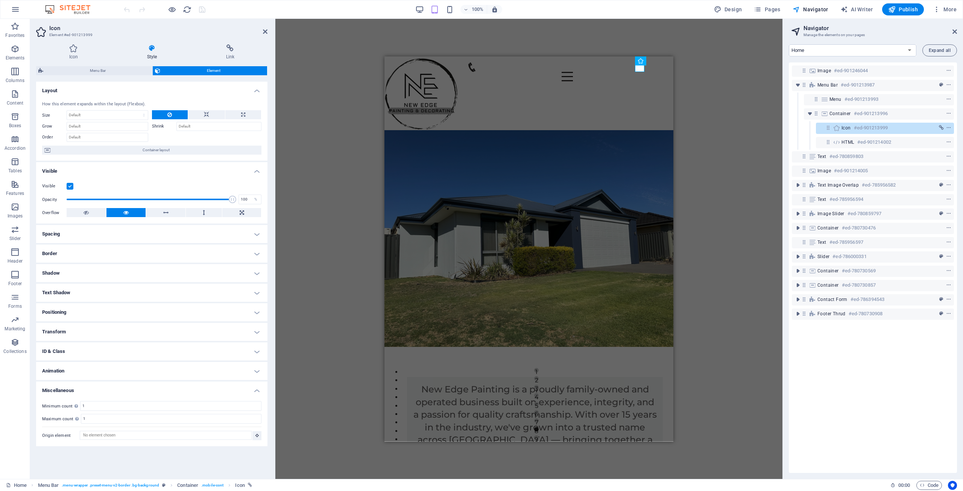
click at [70, 391] on h4 "Miscellaneous" at bounding box center [151, 388] width 231 height 14
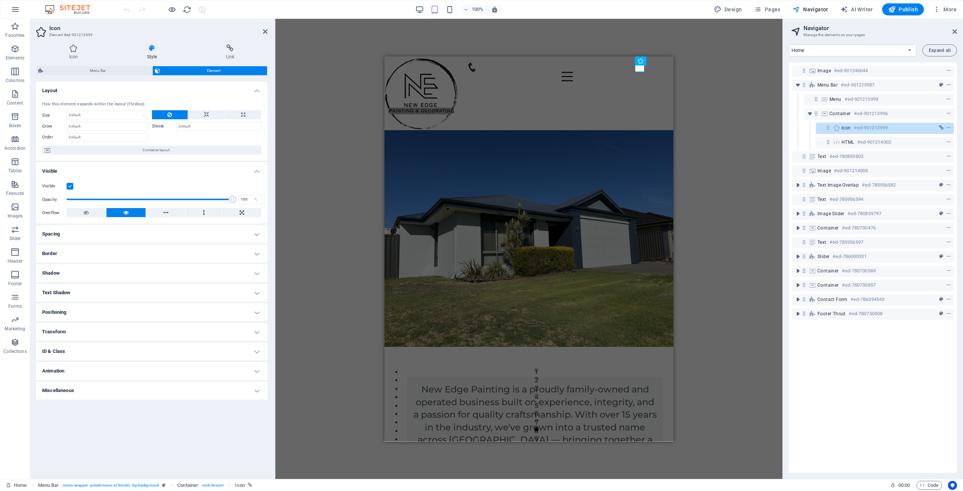
click at [64, 351] on h4 "ID & Class" at bounding box center [151, 351] width 231 height 18
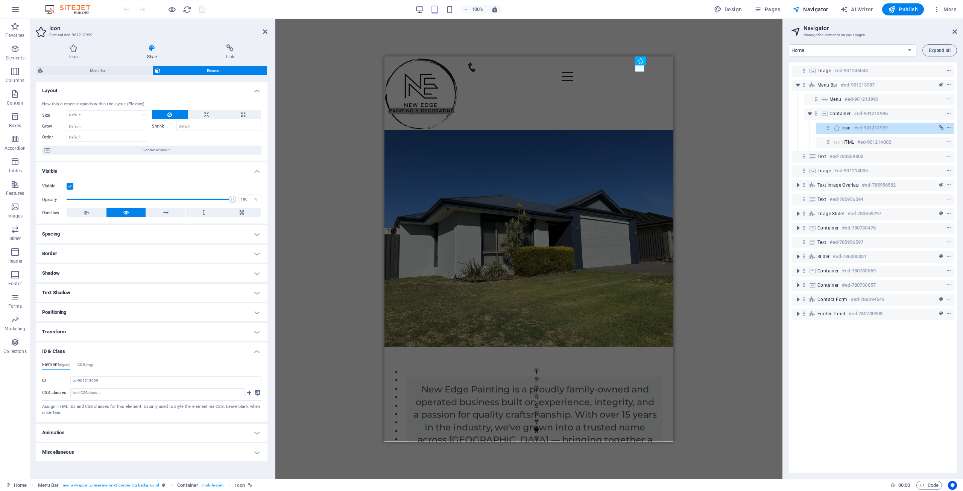
click at [65, 350] on h4 "ID & Class" at bounding box center [151, 349] width 231 height 14
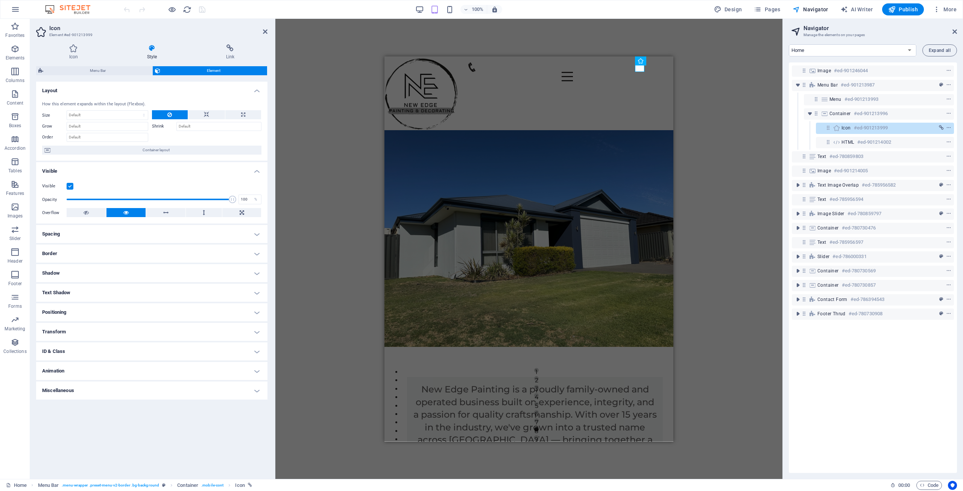
click at [65, 330] on h4 "Transform" at bounding box center [151, 332] width 231 height 18
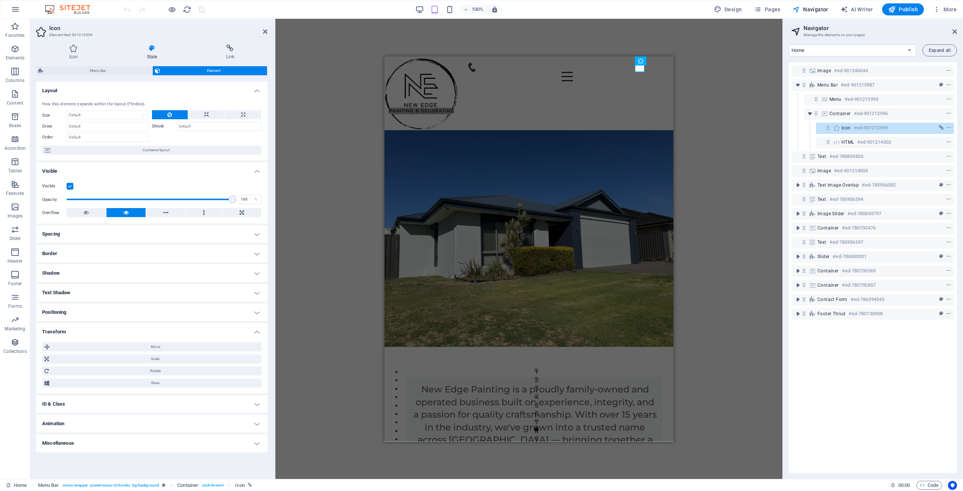
click at [65, 330] on h4 "Transform" at bounding box center [151, 330] width 231 height 14
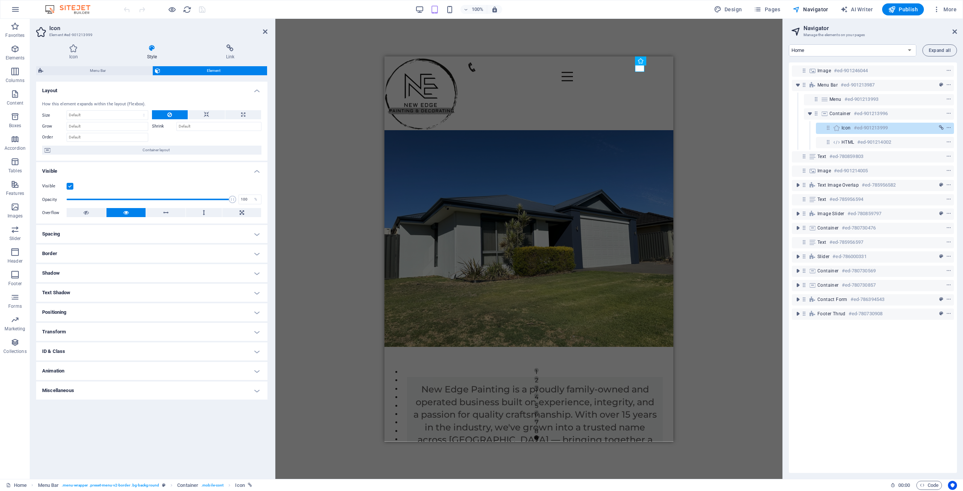
click at [62, 312] on h4 "Positioning" at bounding box center [151, 312] width 231 height 18
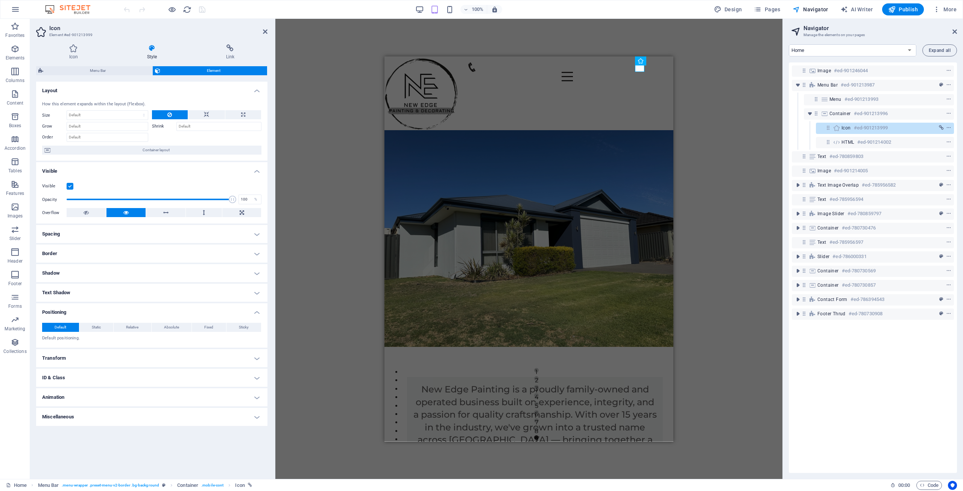
click at [62, 312] on h4 "Positioning" at bounding box center [151, 310] width 231 height 14
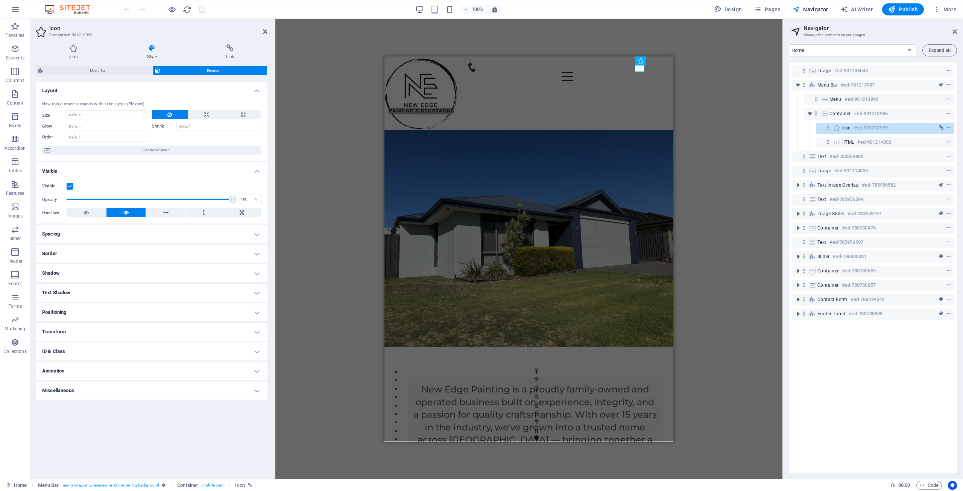
click at [59, 294] on h4 "Text Shadow" at bounding box center [151, 292] width 231 height 18
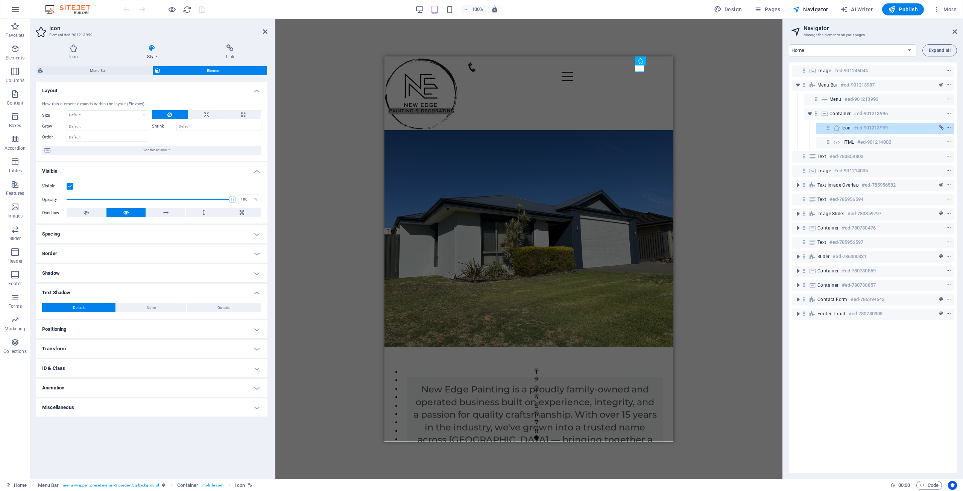
click at [59, 286] on h4 "Text Shadow" at bounding box center [151, 290] width 231 height 14
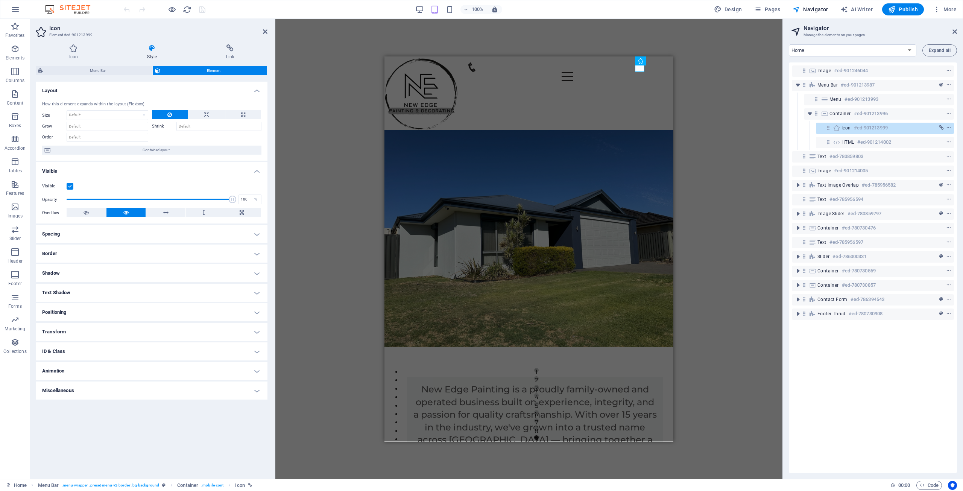
click at [60, 269] on h4 "Shadow" at bounding box center [151, 273] width 231 height 18
click at [61, 254] on h4 "Border" at bounding box center [151, 253] width 231 height 18
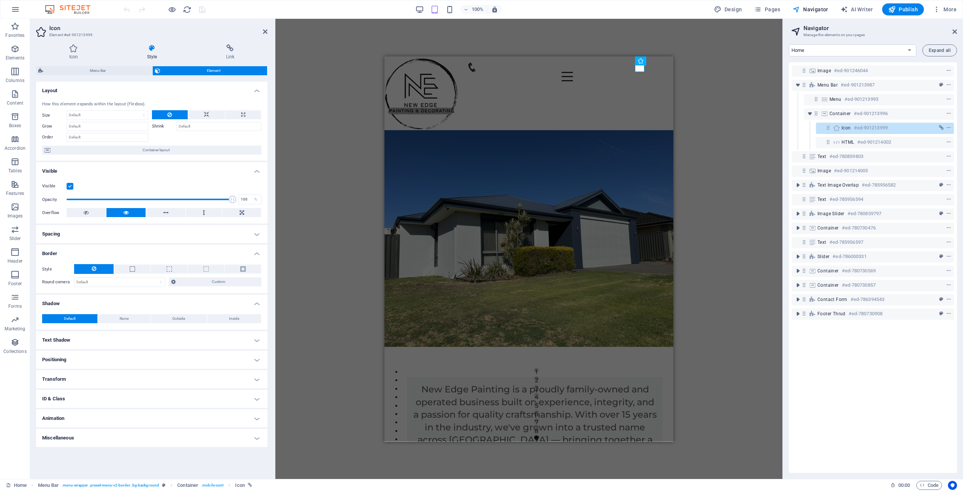
click at [59, 235] on h4 "Spacing" at bounding box center [151, 234] width 231 height 18
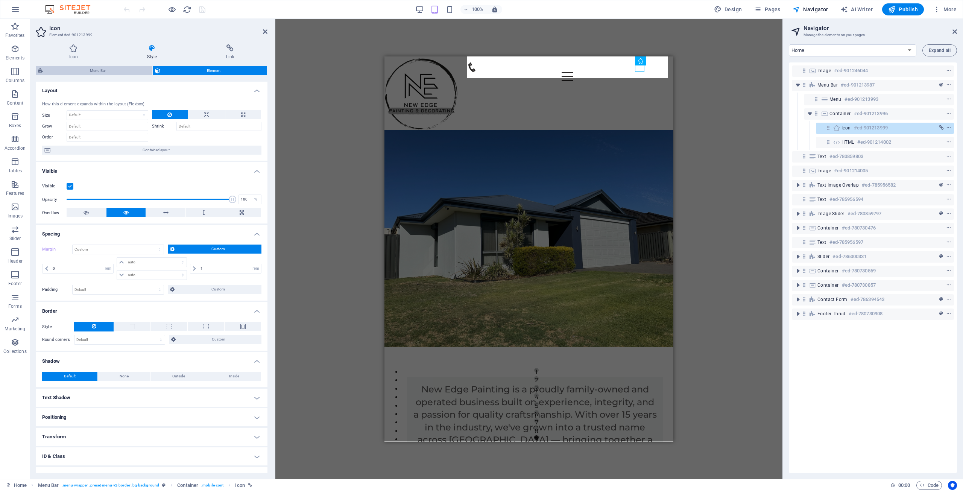
click at [123, 69] on span "Menu Bar" at bounding box center [97, 70] width 105 height 9
select select "rem"
select select "preset-menu-v2-border"
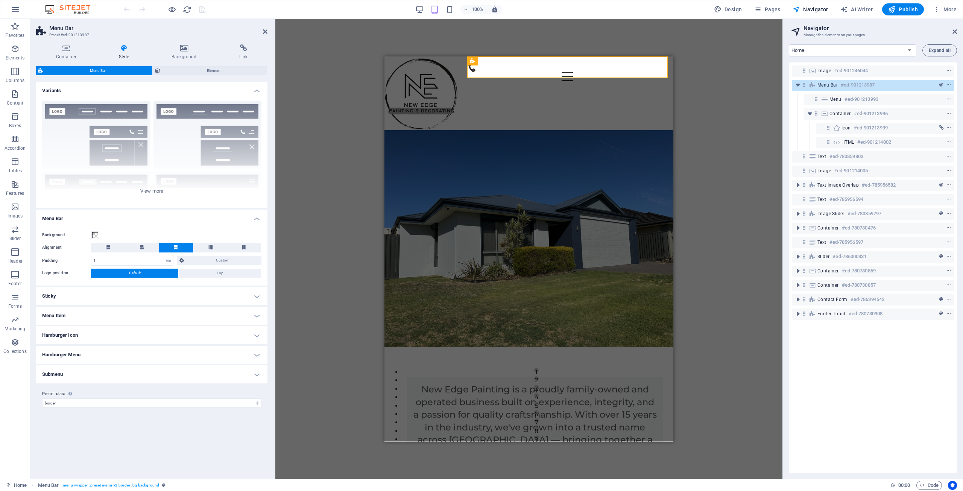
click at [102, 373] on h4 "Submenu" at bounding box center [151, 374] width 231 height 18
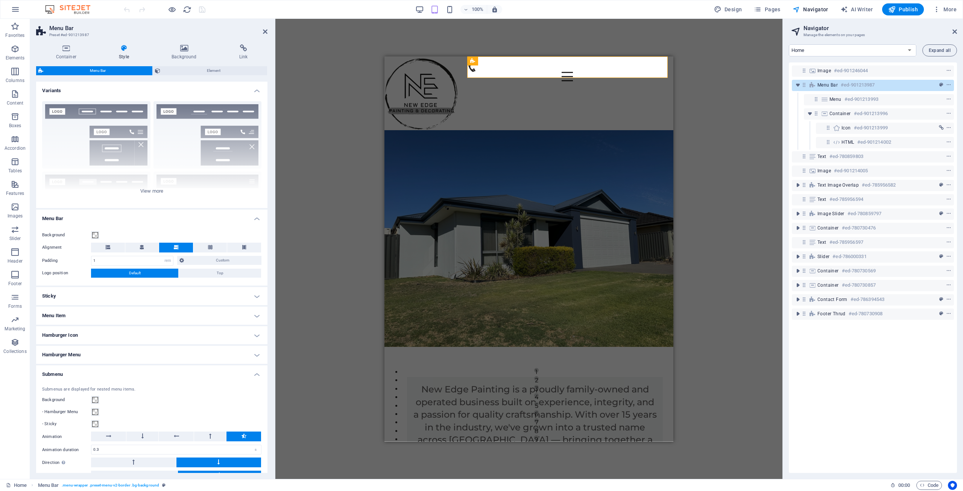
scroll to position [71, 0]
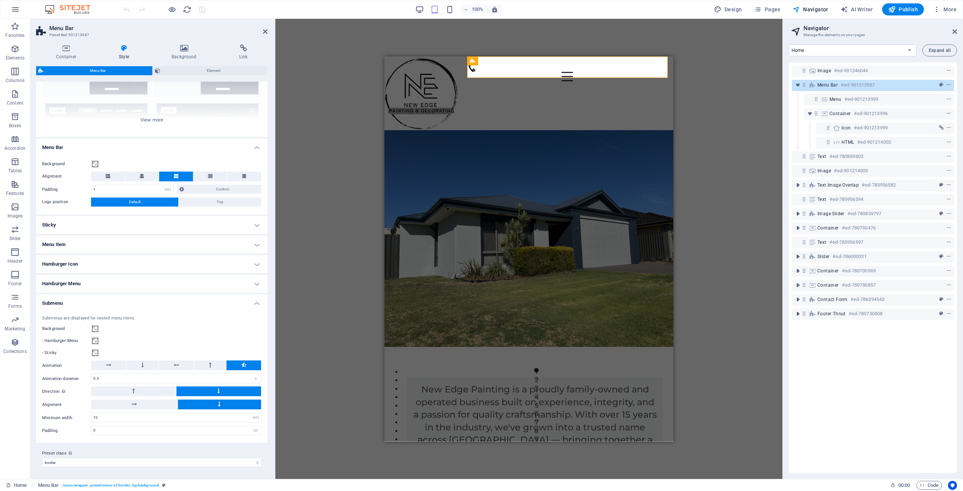
click at [105, 266] on h4 "Hamburger Icon" at bounding box center [151, 264] width 231 height 18
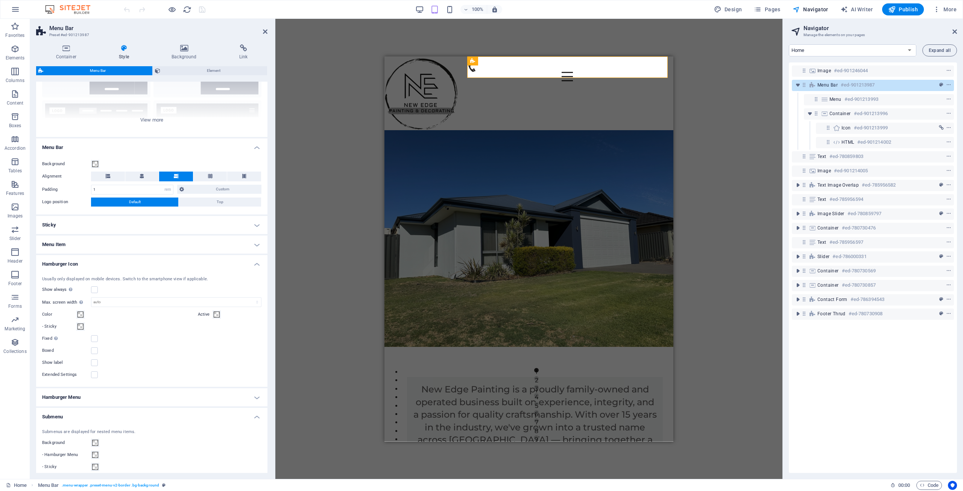
click at [95, 242] on h4 "Menu Item" at bounding box center [151, 244] width 231 height 18
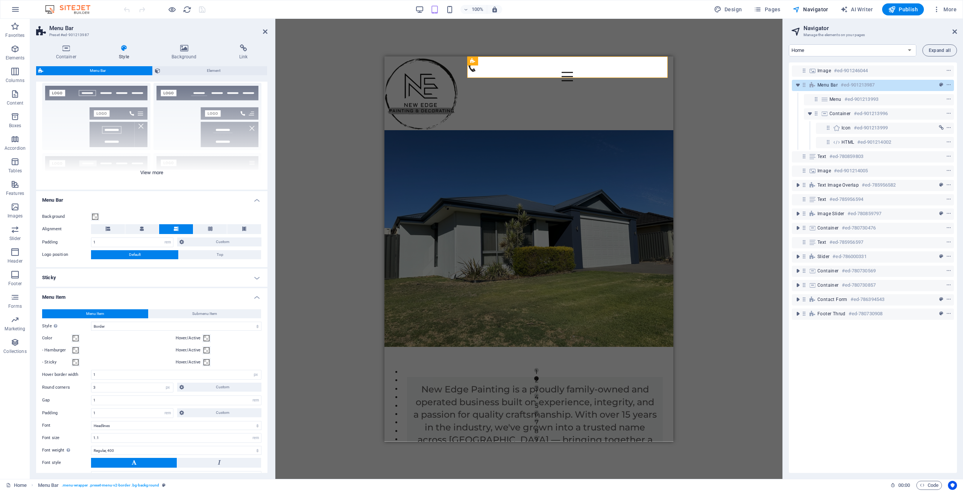
scroll to position [0, 0]
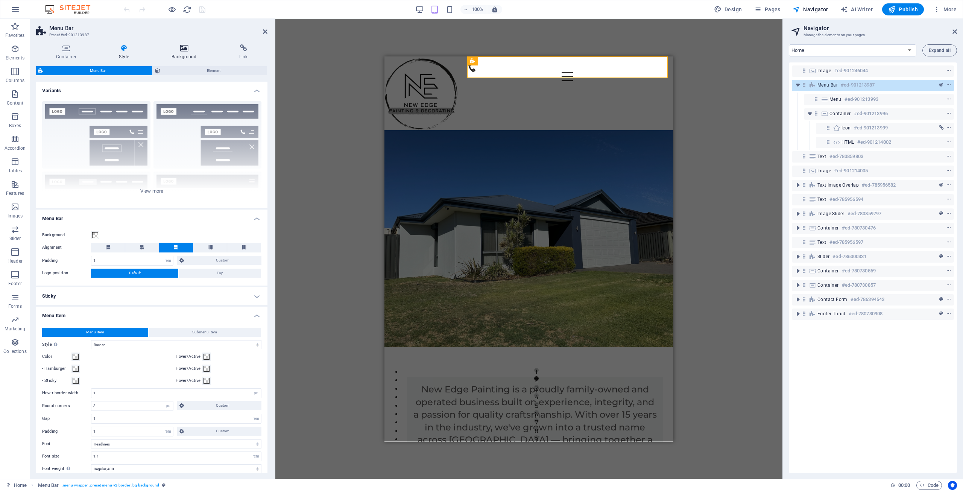
click at [182, 53] on h4 "Background" at bounding box center [186, 52] width 68 height 16
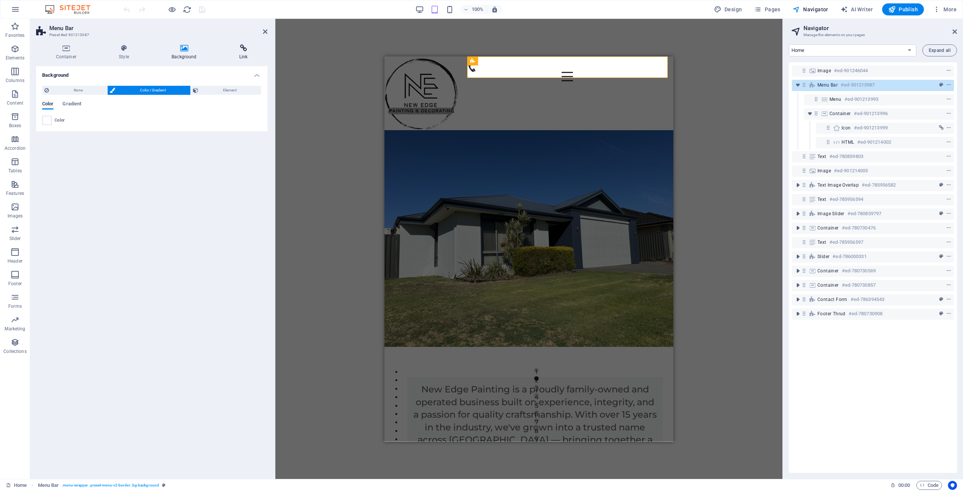
click at [241, 53] on h4 "Link" at bounding box center [243, 52] width 48 height 16
click at [222, 92] on span "Phone" at bounding box center [222, 90] width 18 height 9
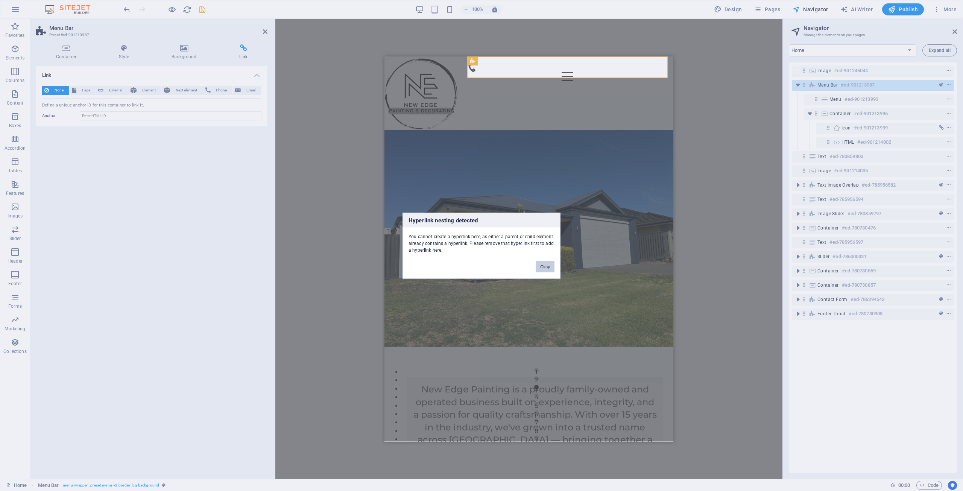
click at [548, 267] on button "Okay" at bounding box center [544, 266] width 19 height 11
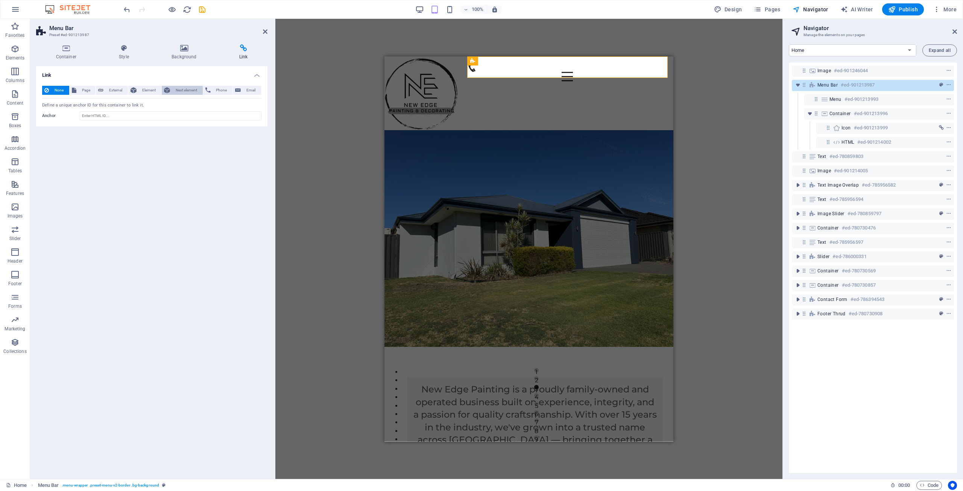
click at [179, 91] on span "Next element" at bounding box center [186, 90] width 28 height 9
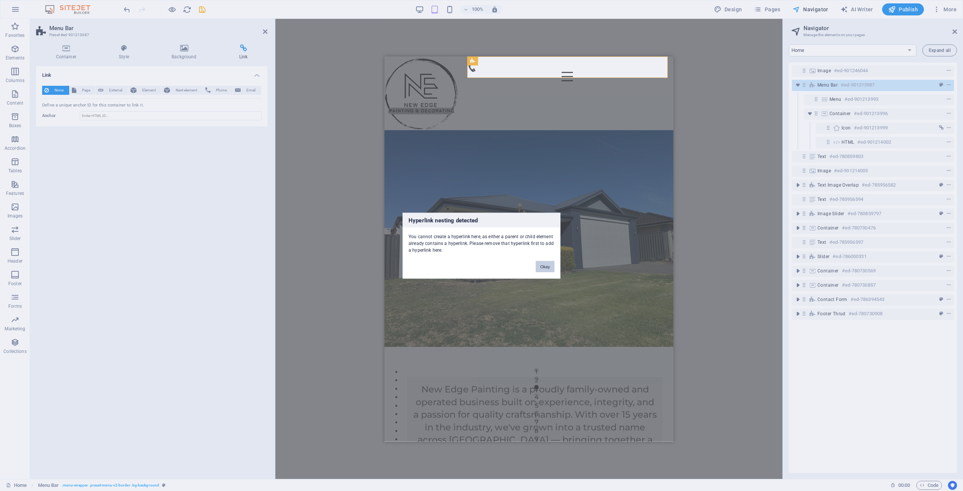
drag, startPoint x: 546, startPoint y: 270, endPoint x: 162, endPoint y: 208, distance: 388.9
click at [546, 270] on button "Okay" at bounding box center [544, 266] width 19 height 11
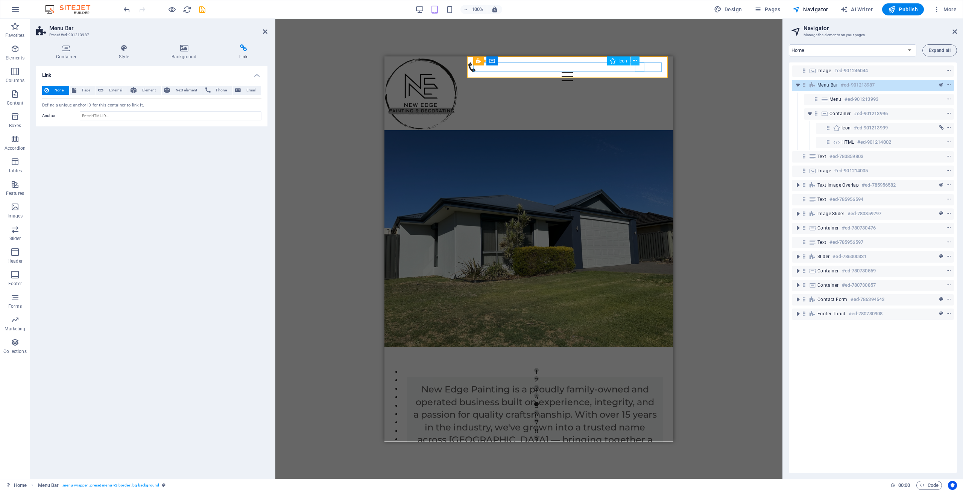
click at [632, 64] on button at bounding box center [634, 60] width 9 height 9
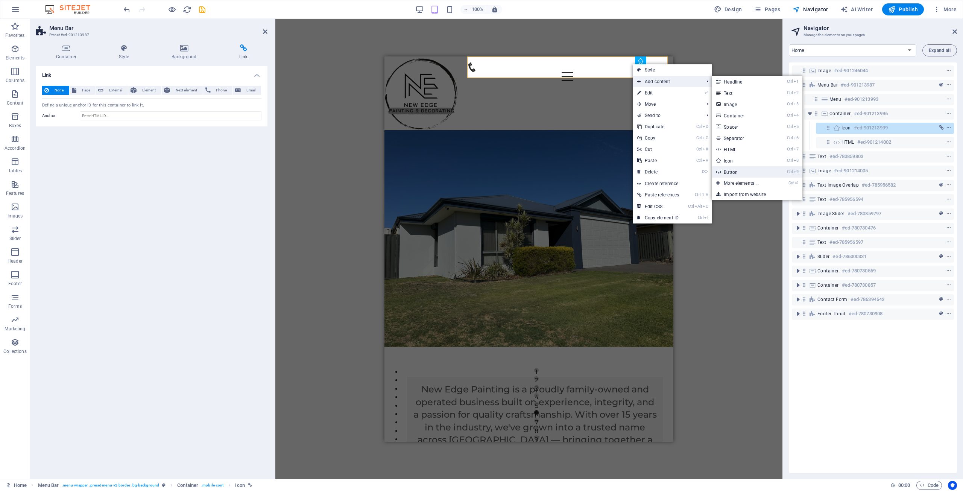
click at [743, 171] on link "Ctrl 9 Button" at bounding box center [742, 171] width 62 height 11
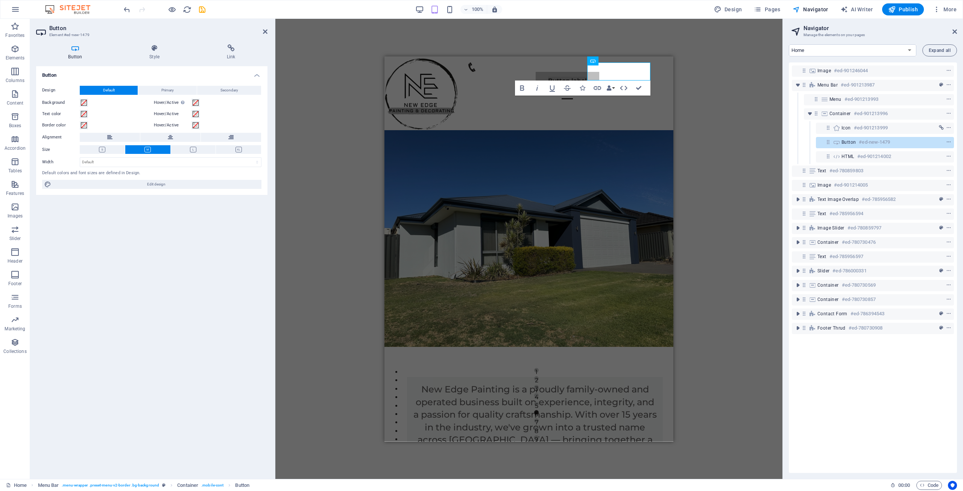
click at [747, 124] on div "H2 Container Image Slider Slider Slider Text Container Cards Spacer Spacer Imag…" at bounding box center [528, 249] width 507 height 460
click at [129, 9] on icon "undo" at bounding box center [127, 9] width 9 height 9
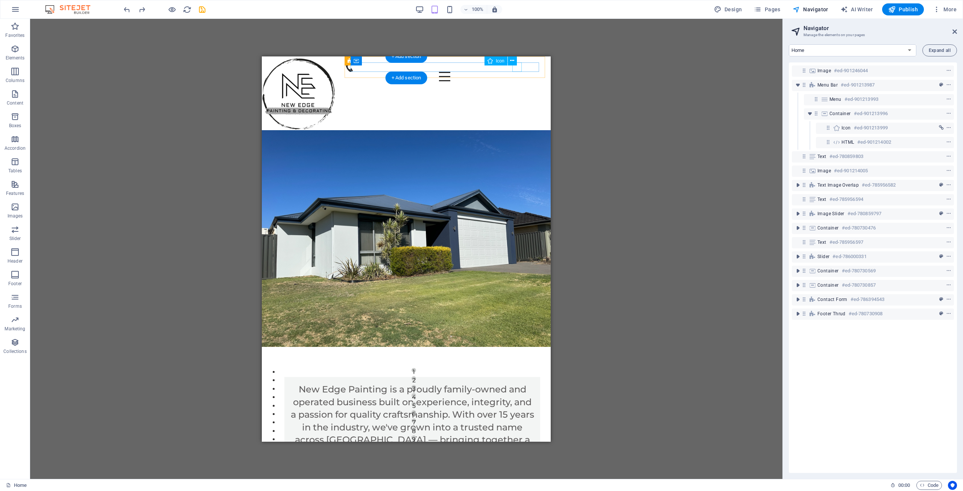
click at [518, 68] on figure at bounding box center [441, 66] width 194 height 9
click at [518, 66] on figure at bounding box center [441, 66] width 194 height 9
select select "rem"
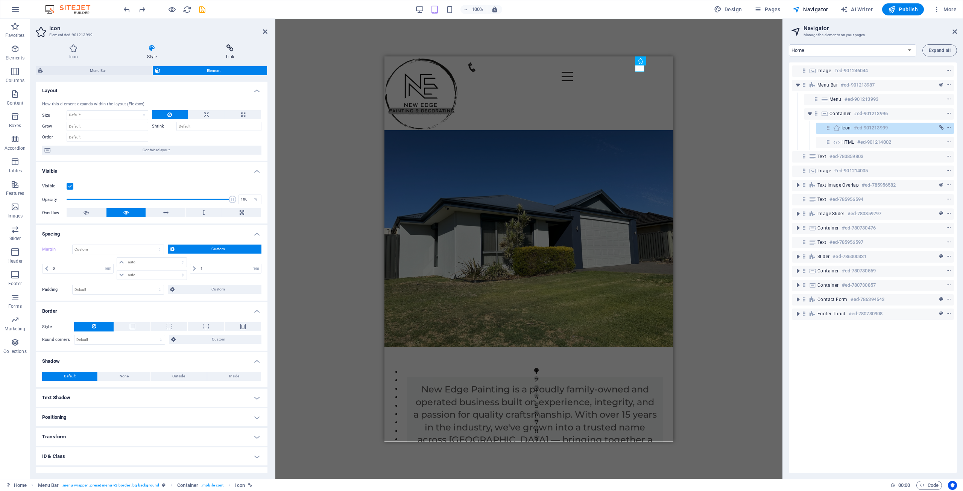
click at [228, 51] on icon at bounding box center [230, 48] width 74 height 8
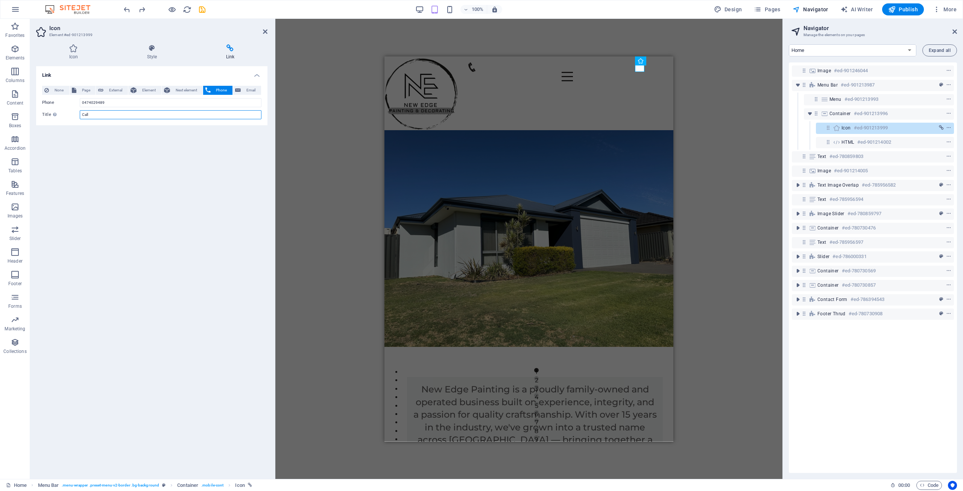
click at [130, 111] on input "Call" at bounding box center [171, 114] width 182 height 9
click at [132, 103] on input "0474029489" at bounding box center [171, 102] width 182 height 9
click at [930, 485] on span "Code" at bounding box center [928, 485] width 19 height 9
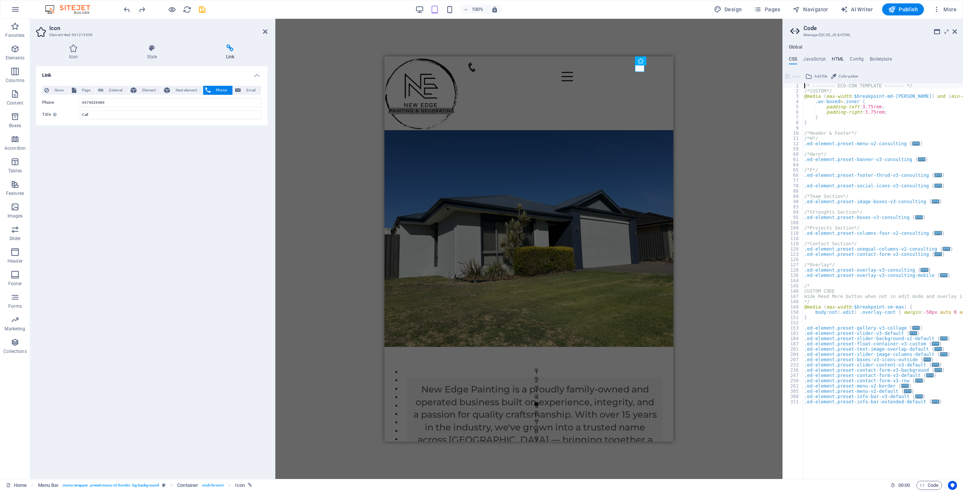
click at [835, 61] on h4 "HTML" at bounding box center [837, 60] width 12 height 8
type textarea "<a href="#main-content" class="wv-link-content button">Skip to main content</a>"
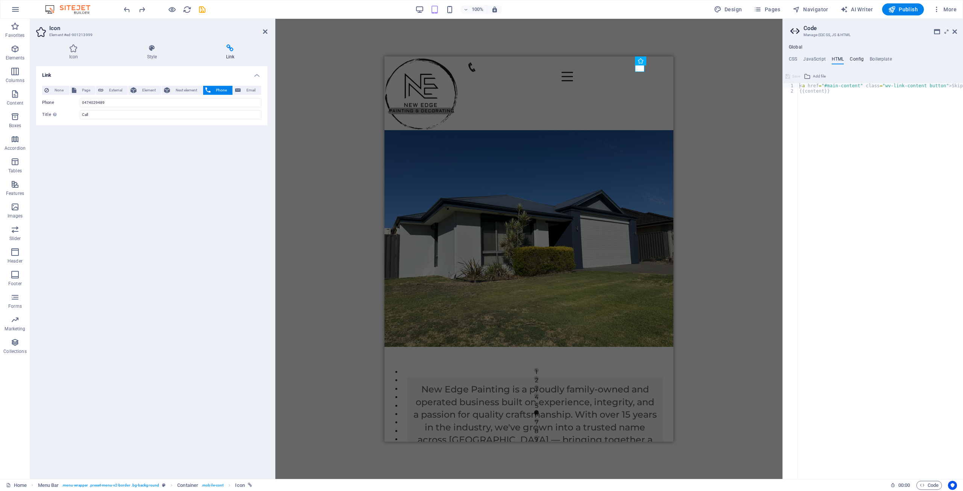
click at [853, 62] on h4 "Config" at bounding box center [856, 60] width 14 height 8
type textarea "$color-background: #ffffff;"
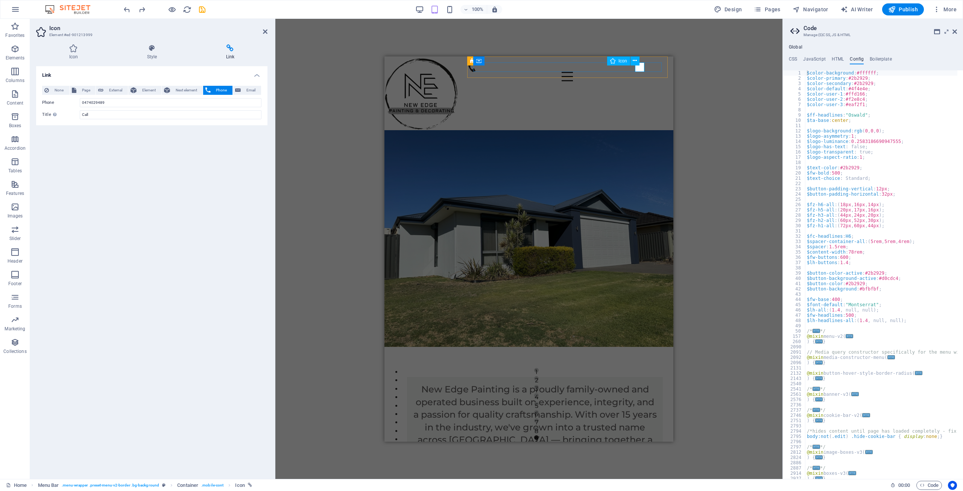
click at [640, 66] on figure at bounding box center [564, 66] width 194 height 9
click at [647, 65] on div "Menu" at bounding box center [528, 71] width 277 height 19
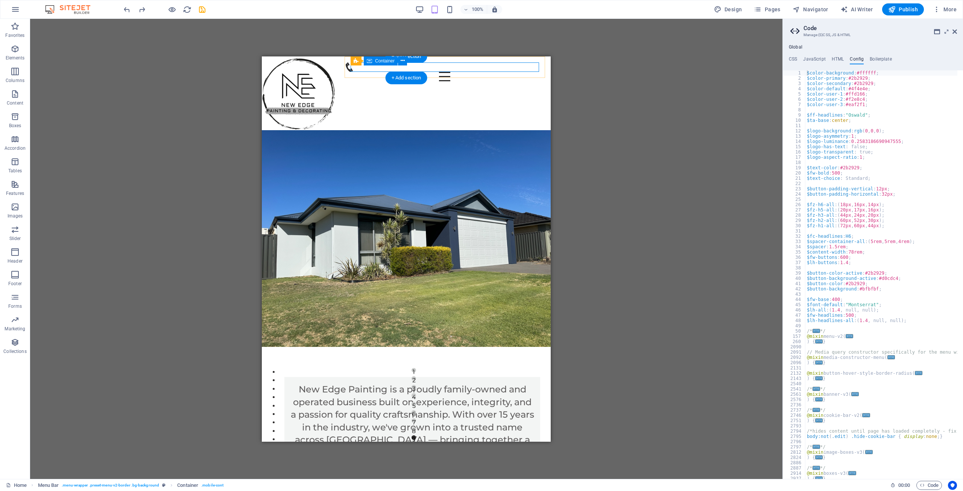
click at [487, 66] on div "Menu" at bounding box center [406, 71] width 277 height 19
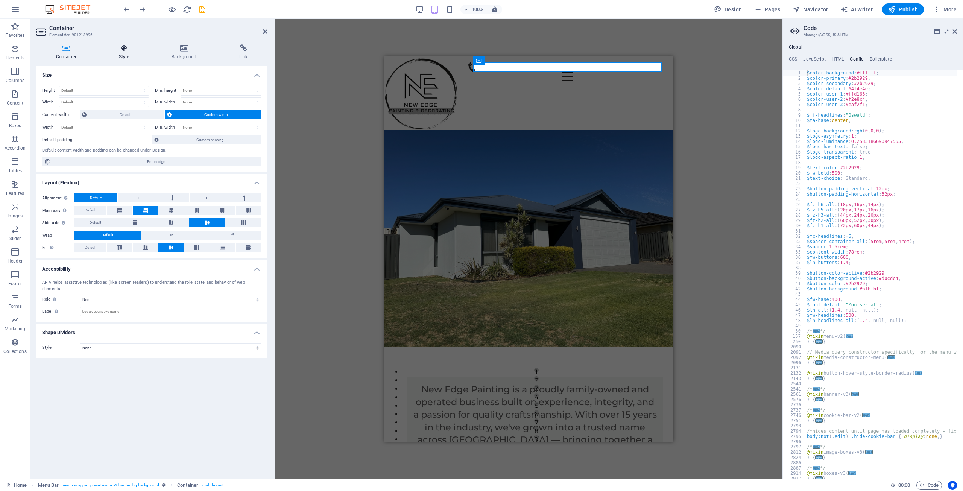
click at [122, 50] on icon at bounding box center [124, 48] width 50 height 8
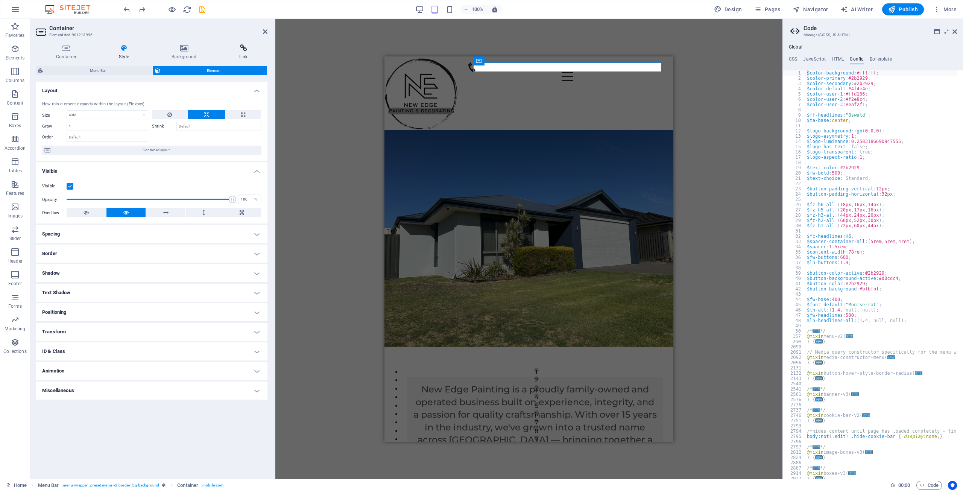
click at [248, 53] on h4 "Link" at bounding box center [243, 52] width 48 height 16
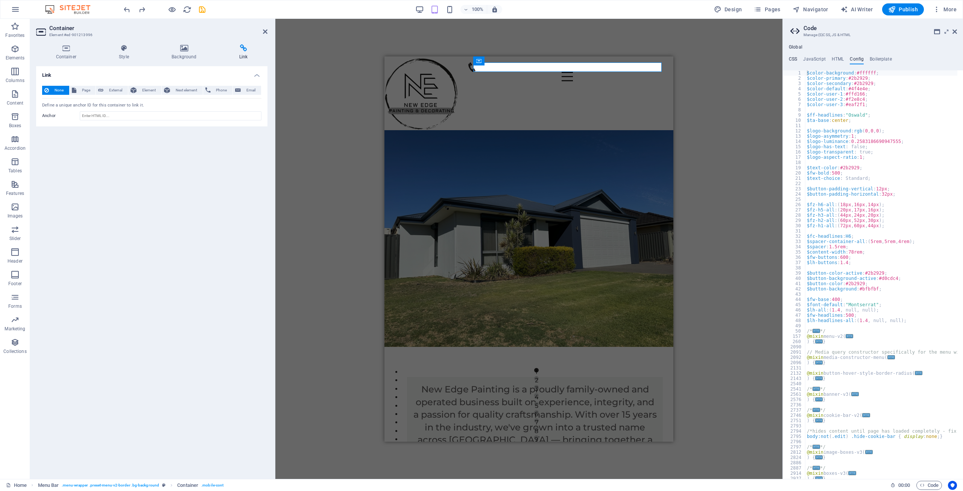
click at [794, 60] on h4 "CSS" at bounding box center [792, 60] width 8 height 8
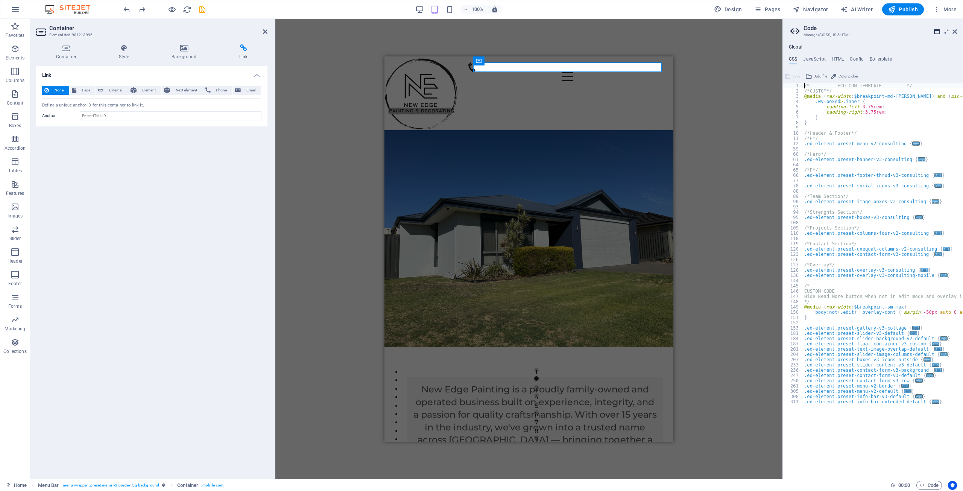
click at [937, 31] on icon at bounding box center [937, 32] width 6 height 6
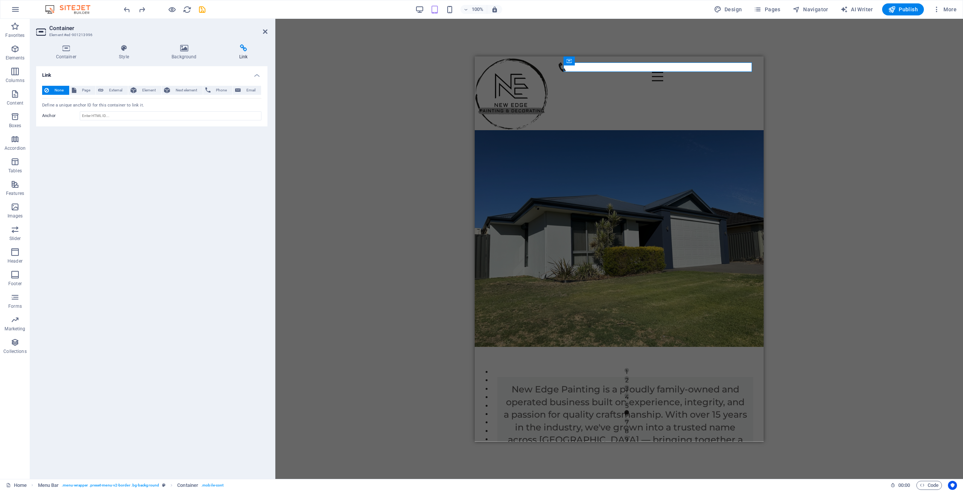
click at [336, 66] on div "H2 Container Image Slider Slider Slider Text Container Cards Spacer Spacer Imag…" at bounding box center [618, 249] width 687 height 460
click at [203, 8] on icon "save" at bounding box center [202, 9] width 9 height 9
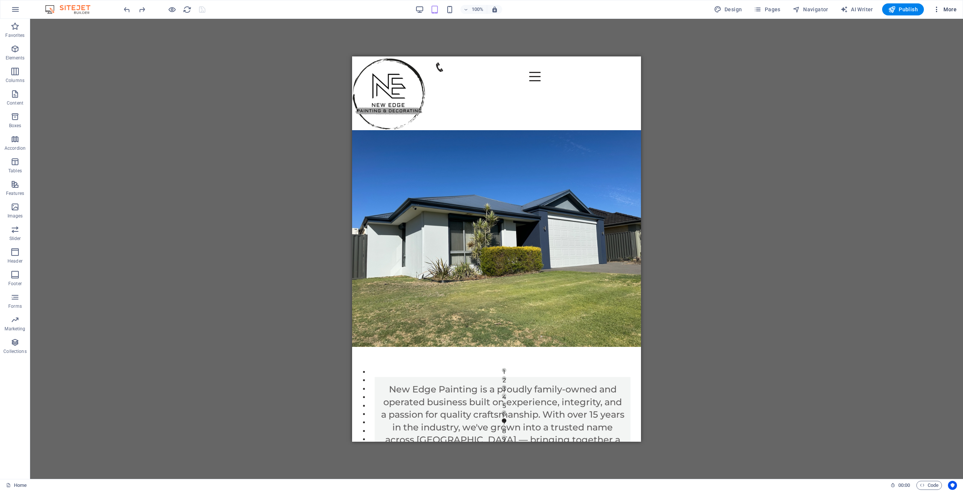
click at [945, 14] on button "More" at bounding box center [944, 9] width 30 height 12
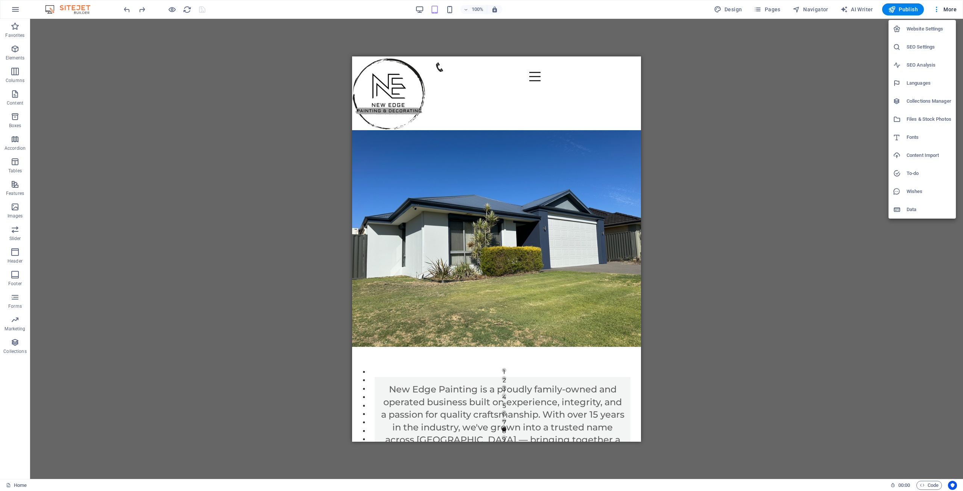
click at [917, 208] on h6 "Data" at bounding box center [928, 209] width 45 height 9
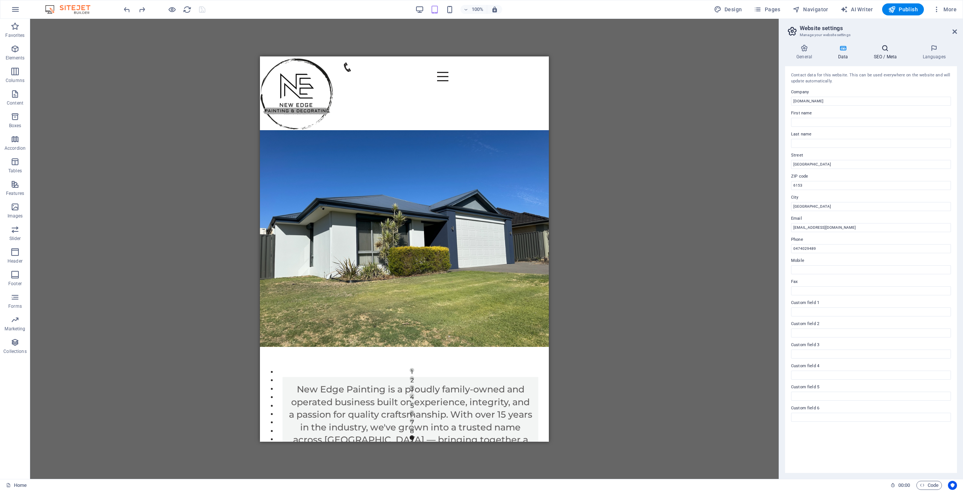
click at [886, 58] on h4 "SEO / Meta" at bounding box center [886, 52] width 49 height 16
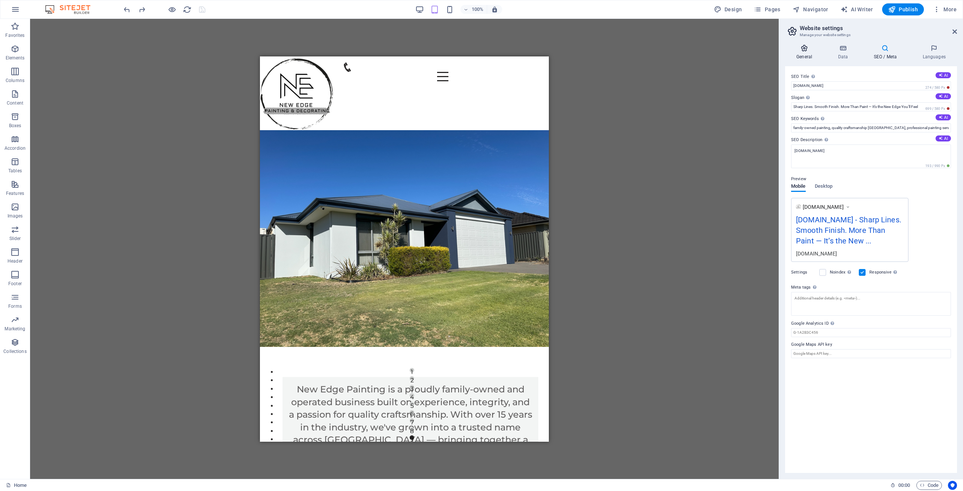
click at [810, 51] on icon at bounding box center [804, 48] width 38 height 8
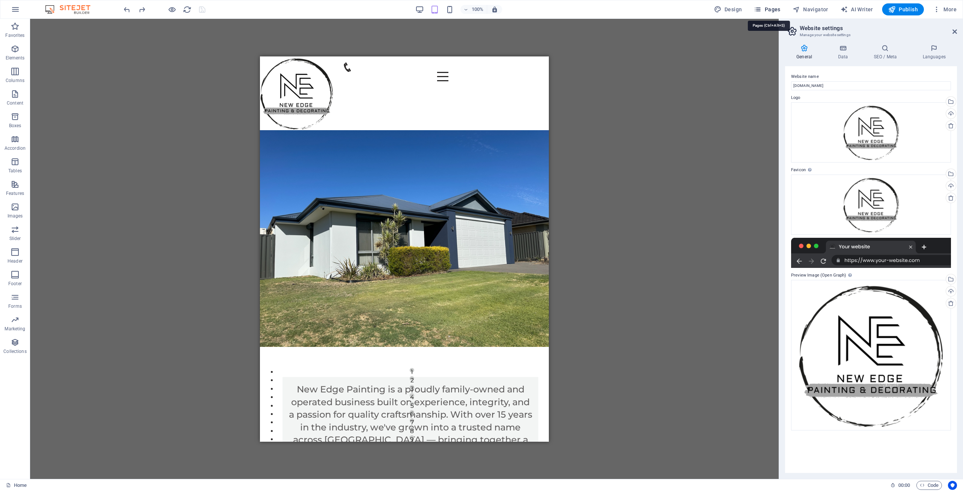
click at [775, 10] on span "Pages" at bounding box center [766, 10] width 26 height 8
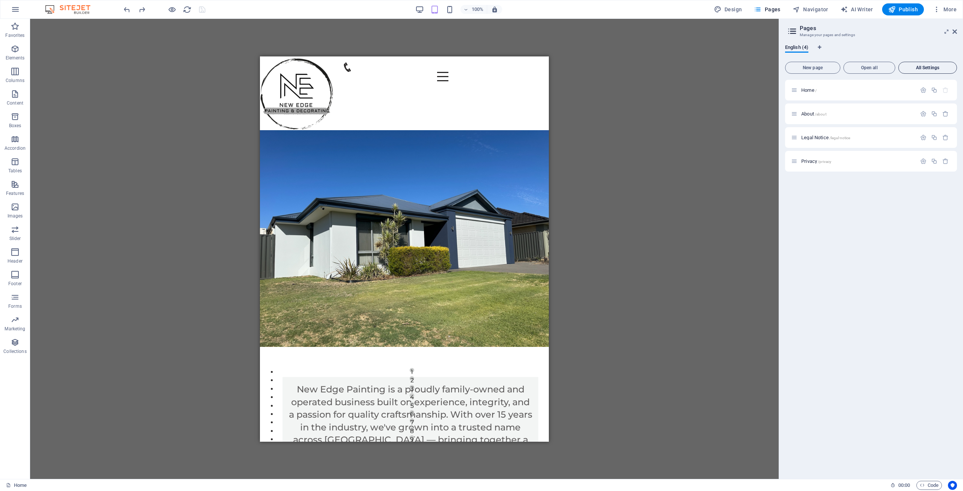
click at [937, 71] on button "All Settings" at bounding box center [927, 68] width 59 height 12
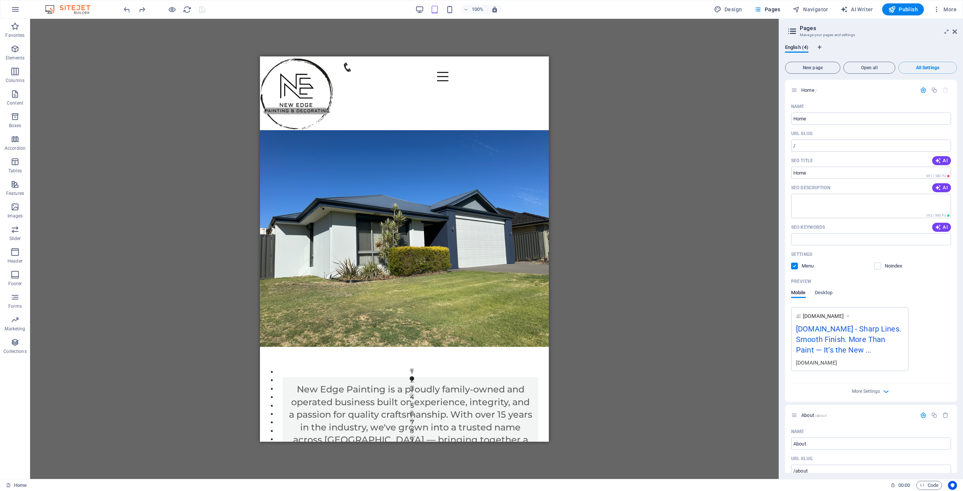
click at [697, 156] on div "H2 Container Image Slider Slider Slider Text Container Cards Spacer Spacer Imag…" at bounding box center [404, 249] width 748 height 460
click at [514, 62] on span "HTML" at bounding box center [513, 61] width 12 height 5
click at [516, 68] on figure at bounding box center [440, 66] width 194 height 9
click at [515, 67] on figure at bounding box center [440, 66] width 194 height 9
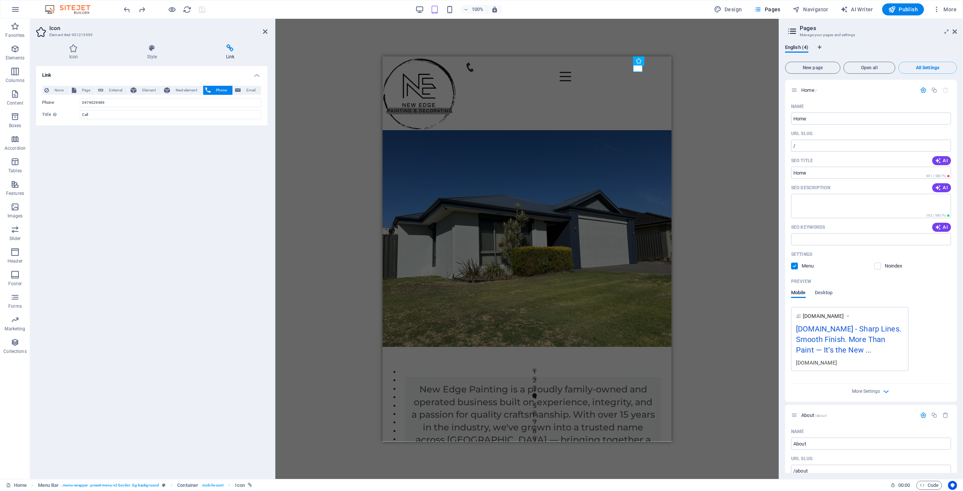
click at [230, 56] on h4 "Link" at bounding box center [230, 52] width 74 height 16
click at [506, 62] on span "Container" at bounding box center [506, 61] width 20 height 5
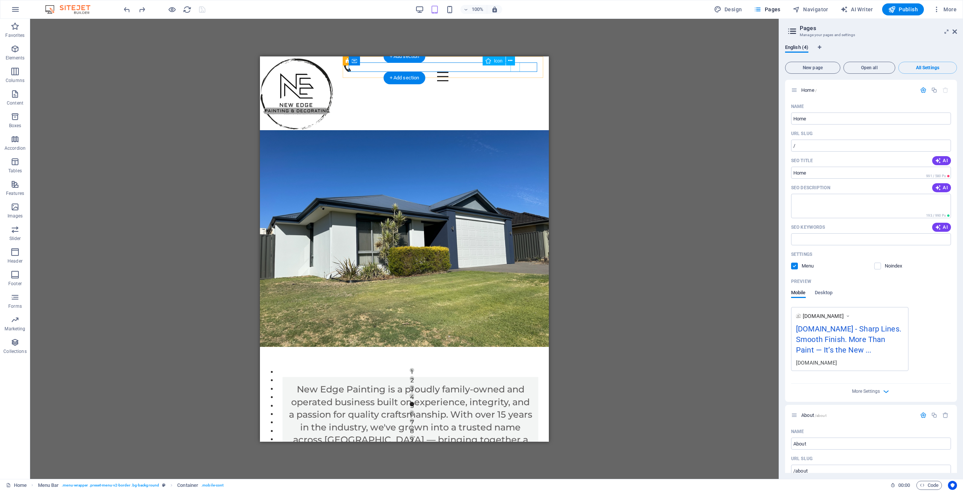
click at [513, 65] on figure at bounding box center [440, 66] width 194 height 9
click at [499, 62] on span "Icon" at bounding box center [498, 61] width 9 height 5
click at [508, 60] on icon at bounding box center [510, 61] width 4 height 8
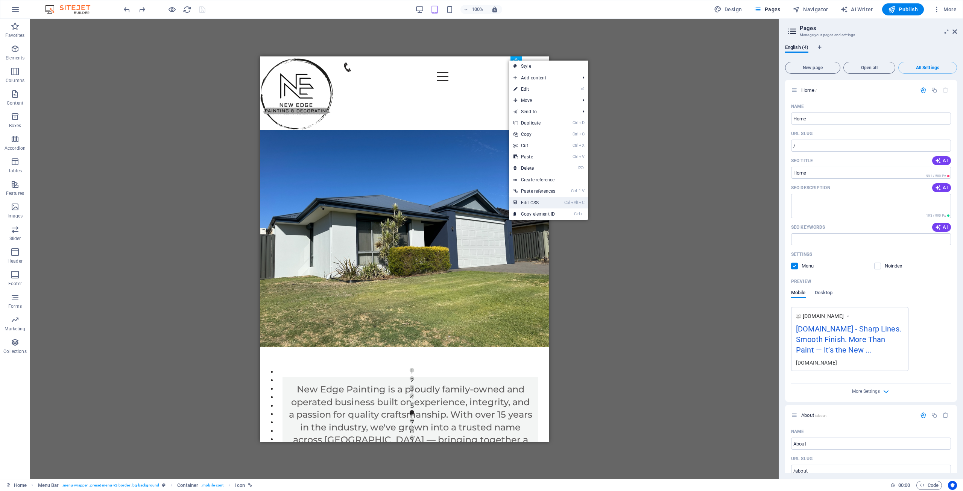
click at [549, 203] on link "Ctrl Alt C Edit CSS" at bounding box center [534, 202] width 51 height 11
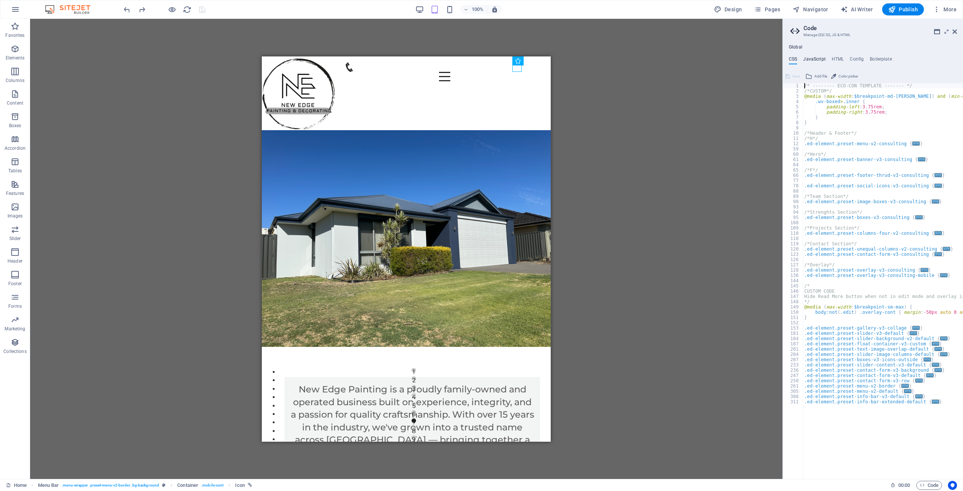
click at [817, 59] on h4 "JavaScript" at bounding box center [814, 60] width 22 height 8
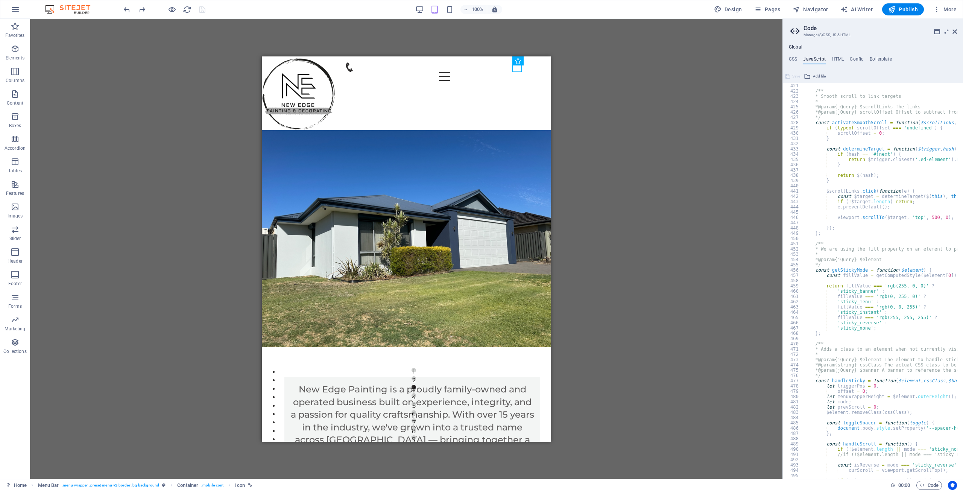
scroll to position [2233, 0]
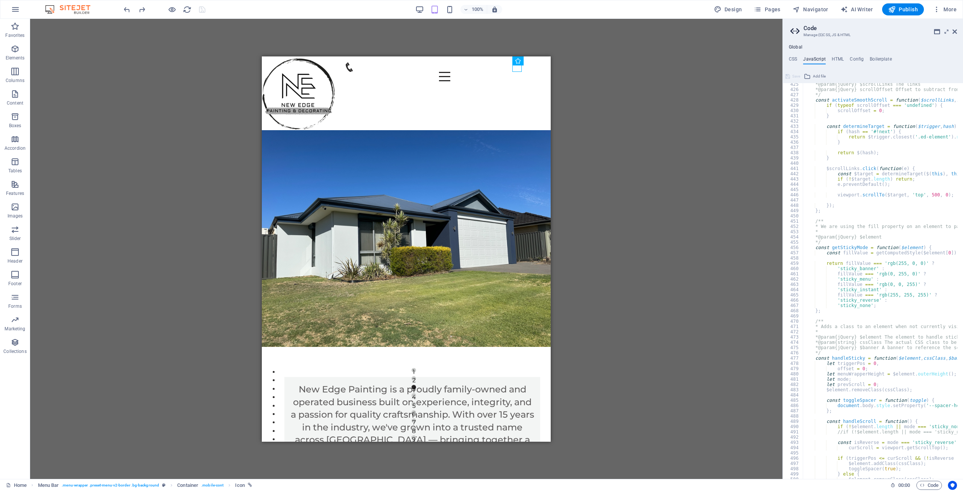
click at [890, 379] on div "* @param {jQuery} $scrollLinks The links * @param {jQuery} scrollOffset Offset …" at bounding box center [974, 282] width 345 height 400
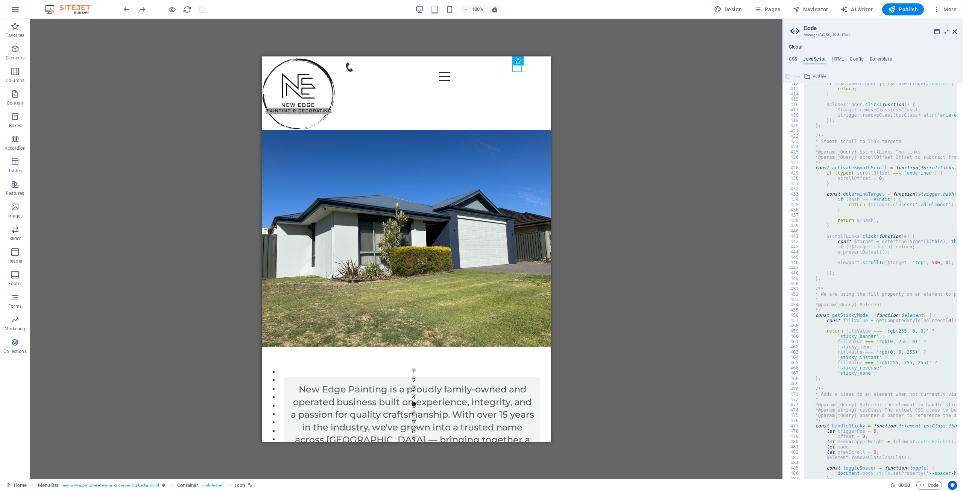
scroll to position [2166, 0]
click at [867, 294] on div "if ( ! $closeTrigger || ! $closeTrigger . length ) { return ; } $closeTrigger .…" at bounding box center [879, 281] width 155 height 396
type textarea "* We are using the fill property on an element to pass user's choices from CSS …"
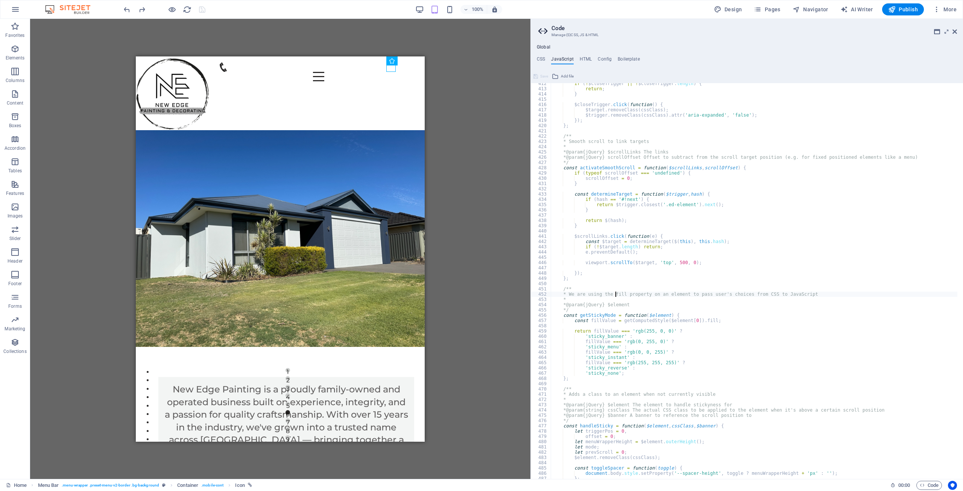
drag, startPoint x: 782, startPoint y: 290, endPoint x: 531, endPoint y: 296, distance: 251.2
click at [528, 298] on div "Home Favorites Elements Columns Content Boxes Accordion Tables Features Images …" at bounding box center [481, 249] width 963 height 460
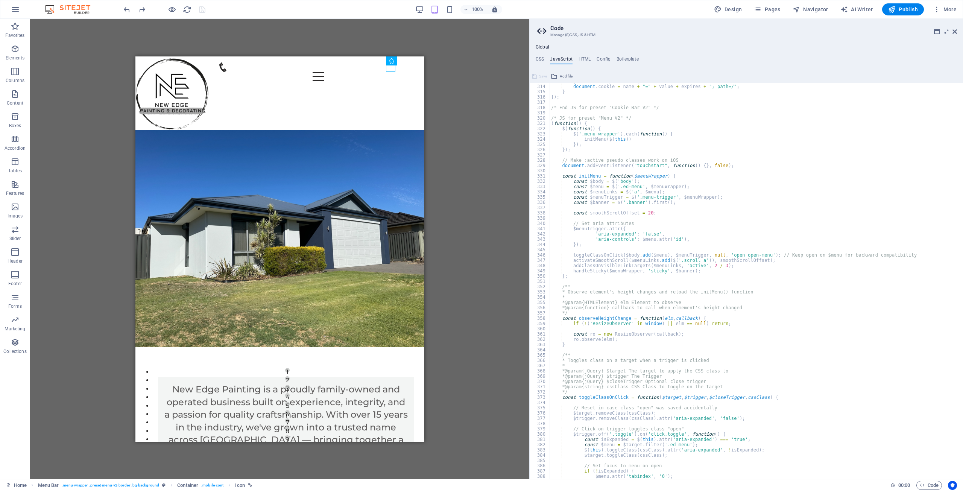
scroll to position [1647, 0]
click at [584, 60] on h4 "HTML" at bounding box center [584, 60] width 12 height 8
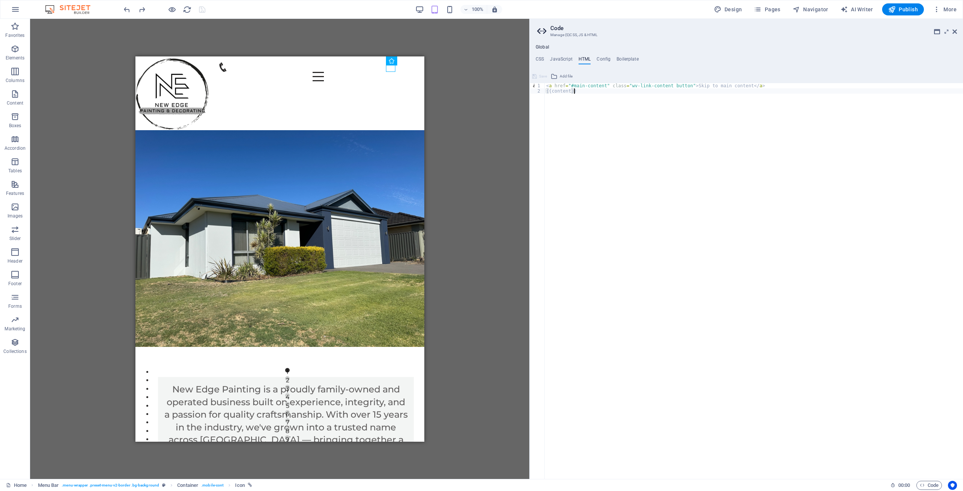
click at [586, 115] on div "< a href = "#main-content" class = "wv-link-content button" > Skip to main cont…" at bounding box center [753, 283] width 418 height 400
type textarea "{{content}}"
paste textarea "<a href="tel:[PHONE_NUMBER]" class="call-now">Call Us: [PHONE_NUMBER]</a>"
type textarea "<a href="tel:[PHONE_NUMBER]" class="call-now">Call Us: [PHONE_NUMBER]</a>"
click at [893, 476] on button "Global HTML was changed. Save and reload page now?" at bounding box center [895, 473] width 133 height 9
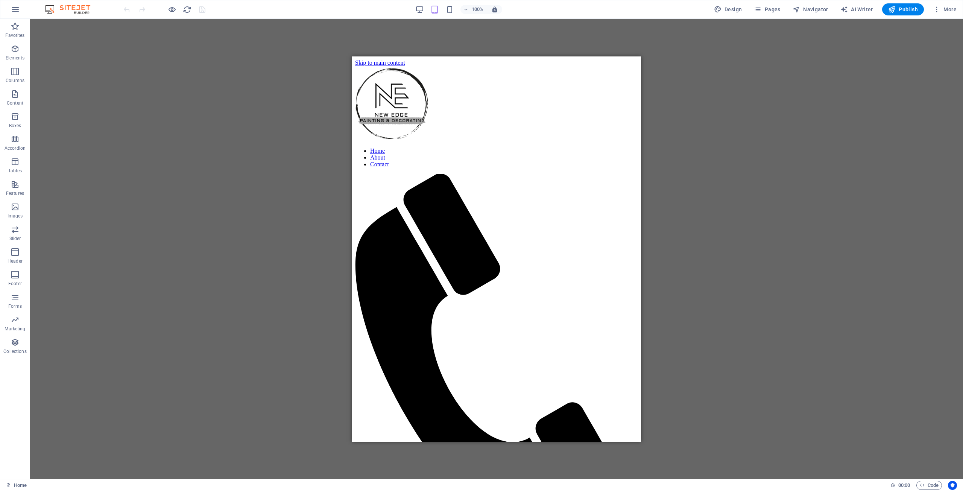
scroll to position [0, 0]
click at [907, 10] on span "Publish" at bounding box center [903, 10] width 30 height 8
